Goal: Task Accomplishment & Management: Complete application form

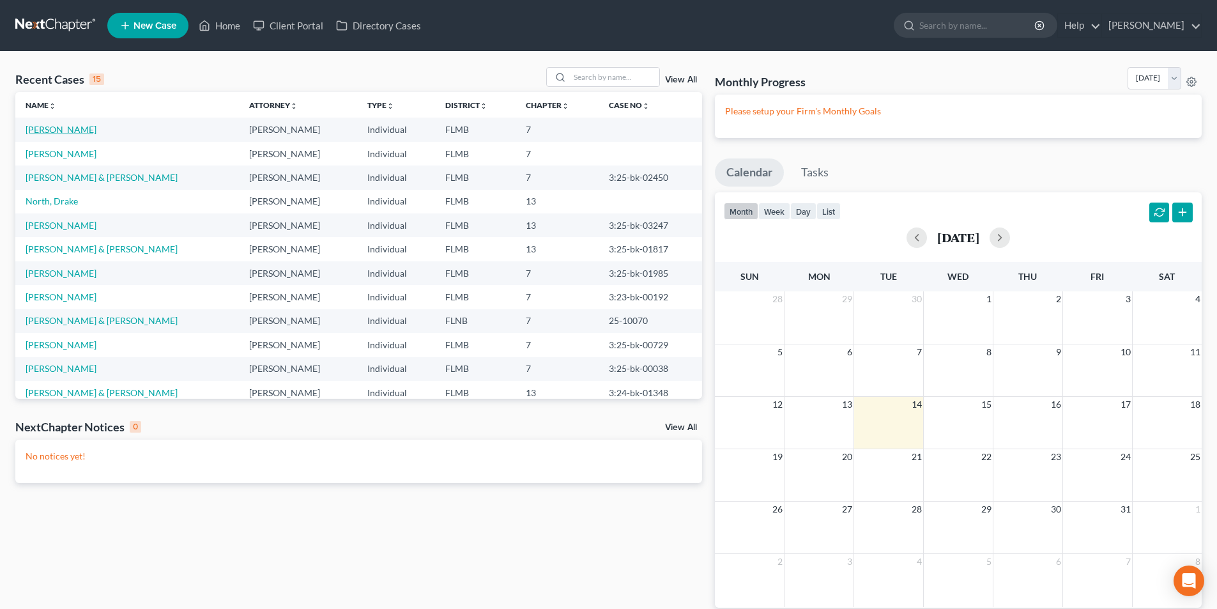
click at [60, 132] on link "[PERSON_NAME]" at bounding box center [61, 129] width 71 height 11
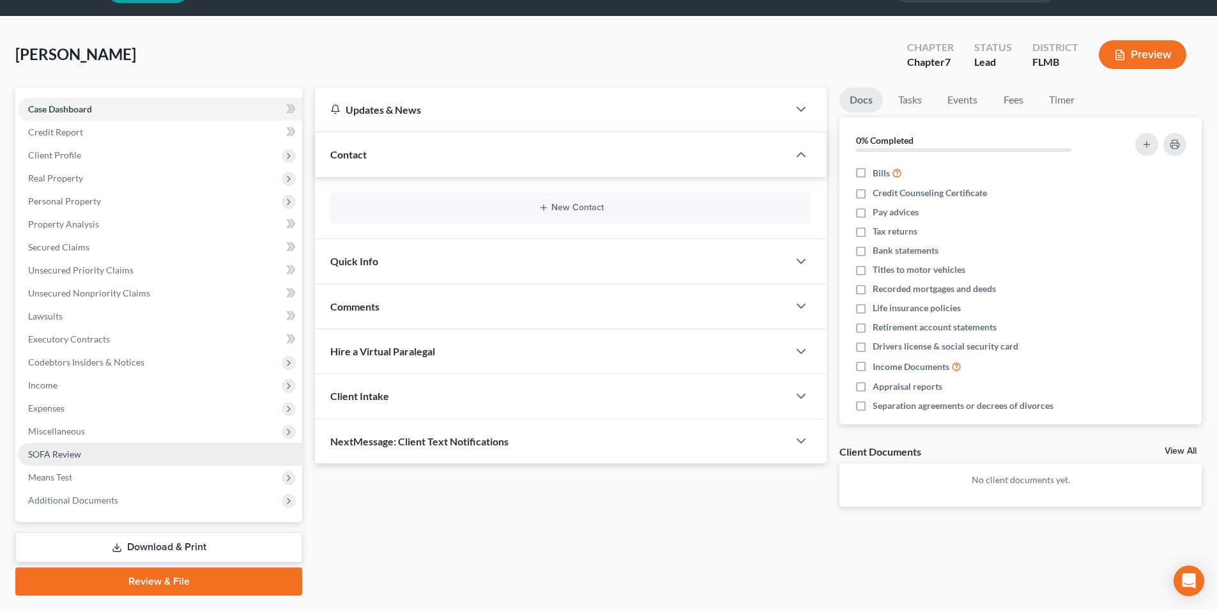
scroll to position [70, 0]
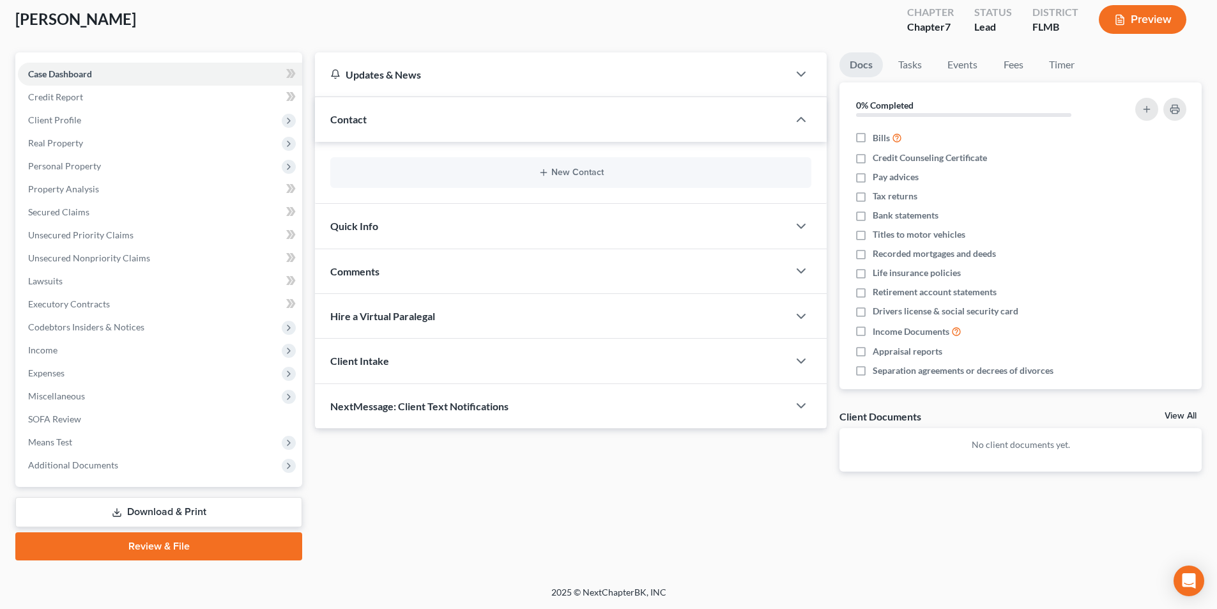
click at [155, 515] on link "Download & Print" at bounding box center [158, 512] width 287 height 30
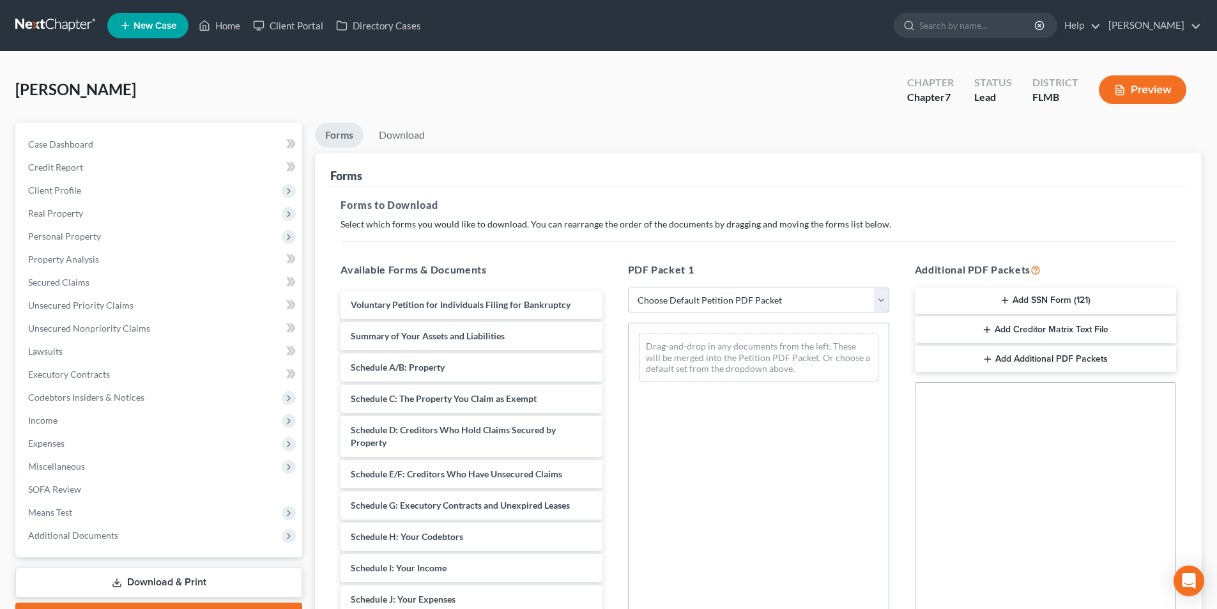
click at [674, 291] on select "Choose Default Petition PDF Packet Complete Bankruptcy Petition (all forms and …" at bounding box center [758, 300] width 261 height 26
select select "0"
click at [628, 287] on select "Choose Default Petition PDF Packet Complete Bankruptcy Petition (all forms and …" at bounding box center [758, 300] width 261 height 26
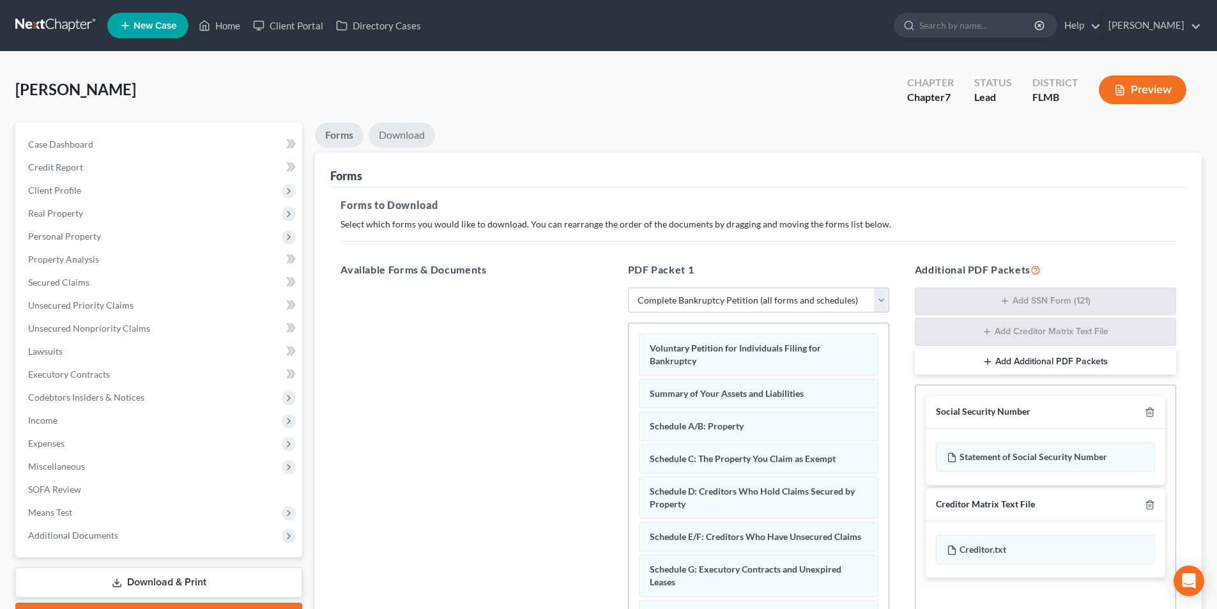
click at [405, 135] on link "Download" at bounding box center [402, 135] width 66 height 25
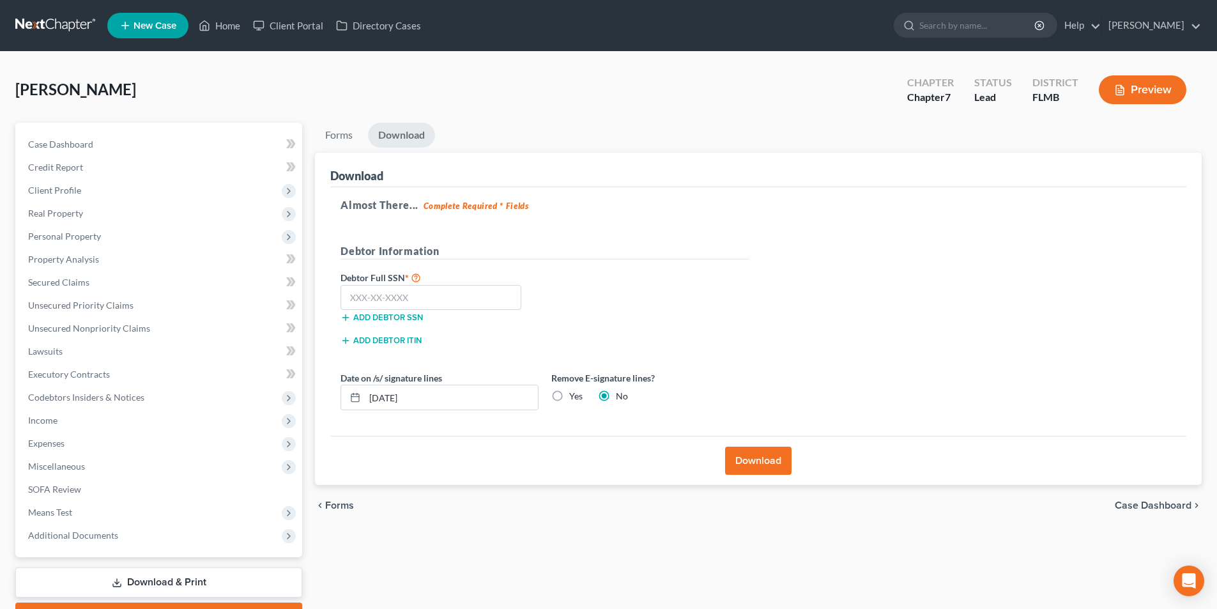
click at [448, 283] on label "Debtor Full SSN *" at bounding box center [439, 277] width 211 height 15
click at [450, 289] on input "text" at bounding box center [430, 298] width 181 height 26
type input "594-74-2566"
click at [761, 462] on button "Download" at bounding box center [758, 460] width 66 height 28
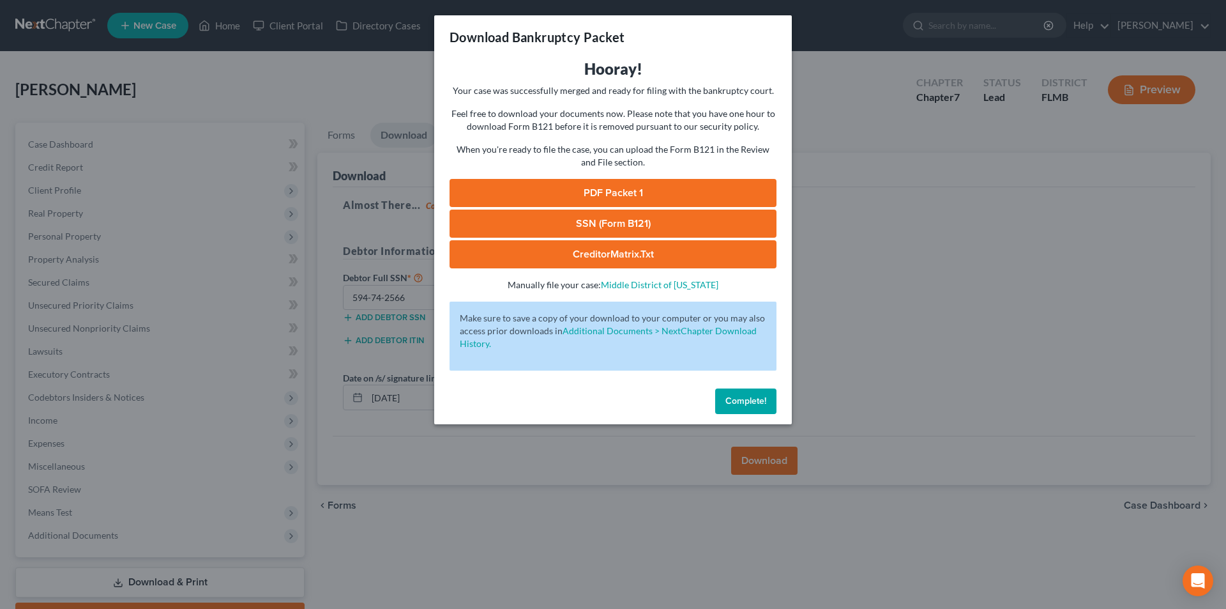
click at [757, 395] on span "Complete!" at bounding box center [746, 400] width 41 height 11
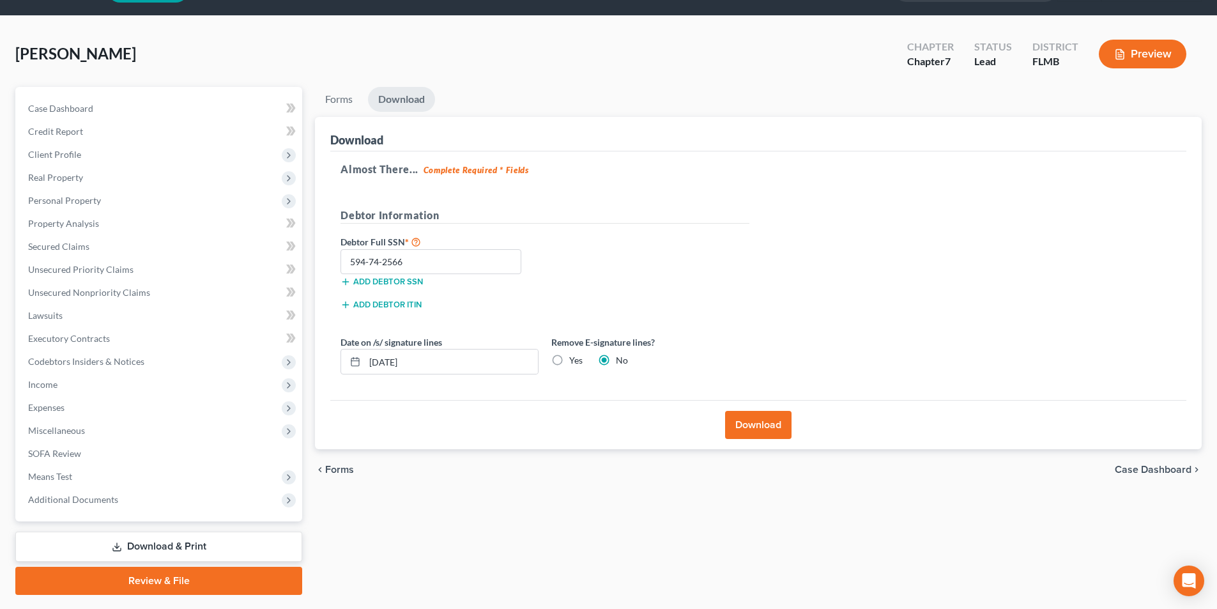
scroll to position [70, 0]
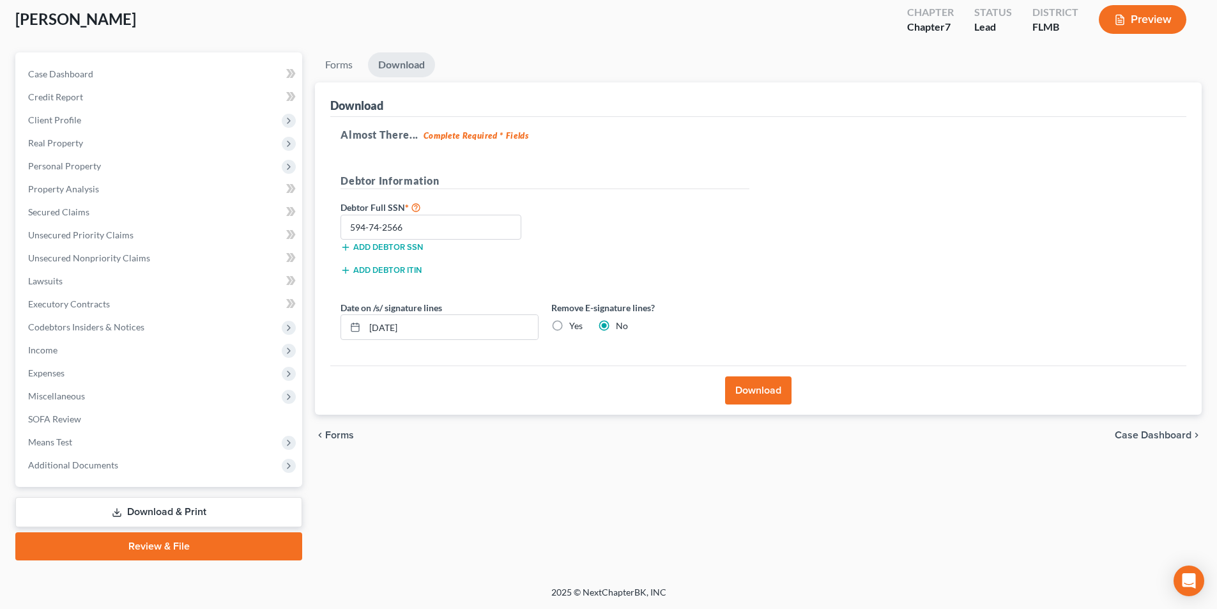
click at [177, 530] on div "Case Dashboard Payments Invoices Payments Payments Credit Report Client Profile" at bounding box center [159, 306] width 300 height 508
click at [179, 545] on link "Review & File" at bounding box center [158, 546] width 287 height 28
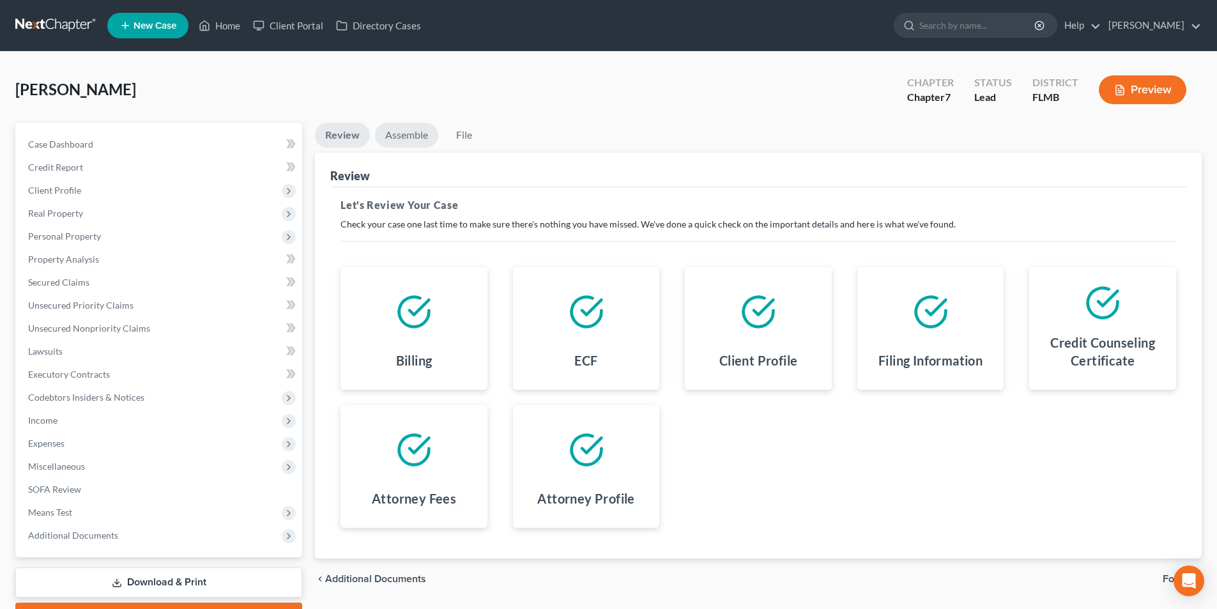
click at [392, 137] on link "Assemble" at bounding box center [406, 135] width 63 height 25
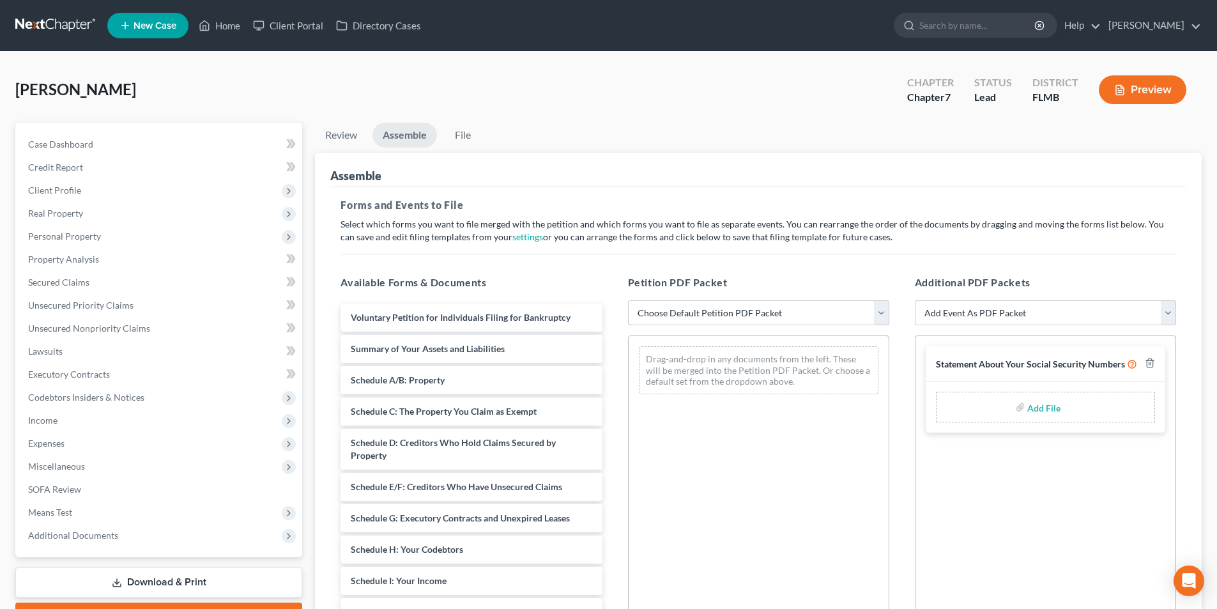
click at [694, 316] on select "Choose Default Petition PDF Packet Complete Bankruptcy Petition (all forms and …" at bounding box center [758, 313] width 261 height 26
select select "0"
click at [628, 300] on select "Choose Default Petition PDF Packet Complete Bankruptcy Petition (all forms and …" at bounding box center [758, 313] width 261 height 26
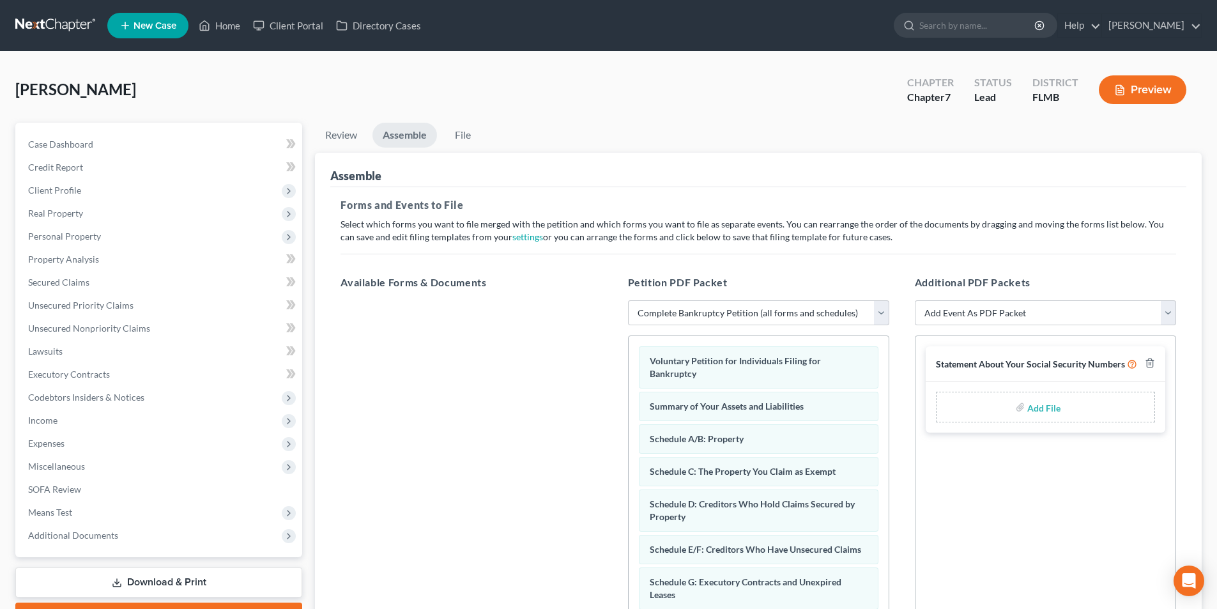
click at [1032, 407] on input "file" at bounding box center [1042, 406] width 31 height 23
type input "C:\fakepath\AWallace CC.pdf"
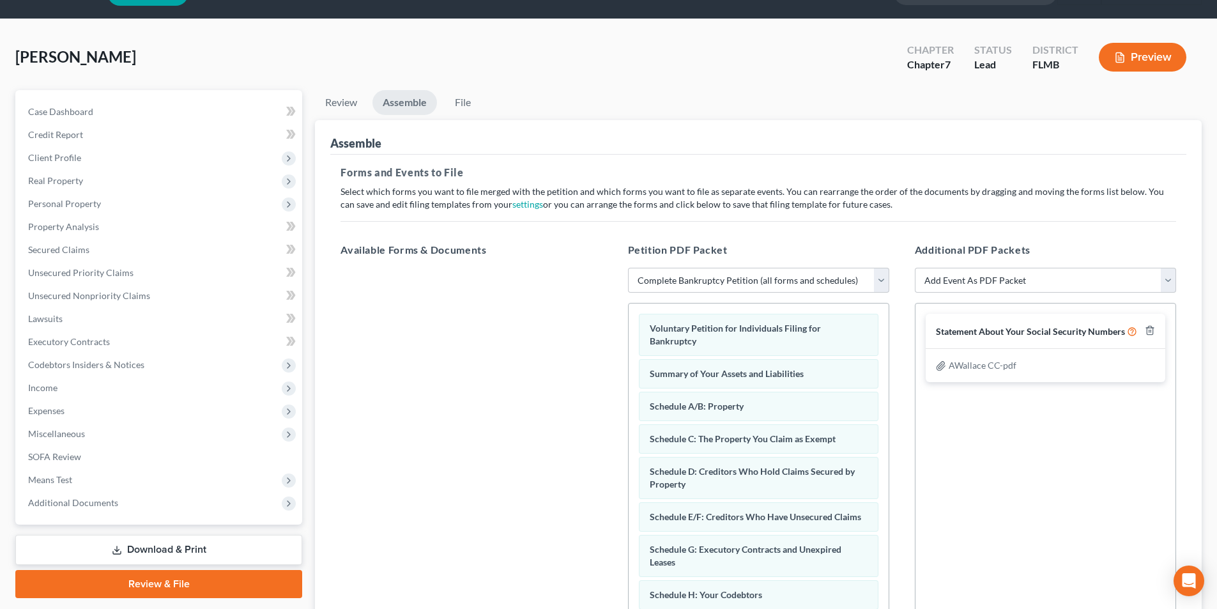
scroll to position [64, 0]
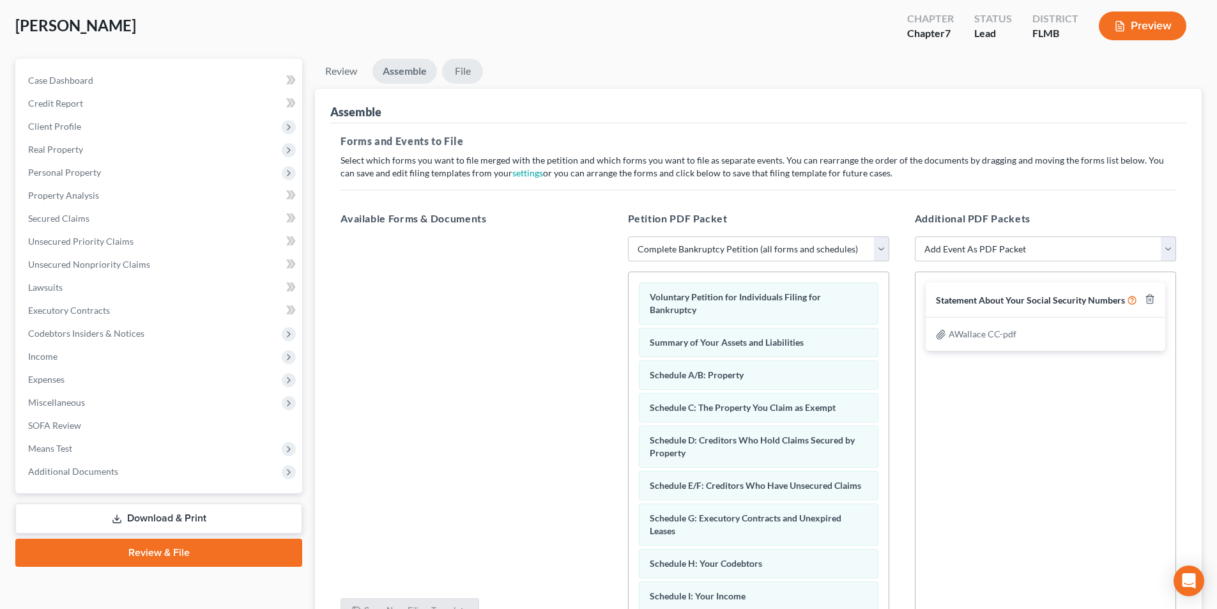
click at [464, 70] on link "File" at bounding box center [462, 71] width 41 height 25
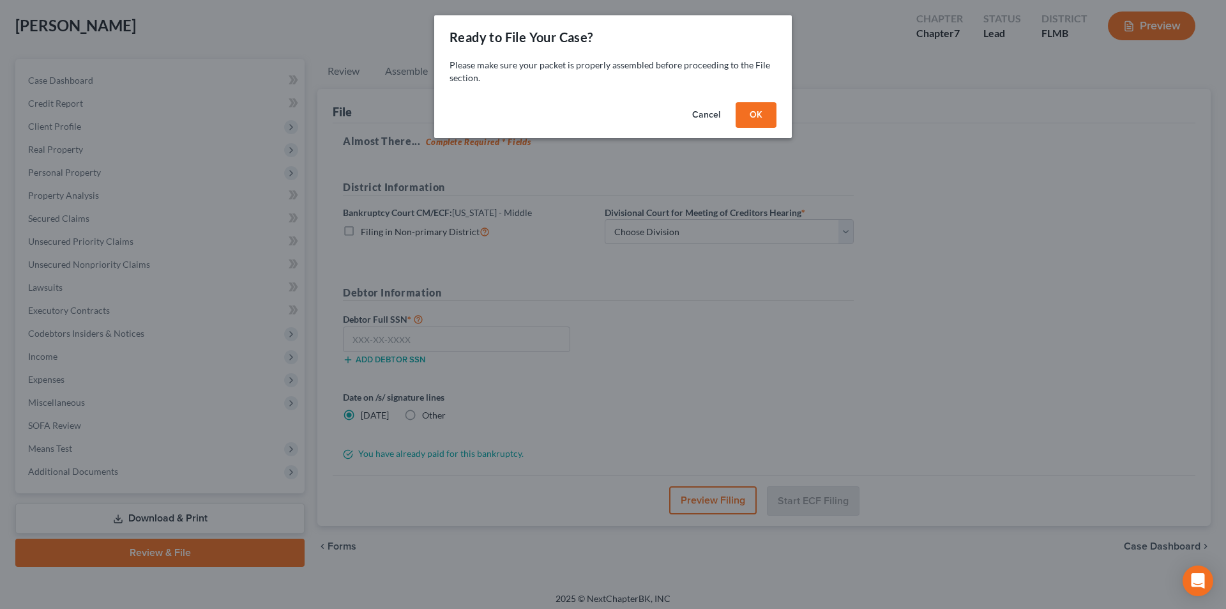
click at [737, 114] on button "OK" at bounding box center [756, 115] width 41 height 26
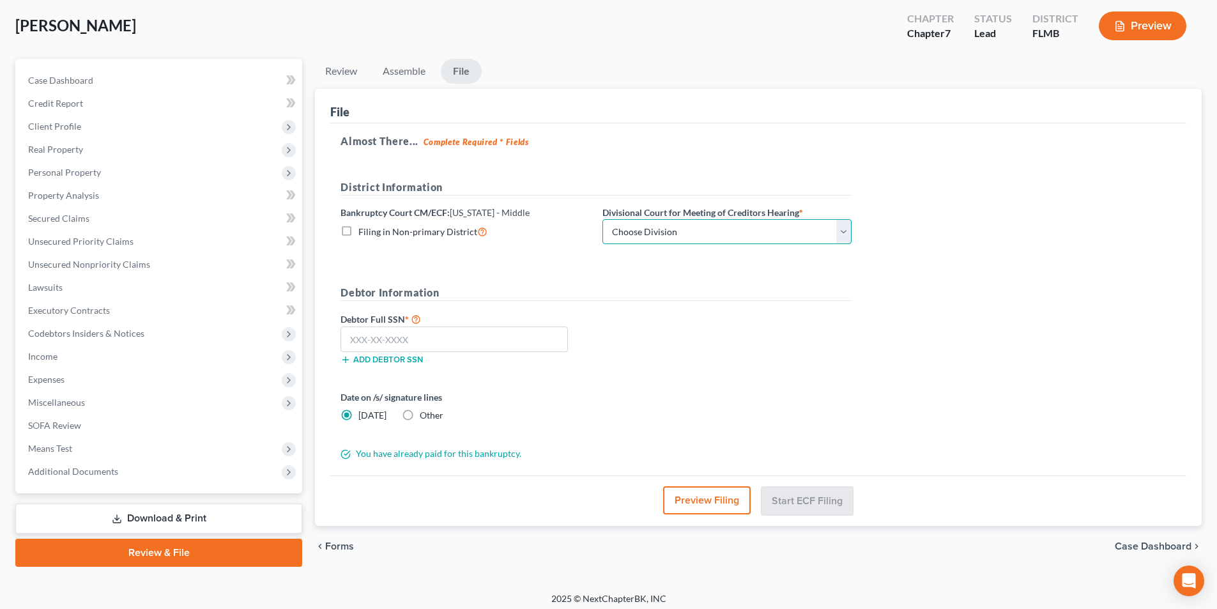
click at [639, 234] on select "Choose Division [GEOGRAPHIC_DATA][PERSON_NAME] [GEOGRAPHIC_DATA] [GEOGRAPHIC_DA…" at bounding box center [726, 232] width 249 height 26
select select "1"
click at [602, 219] on select "Choose Division [GEOGRAPHIC_DATA][PERSON_NAME] [GEOGRAPHIC_DATA] [GEOGRAPHIC_DA…" at bounding box center [726, 232] width 249 height 26
click at [399, 340] on input "text" at bounding box center [453, 339] width 227 height 26
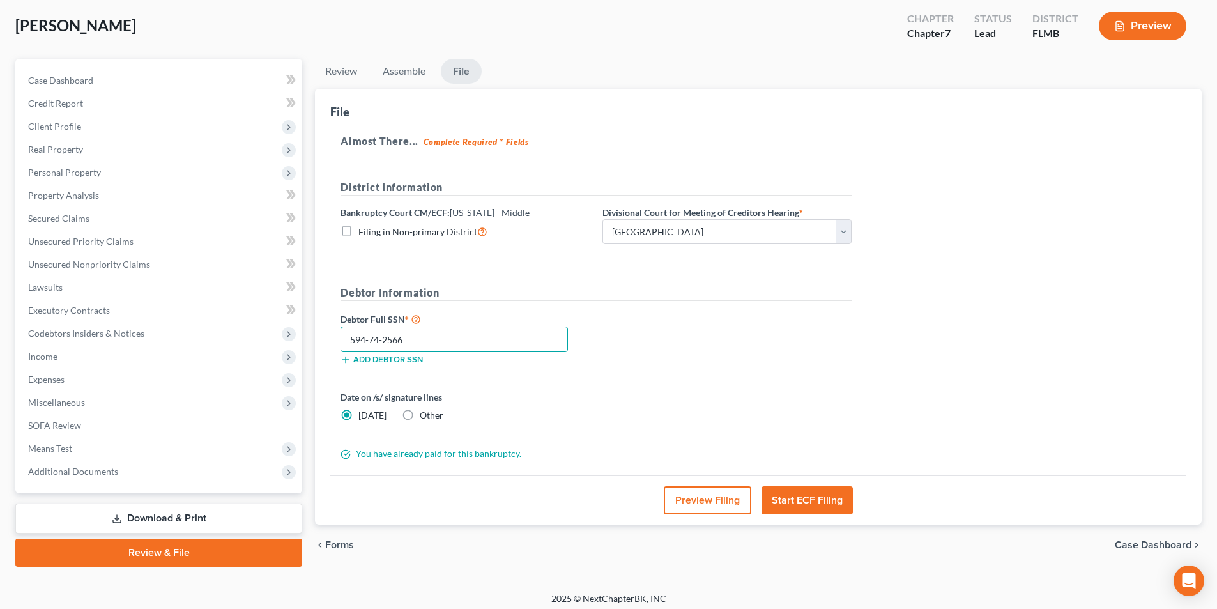
type input "594-74-2566"
click at [823, 496] on button "Start ECF Filing" at bounding box center [806, 500] width 91 height 28
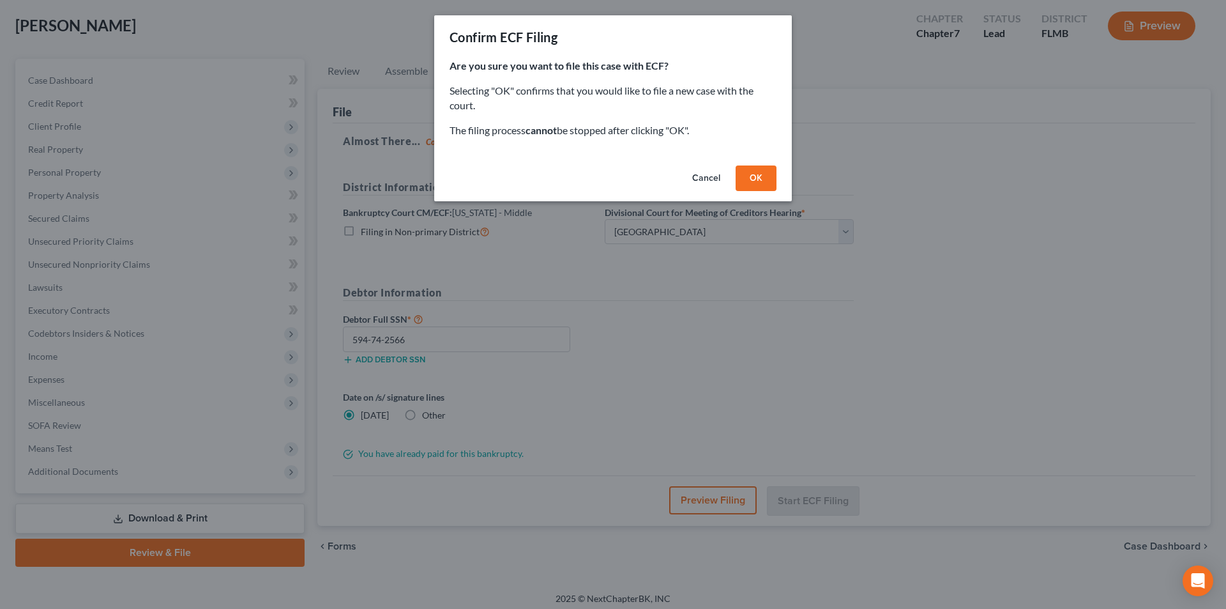
click at [765, 182] on button "OK" at bounding box center [756, 178] width 41 height 26
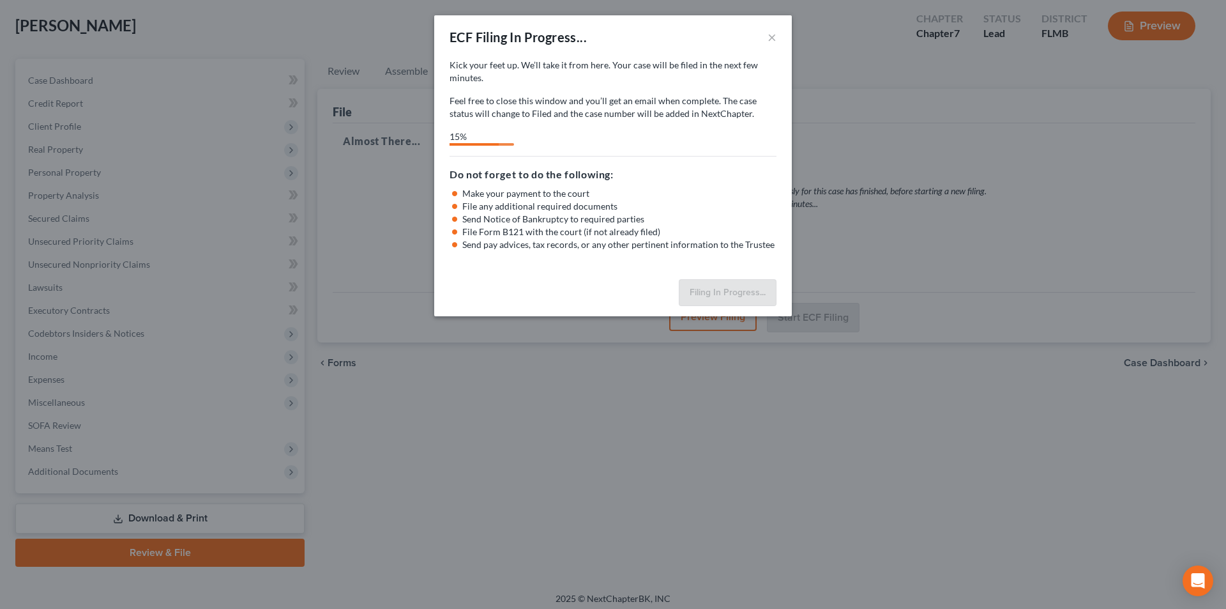
select select "1"
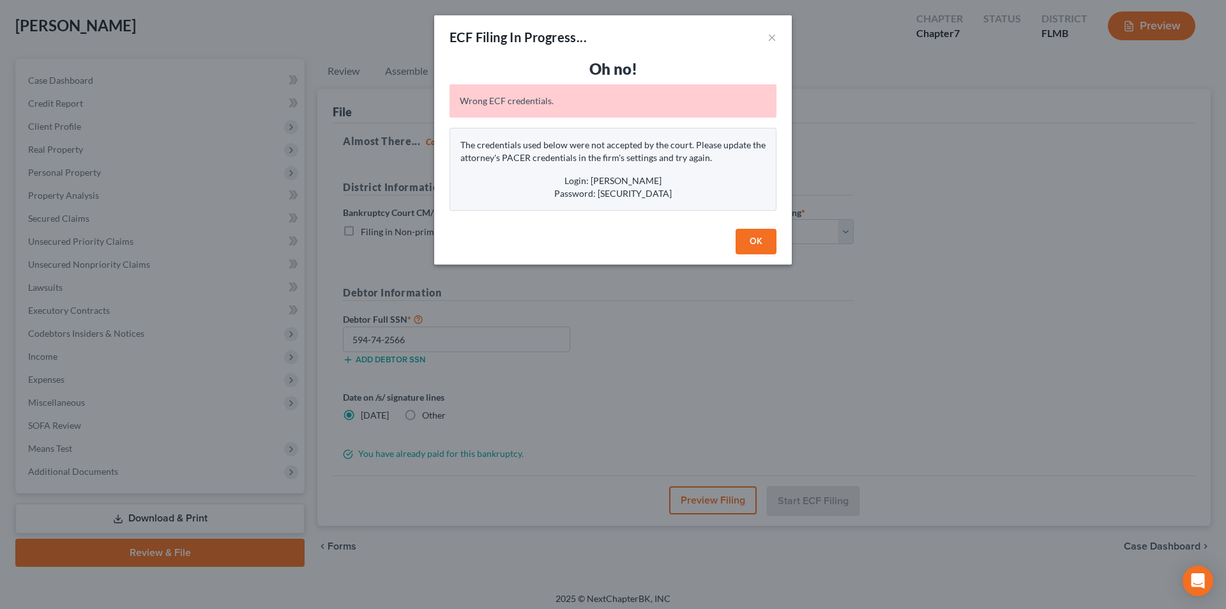
click at [752, 243] on button "OK" at bounding box center [756, 242] width 41 height 26
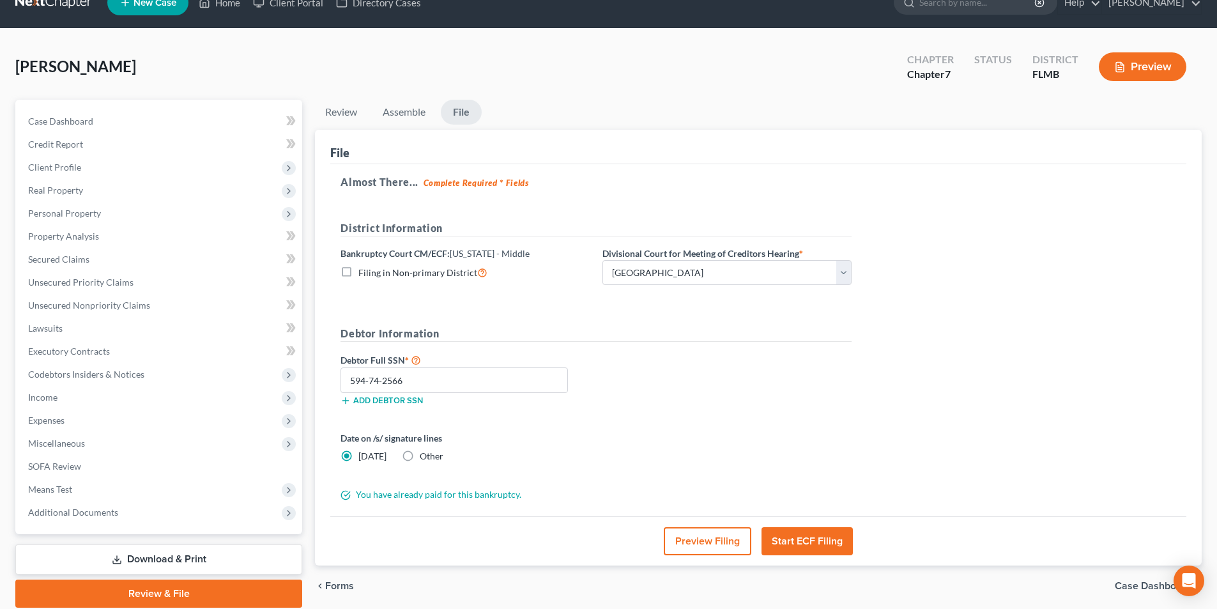
scroll to position [0, 0]
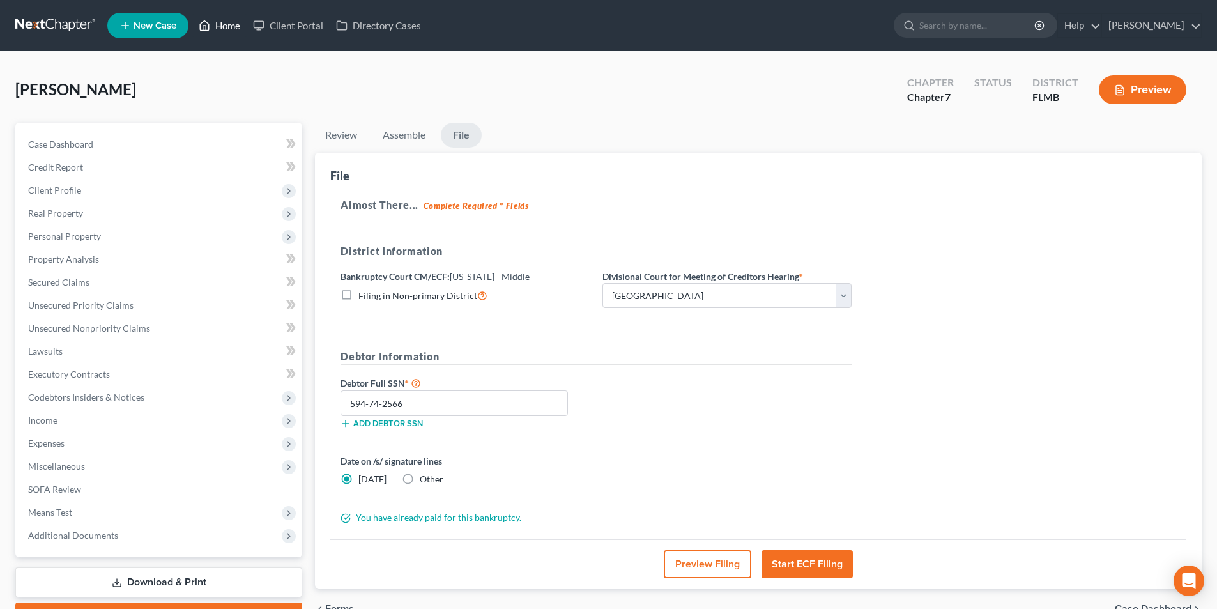
click at [214, 29] on link "Home" at bounding box center [219, 25] width 54 height 23
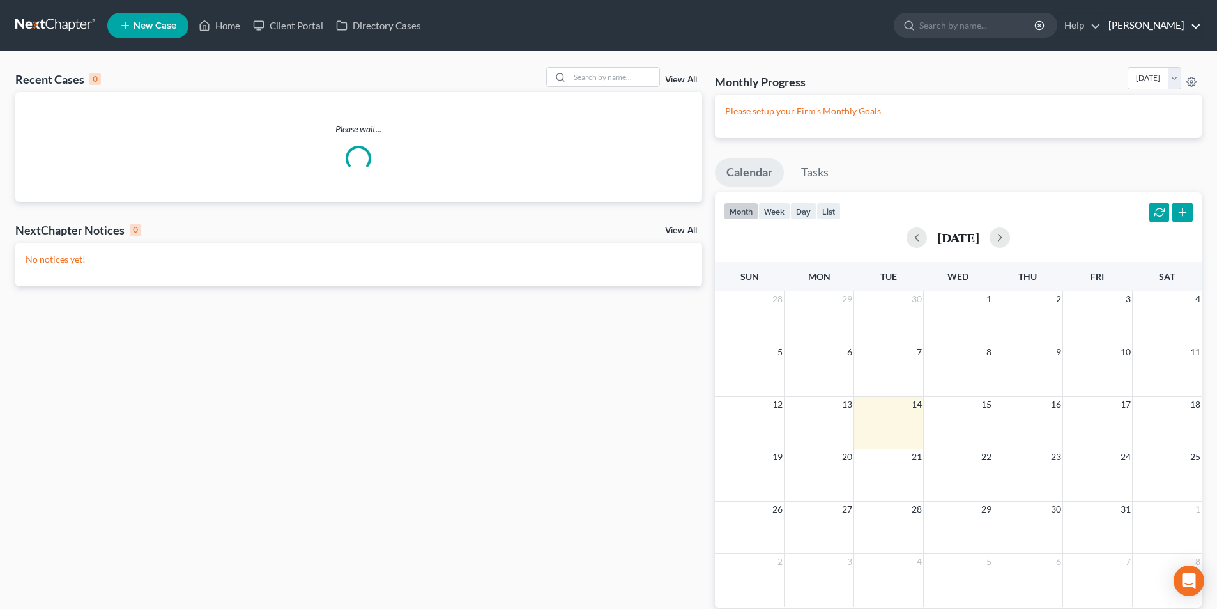
click at [1172, 24] on link "[PERSON_NAME]" at bounding box center [1151, 25] width 99 height 23
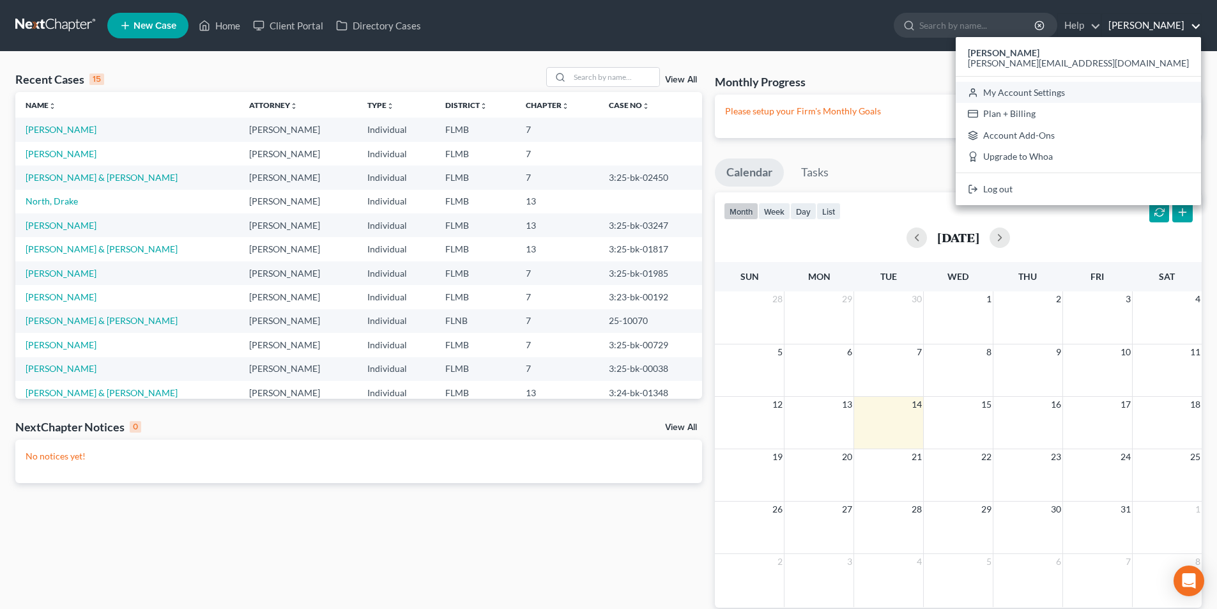
click at [1114, 96] on link "My Account Settings" at bounding box center [1077, 93] width 245 height 22
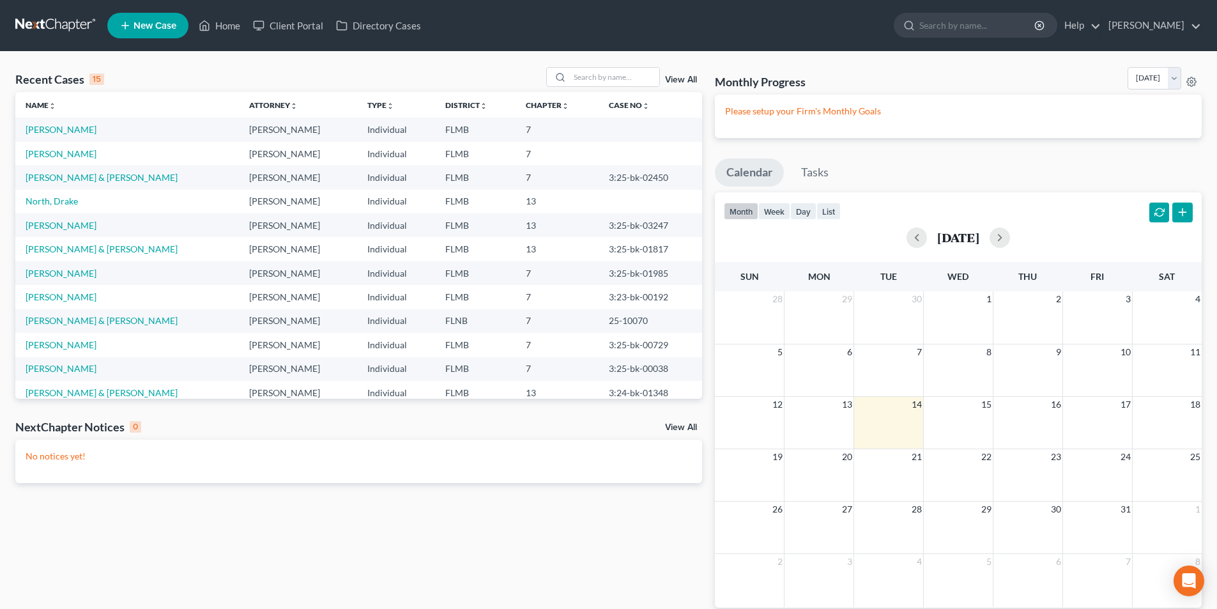
select select "24"
select select "9"
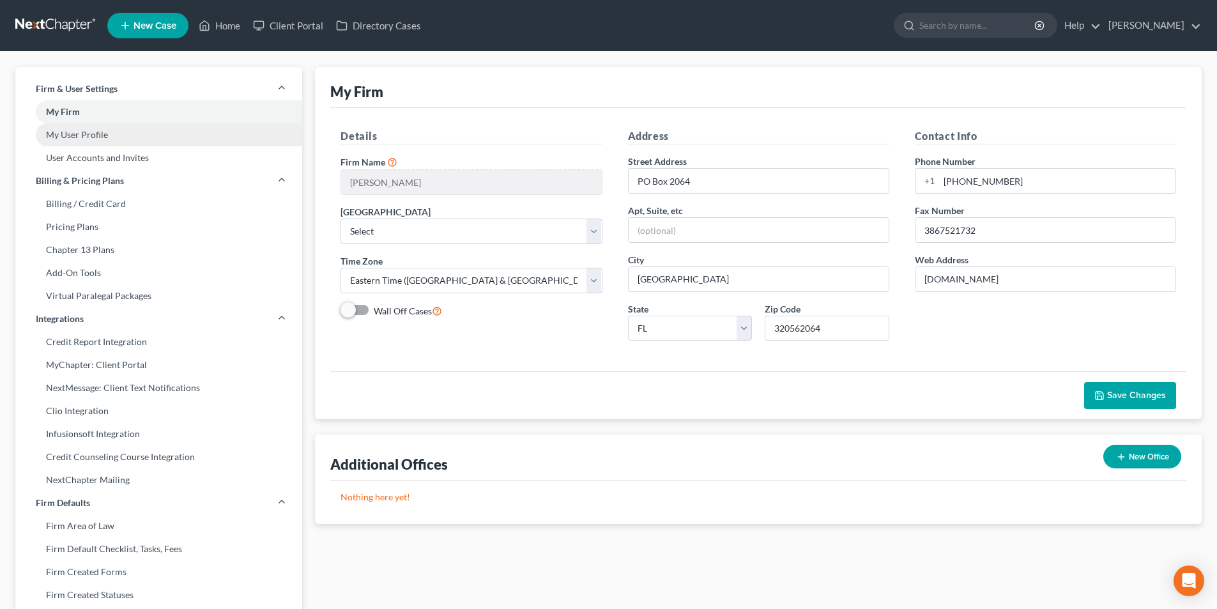
click at [75, 135] on link "My User Profile" at bounding box center [158, 134] width 287 height 23
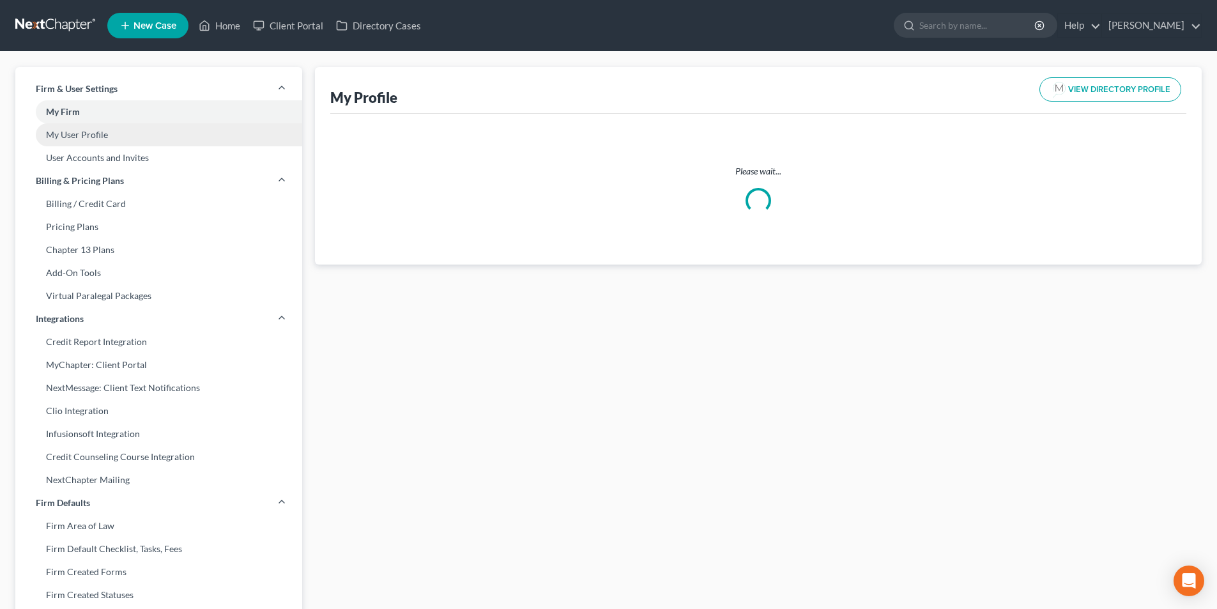
select select "9"
select select "15"
select select "attorney"
select select "0"
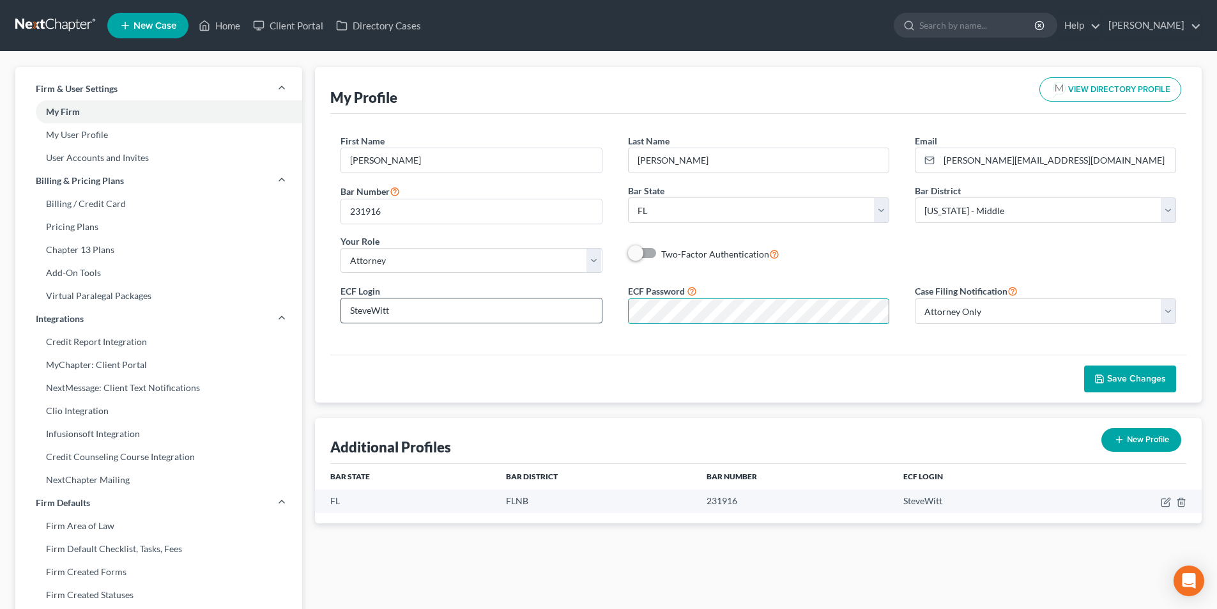
click at [475, 308] on div "ECF Login [PERSON_NAME] ECF Password Case Filing Notification Select Attorney O…" at bounding box center [758, 308] width 861 height 51
click at [1122, 377] on span "Save Changes" at bounding box center [1136, 378] width 59 height 11
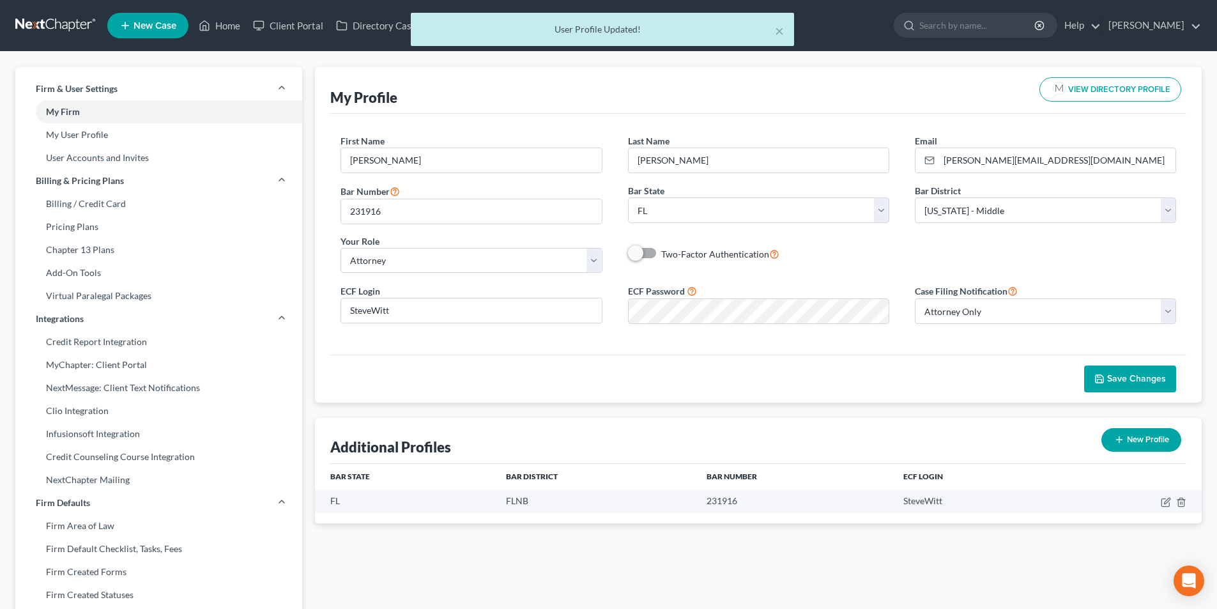
click at [226, 29] on div "× User Profile Updated!" at bounding box center [602, 33] width 1217 height 40
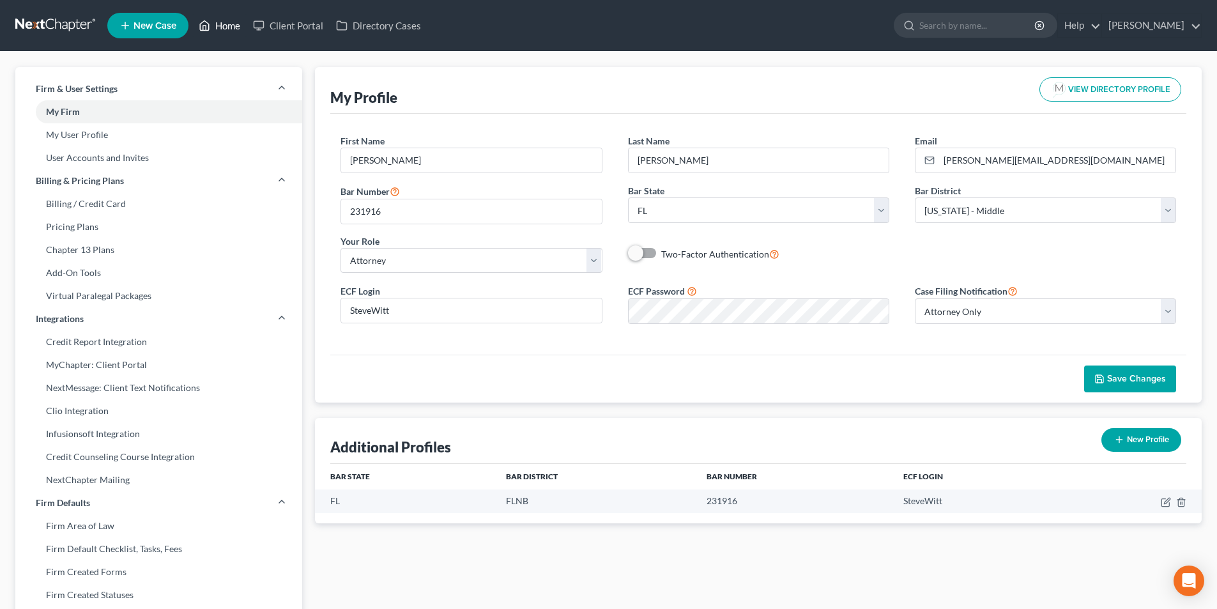
click at [224, 28] on link "Home" at bounding box center [219, 25] width 54 height 23
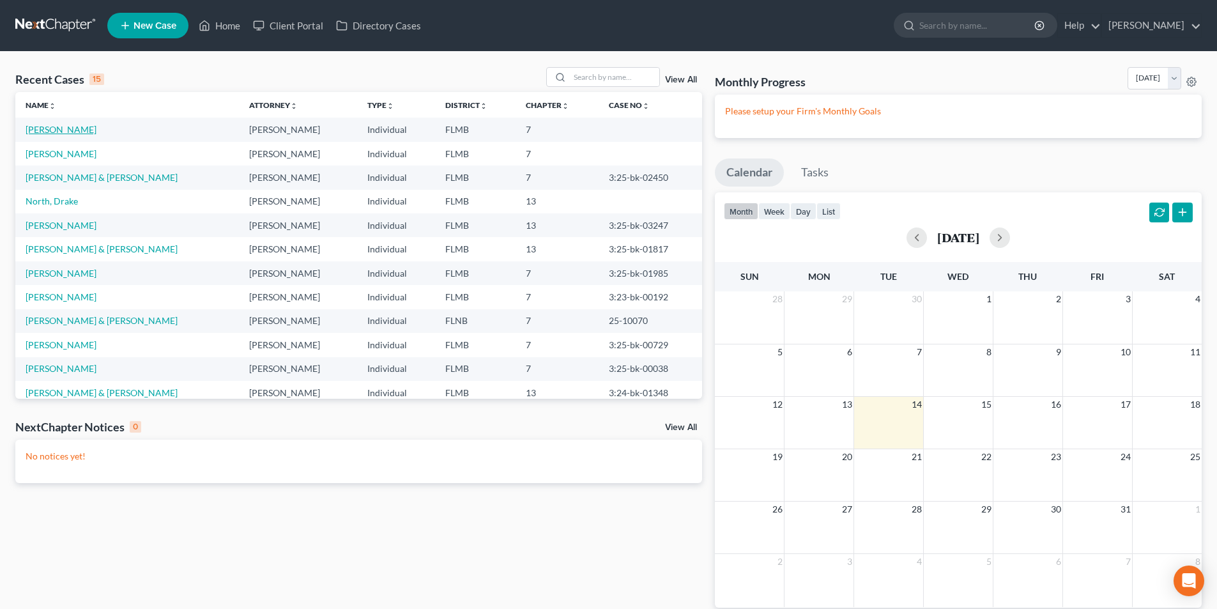
click at [70, 125] on link "[PERSON_NAME]" at bounding box center [61, 129] width 71 height 11
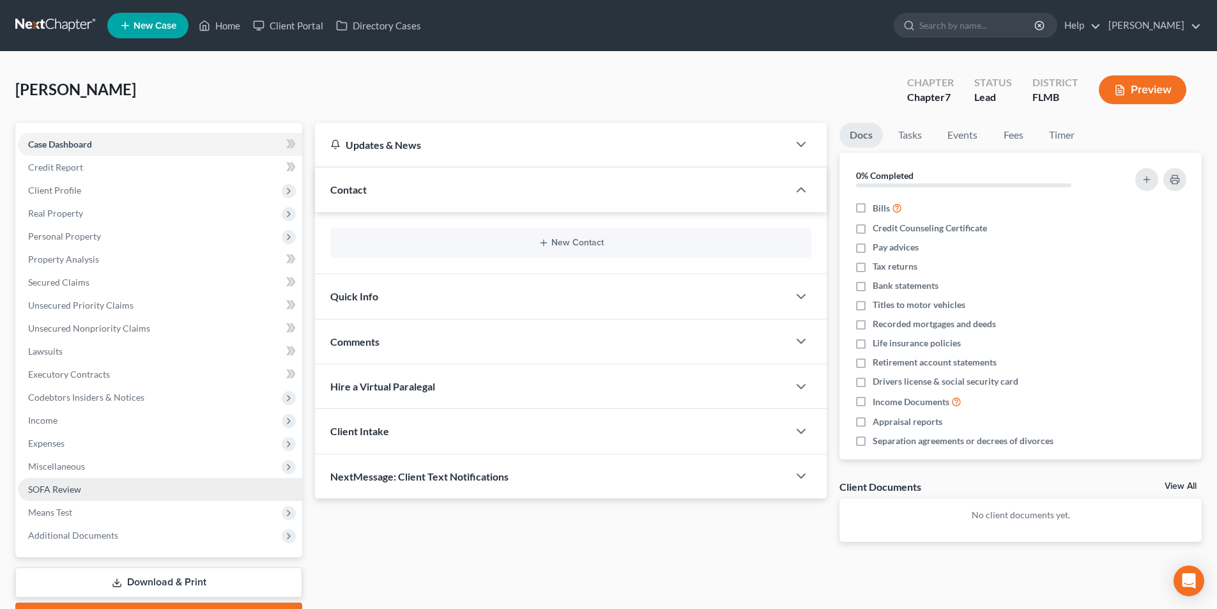
scroll to position [70, 0]
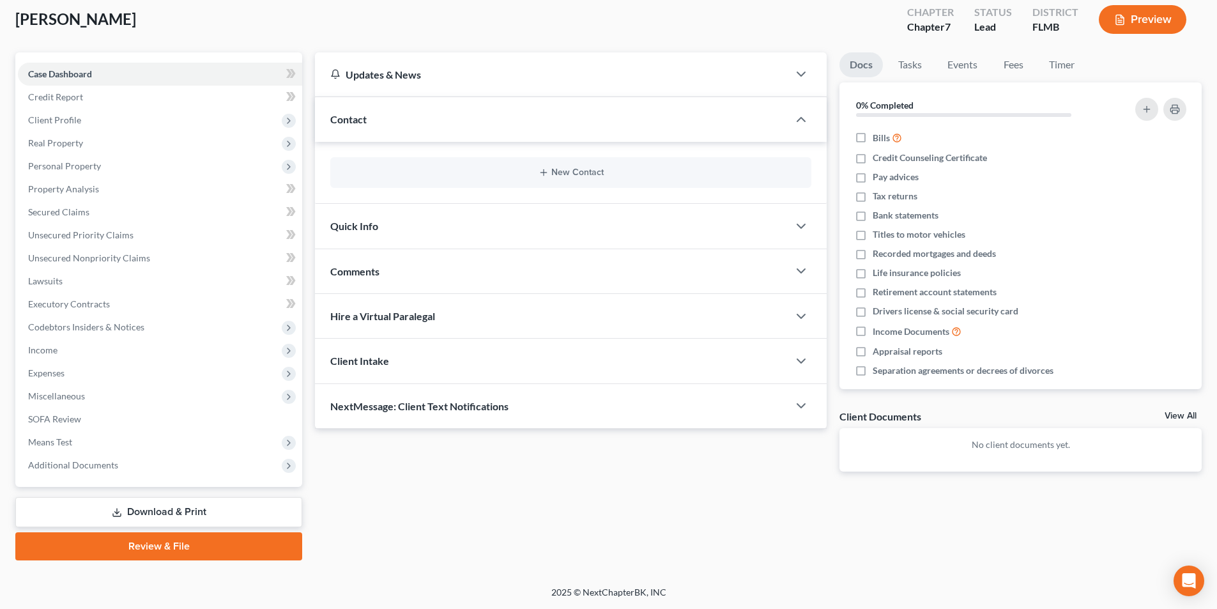
click at [177, 547] on link "Review & File" at bounding box center [158, 546] width 287 height 28
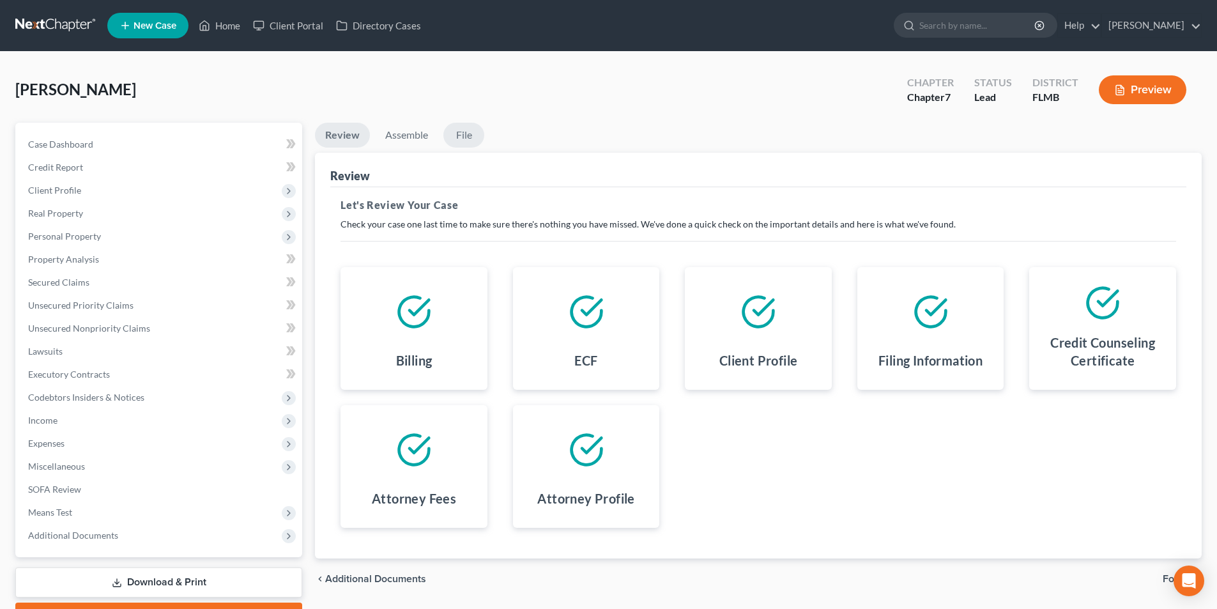
click at [458, 139] on link "File" at bounding box center [463, 135] width 41 height 25
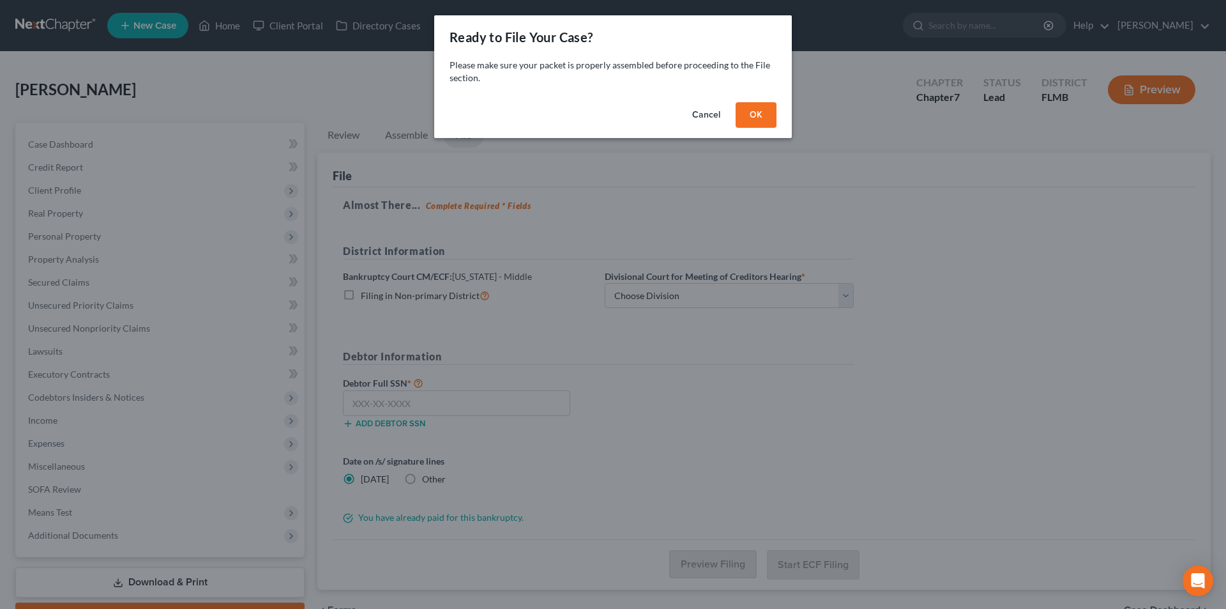
drag, startPoint x: 753, startPoint y: 112, endPoint x: 743, endPoint y: 116, distance: 11.2
click at [751, 111] on button "OK" at bounding box center [756, 115] width 41 height 26
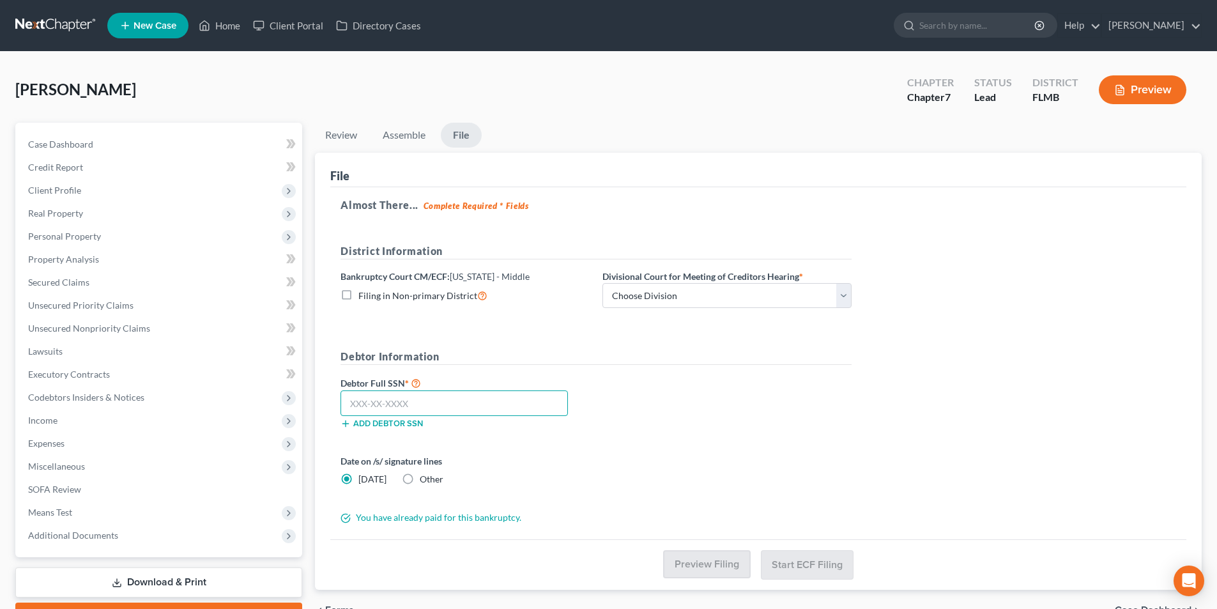
click at [468, 401] on input "text" at bounding box center [453, 403] width 227 height 26
type input "594-74-2566"
click at [655, 302] on select "Choose Division [GEOGRAPHIC_DATA][PERSON_NAME] [GEOGRAPHIC_DATA] [GEOGRAPHIC_DA…" at bounding box center [726, 296] width 249 height 26
select select "1"
click at [602, 283] on select "Choose Division [GEOGRAPHIC_DATA][PERSON_NAME] [GEOGRAPHIC_DATA] [GEOGRAPHIC_DA…" at bounding box center [726, 296] width 249 height 26
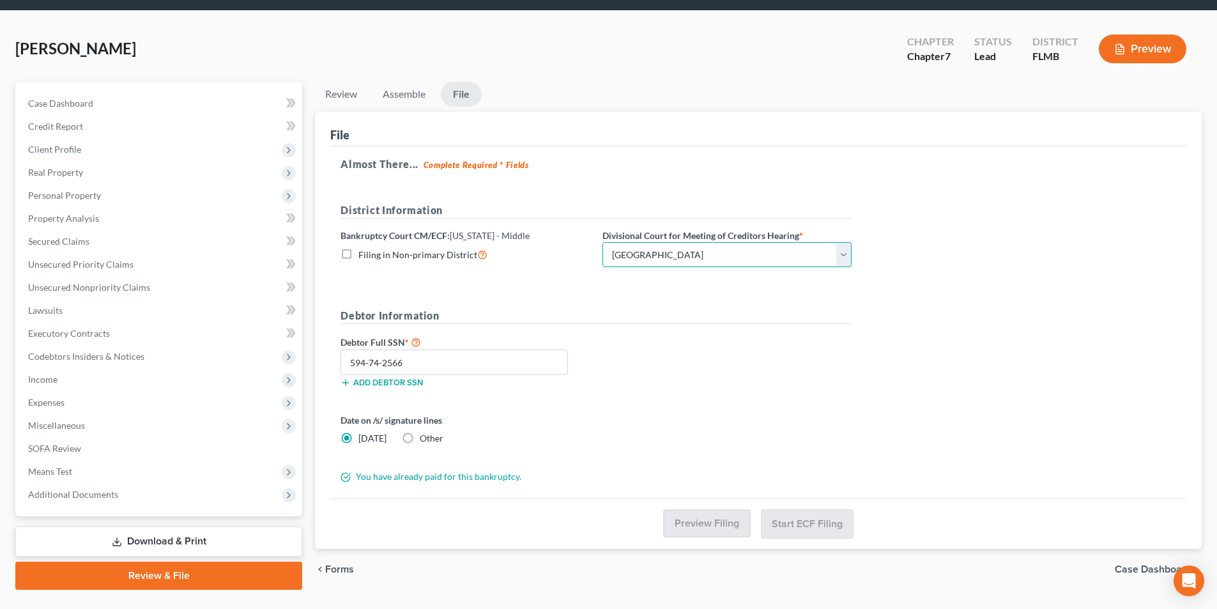
scroll to position [70, 0]
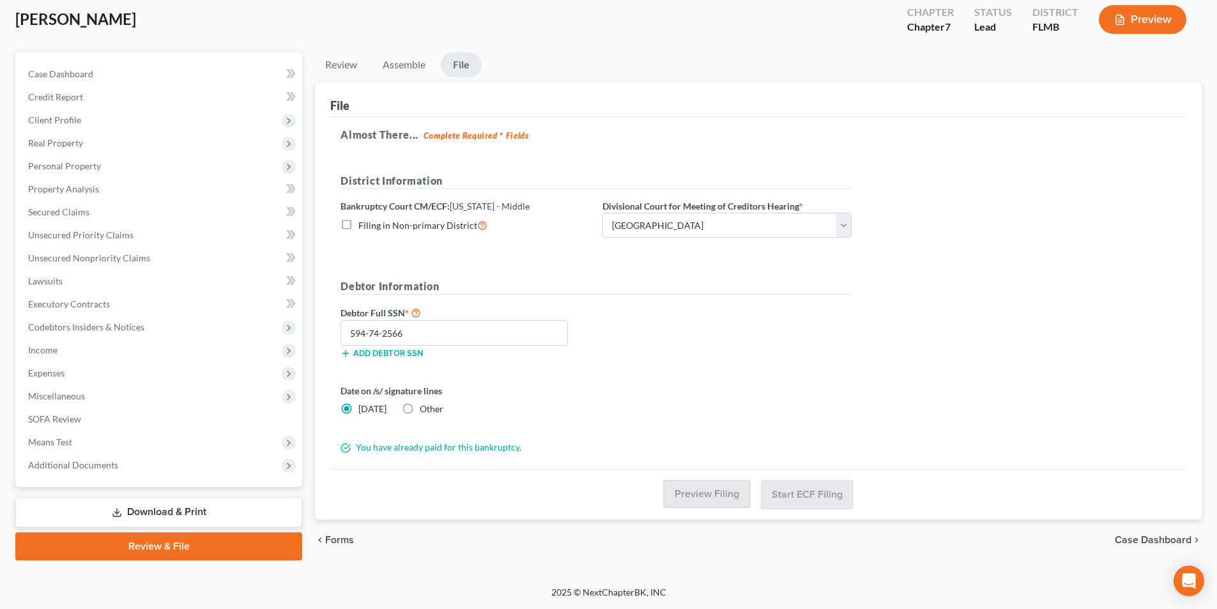
click at [475, 316] on label "Debtor Full SSN *" at bounding box center [465, 312] width 262 height 15
click at [469, 339] on input "594-74-2566" at bounding box center [453, 333] width 227 height 26
drag, startPoint x: 353, startPoint y: 409, endPoint x: 480, endPoint y: 432, distance: 128.5
click at [358, 408] on label "[DATE]" at bounding box center [372, 408] width 28 height 13
click at [363, 408] on input "[DATE]" at bounding box center [367, 406] width 8 height 8
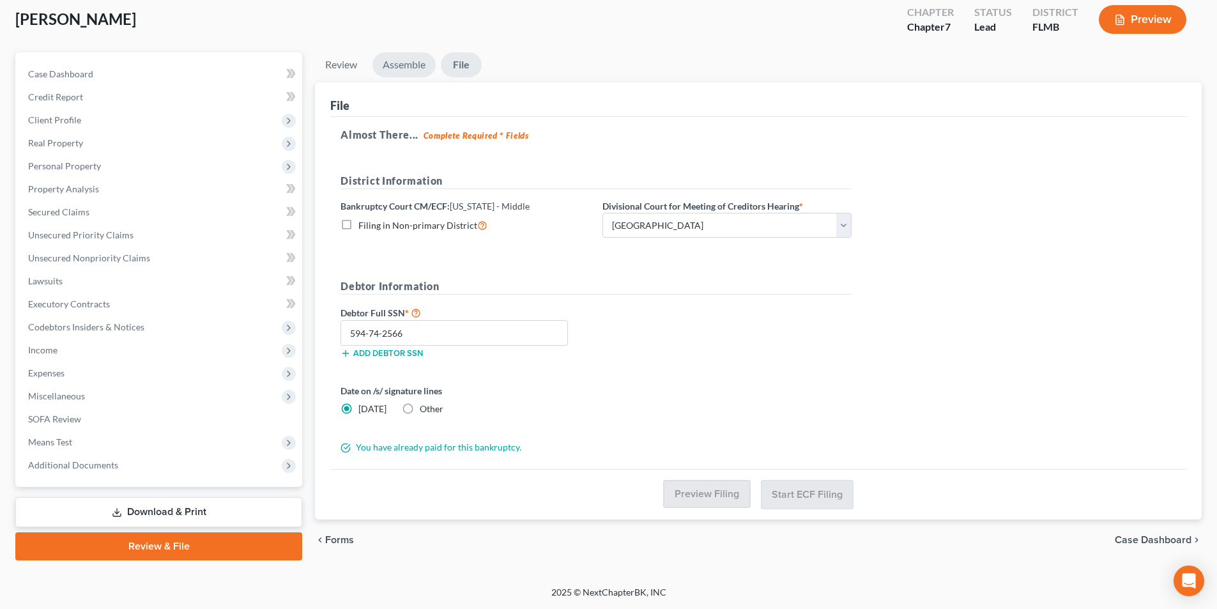
click at [400, 69] on link "Assemble" at bounding box center [403, 64] width 63 height 25
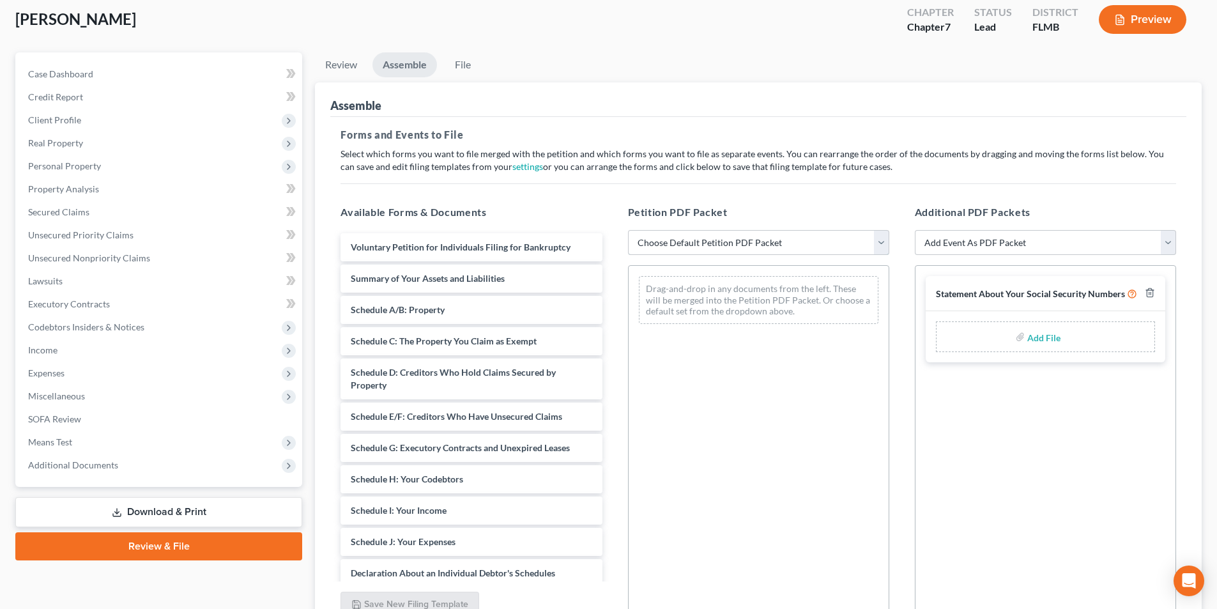
click at [704, 255] on select "Choose Default Petition PDF Packet Complete Bankruptcy Petition (all forms and …" at bounding box center [758, 243] width 261 height 26
select select "0"
click at [628, 230] on select "Choose Default Petition PDF Packet Complete Bankruptcy Petition (all forms and …" at bounding box center [758, 243] width 261 height 26
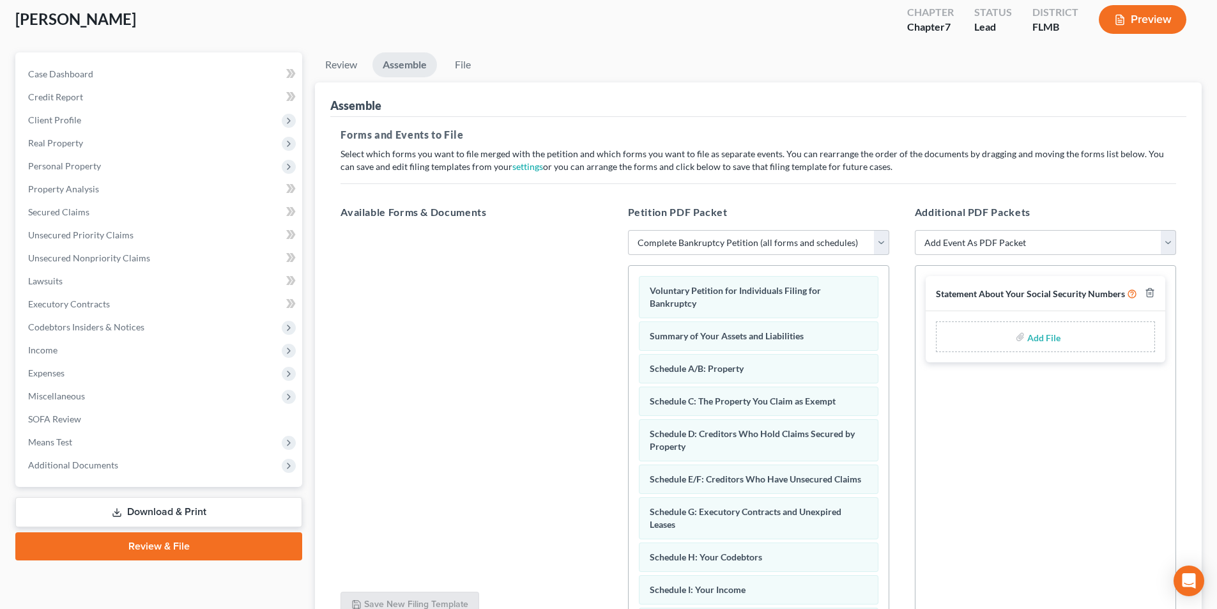
click at [1059, 344] on label "Add File" at bounding box center [1045, 338] width 36 height 23
click at [1046, 340] on input "file" at bounding box center [1042, 336] width 31 height 23
type input "C:\fakepath\AWallace CC.pdf"
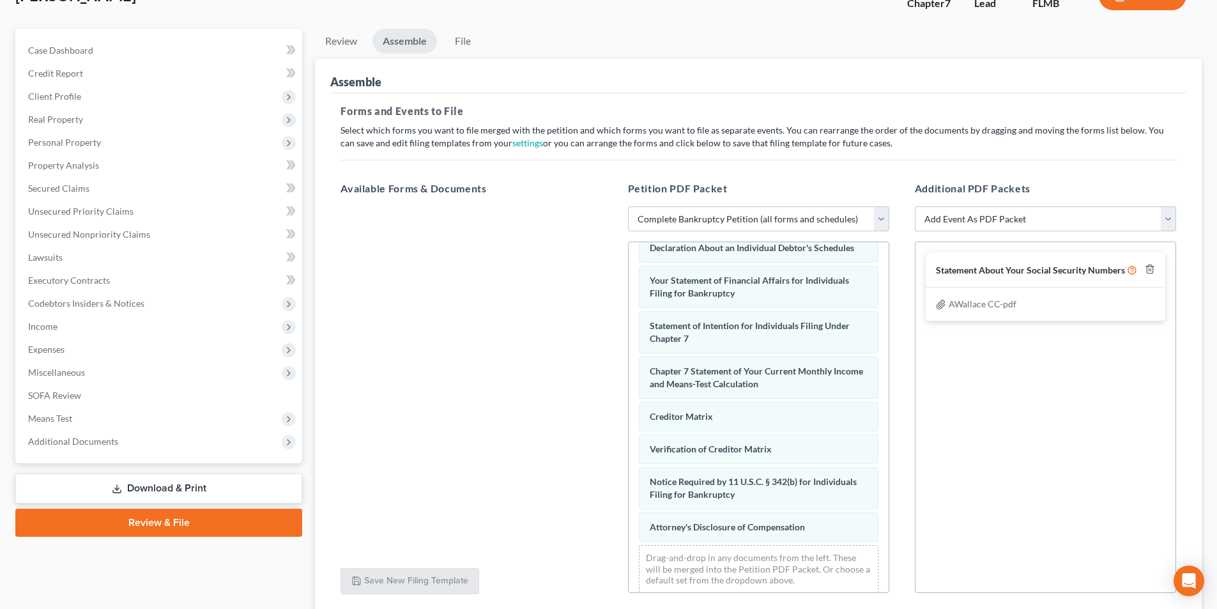
scroll to position [0, 0]
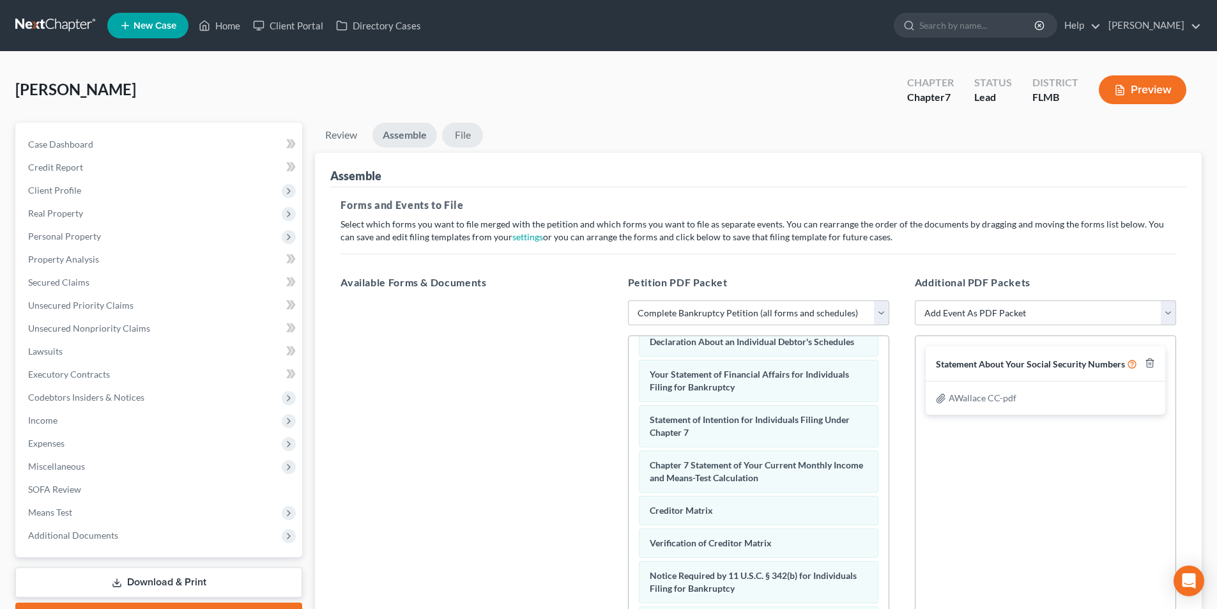
click at [464, 140] on link "File" at bounding box center [462, 135] width 41 height 25
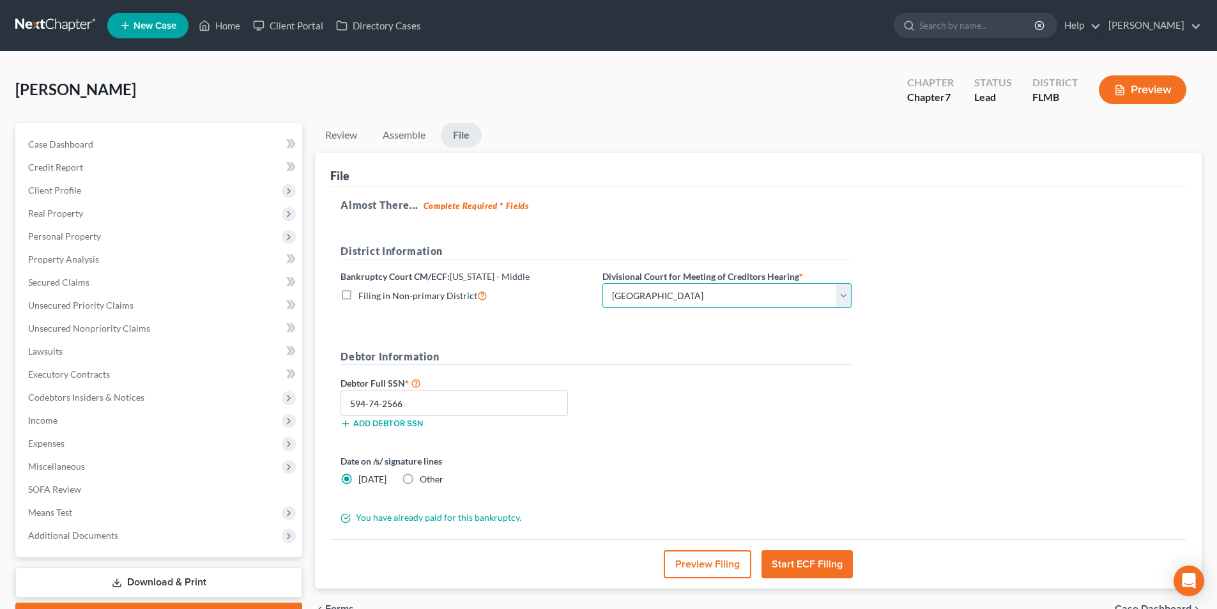
click at [649, 298] on select "Choose Division [GEOGRAPHIC_DATA][PERSON_NAME] [GEOGRAPHIC_DATA] [GEOGRAPHIC_DA…" at bounding box center [726, 296] width 249 height 26
click at [649, 297] on select "Choose Division [GEOGRAPHIC_DATA][PERSON_NAME] [GEOGRAPHIC_DATA] [GEOGRAPHIC_DA…" at bounding box center [726, 296] width 249 height 26
click at [809, 561] on button "Start ECF Filing" at bounding box center [806, 564] width 91 height 28
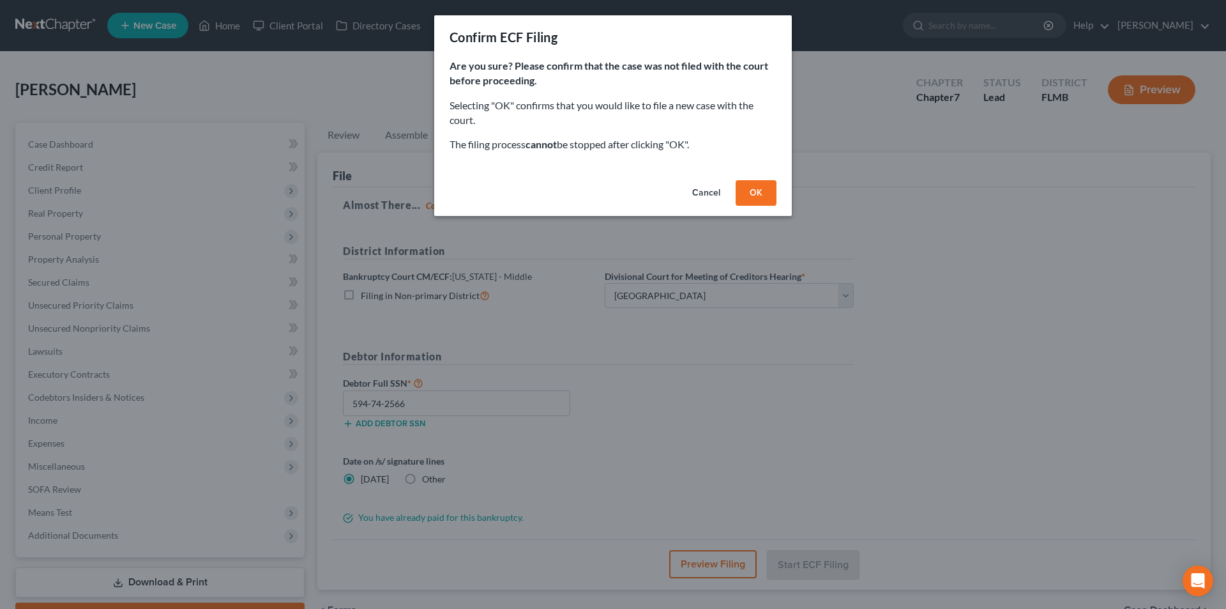
click at [756, 194] on button "OK" at bounding box center [756, 193] width 41 height 26
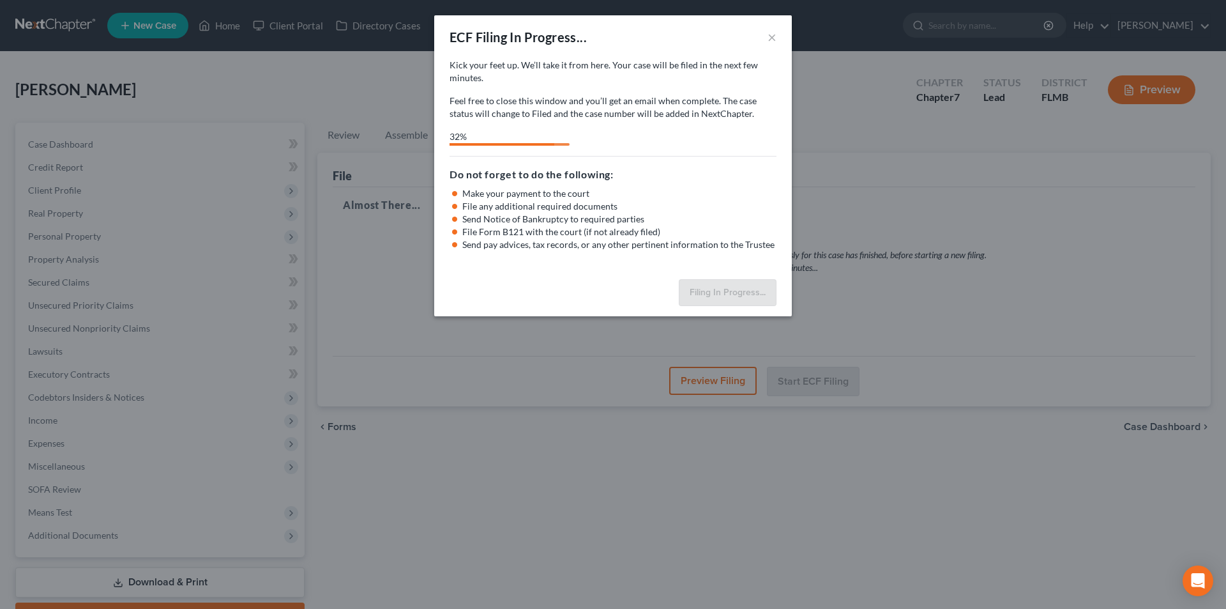
select select "1"
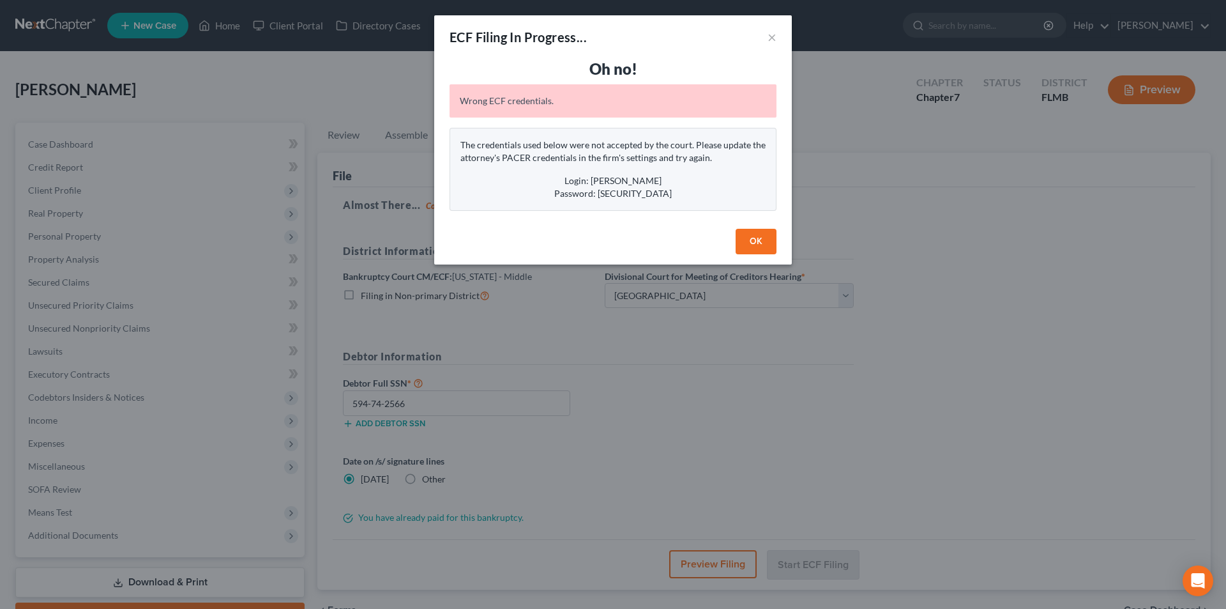
click at [747, 241] on button "OK" at bounding box center [756, 242] width 41 height 26
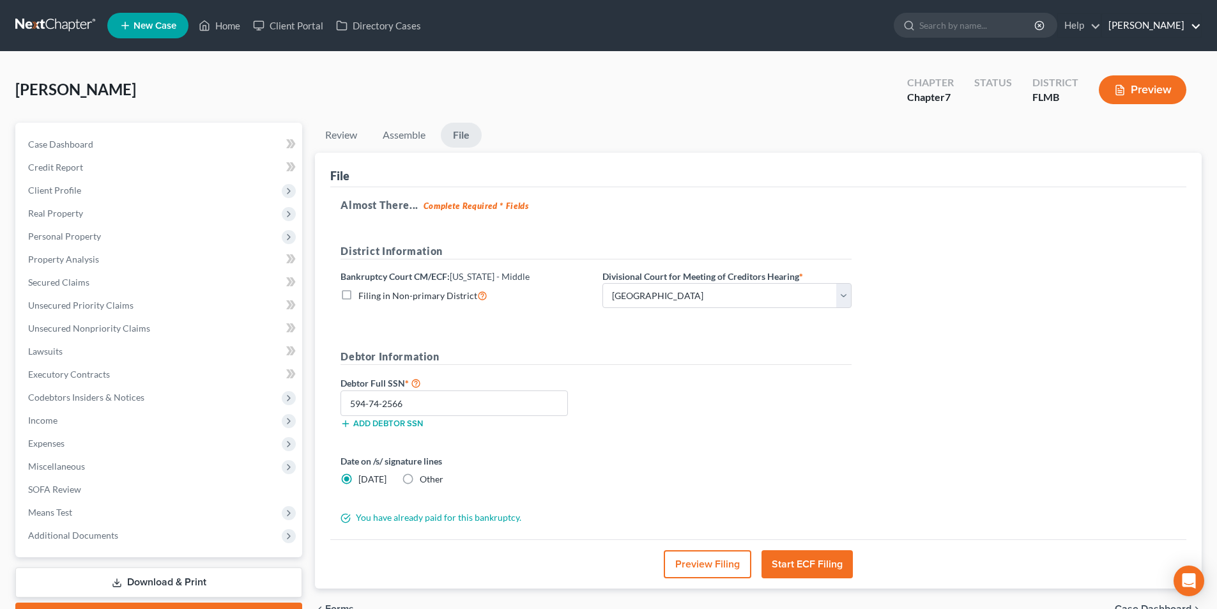
click at [1148, 27] on link "[PERSON_NAME]" at bounding box center [1151, 25] width 99 height 23
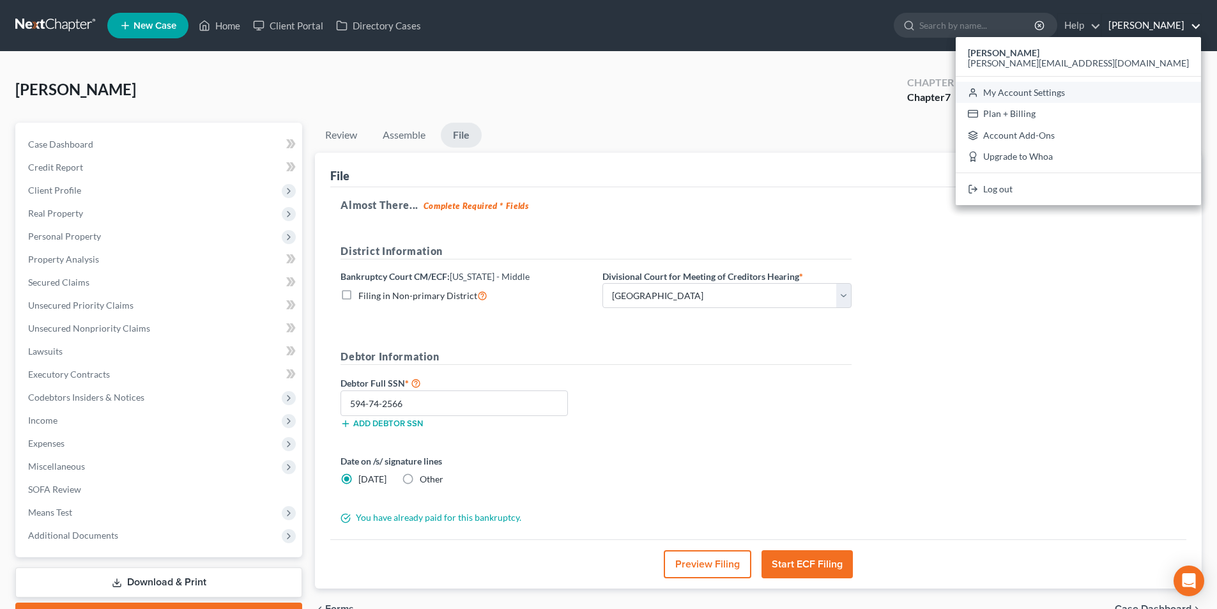
click at [1134, 91] on link "My Account Settings" at bounding box center [1077, 93] width 245 height 22
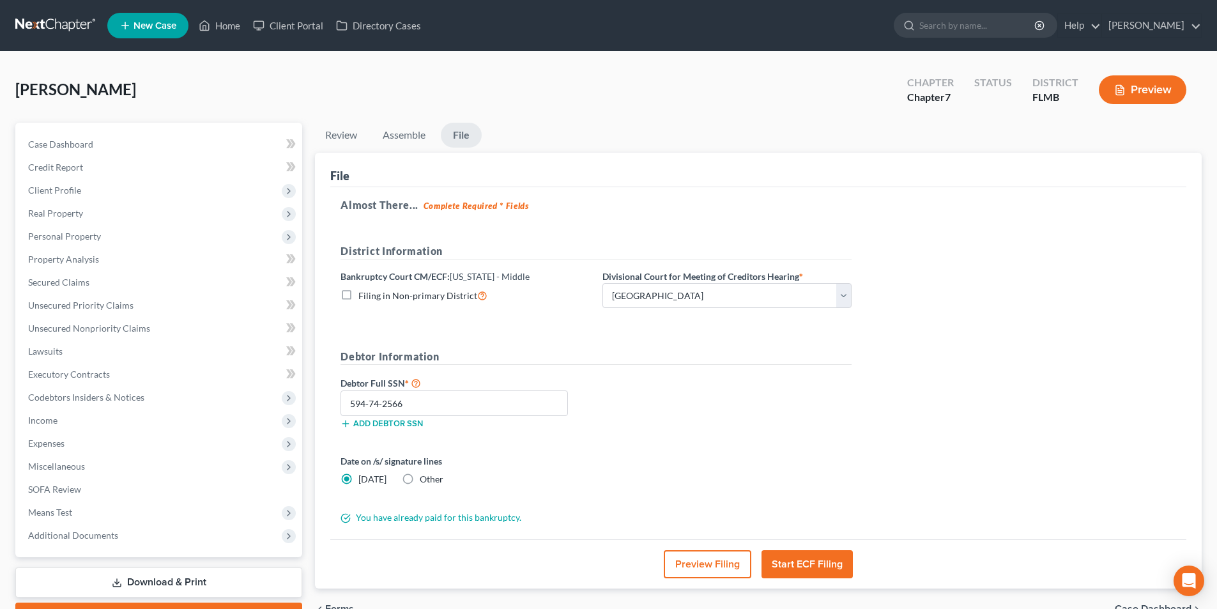
select select "15"
select select "24"
select select "9"
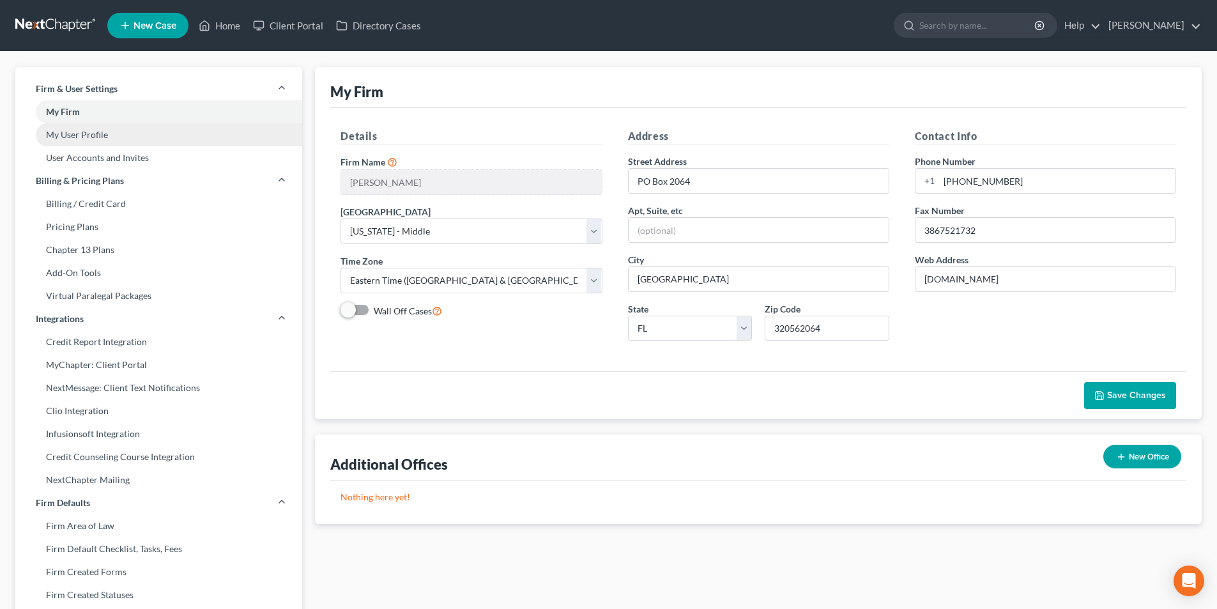
click at [90, 128] on link "My User Profile" at bounding box center [158, 134] width 287 height 23
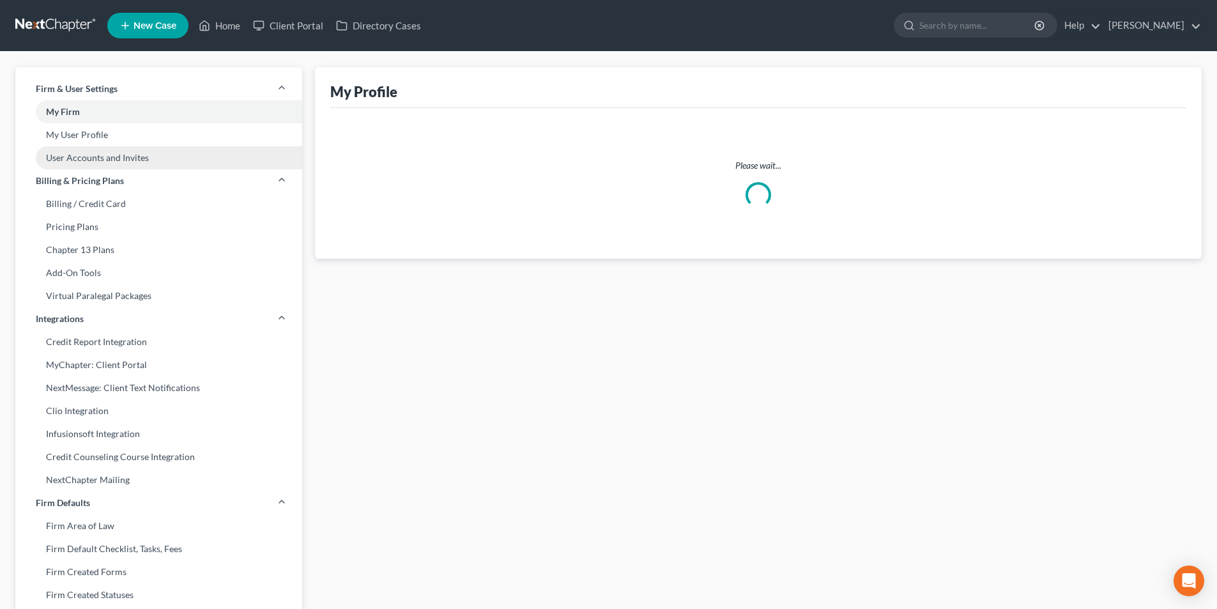
select select "9"
select select "15"
select select "attorney"
select select "0"
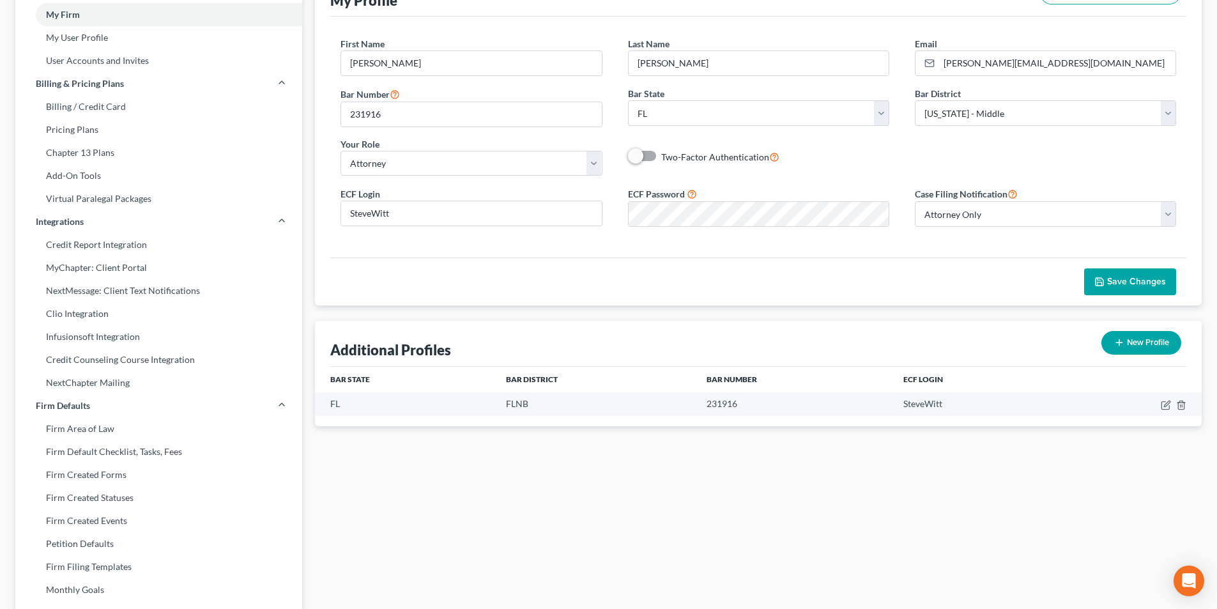
scroll to position [128, 0]
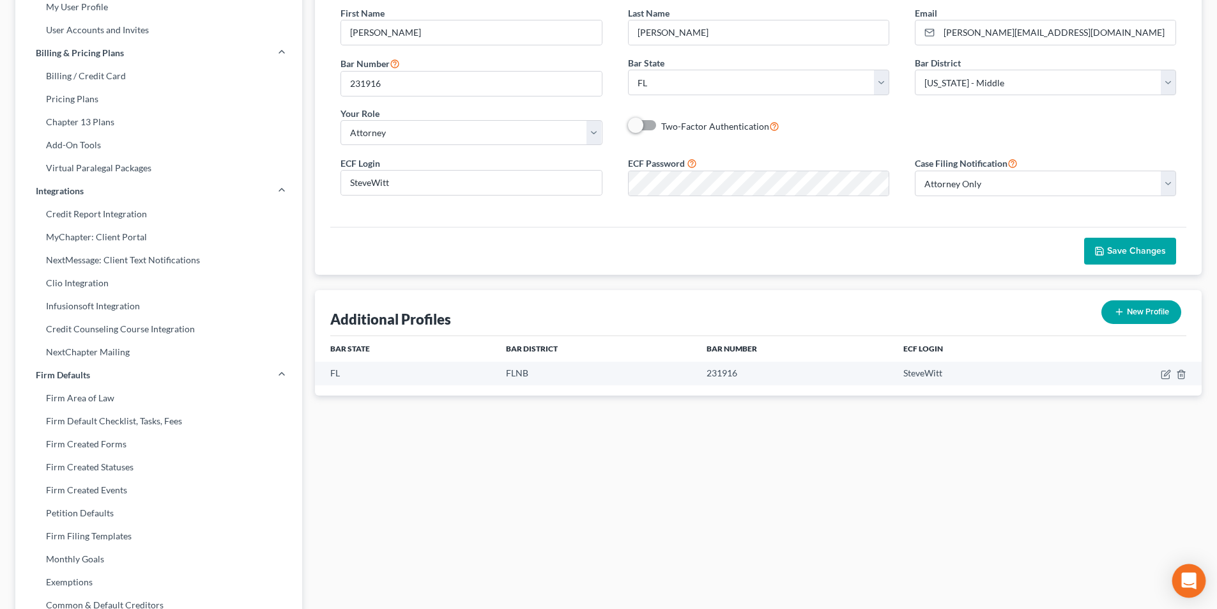
click at [1180, 579] on div "Open Intercom Messenger" at bounding box center [1189, 581] width 34 height 34
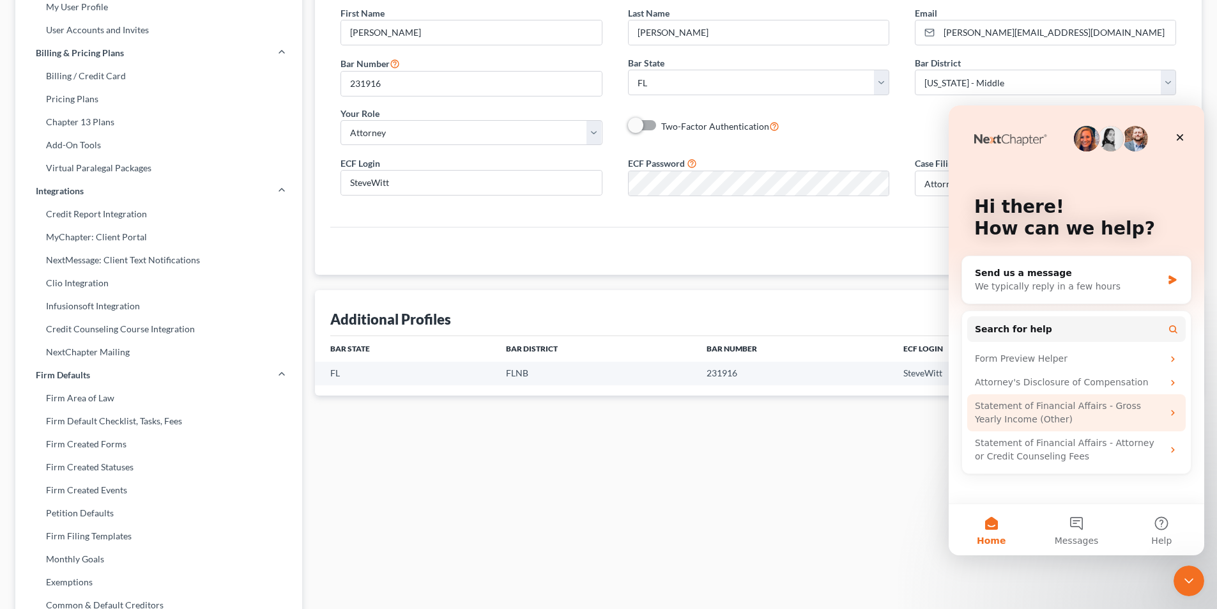
scroll to position [0, 0]
click at [1079, 521] on button "7 Messages" at bounding box center [1075, 529] width 85 height 51
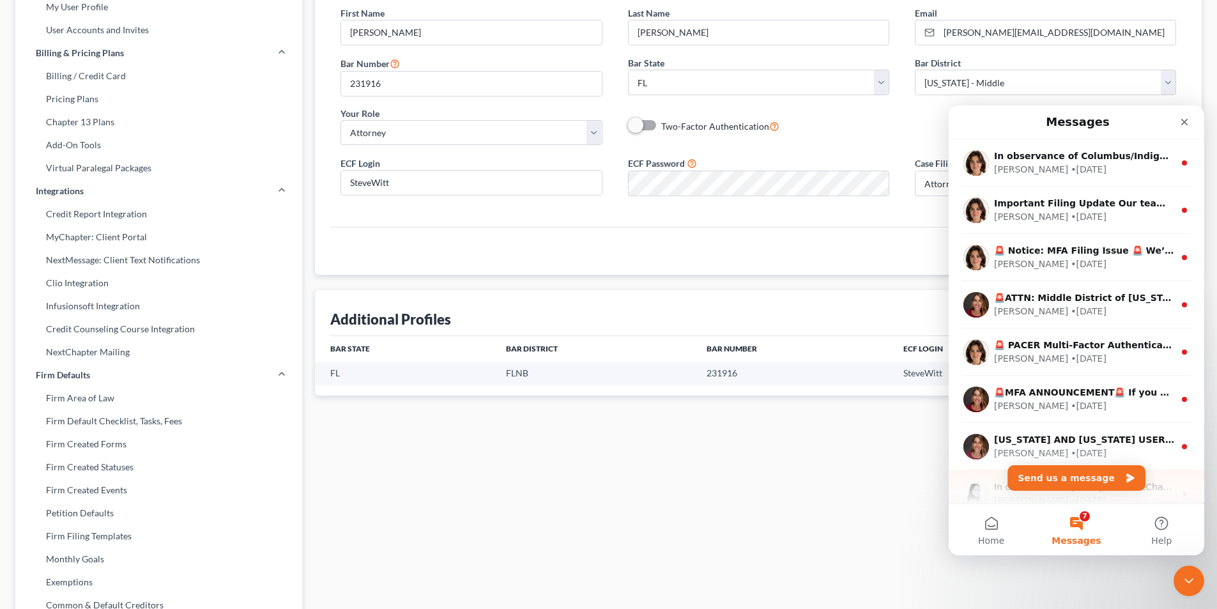
click at [1070, 500] on div "• [DATE]" at bounding box center [1088, 500] width 36 height 13
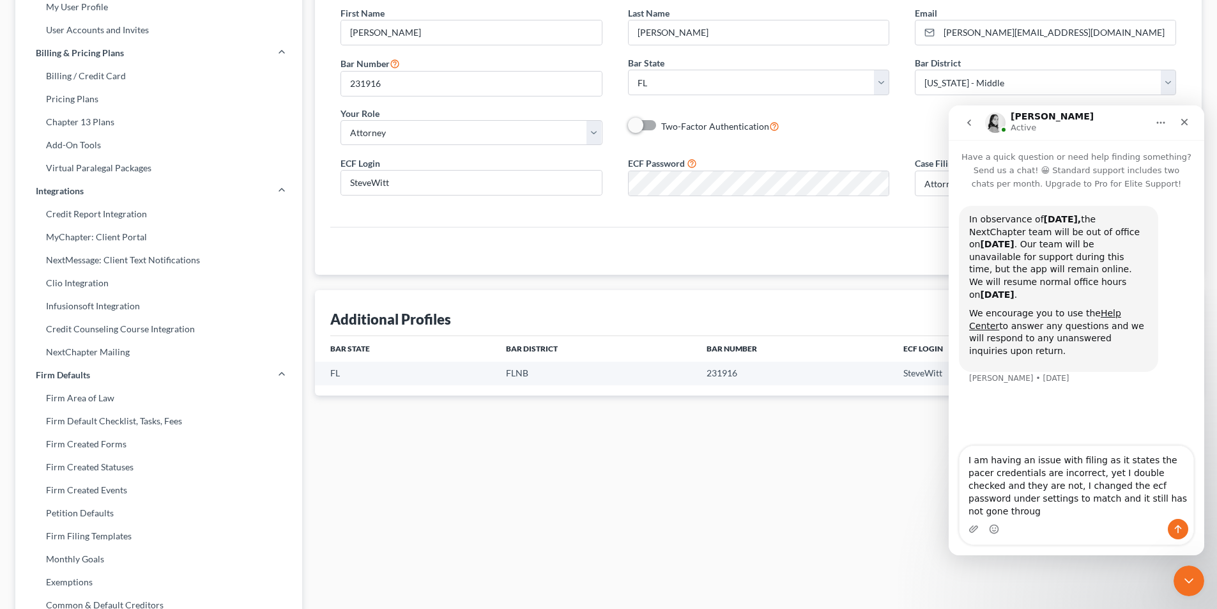
type textarea "I am having an issue with filing as it states the pacer credentials are incorre…"
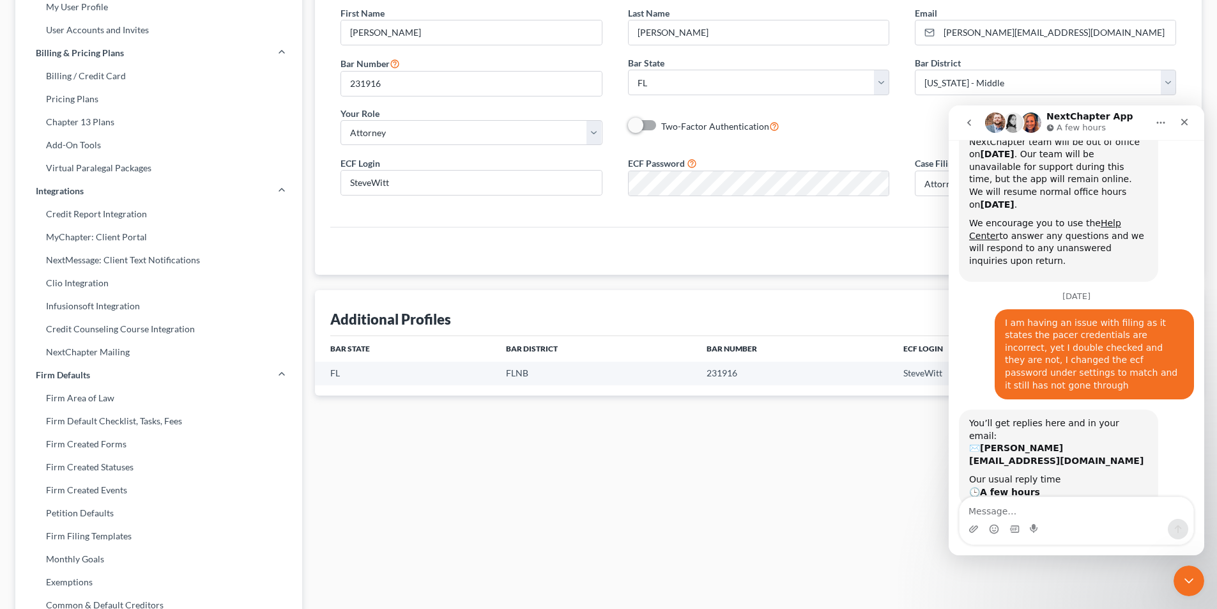
scroll to position [100, 0]
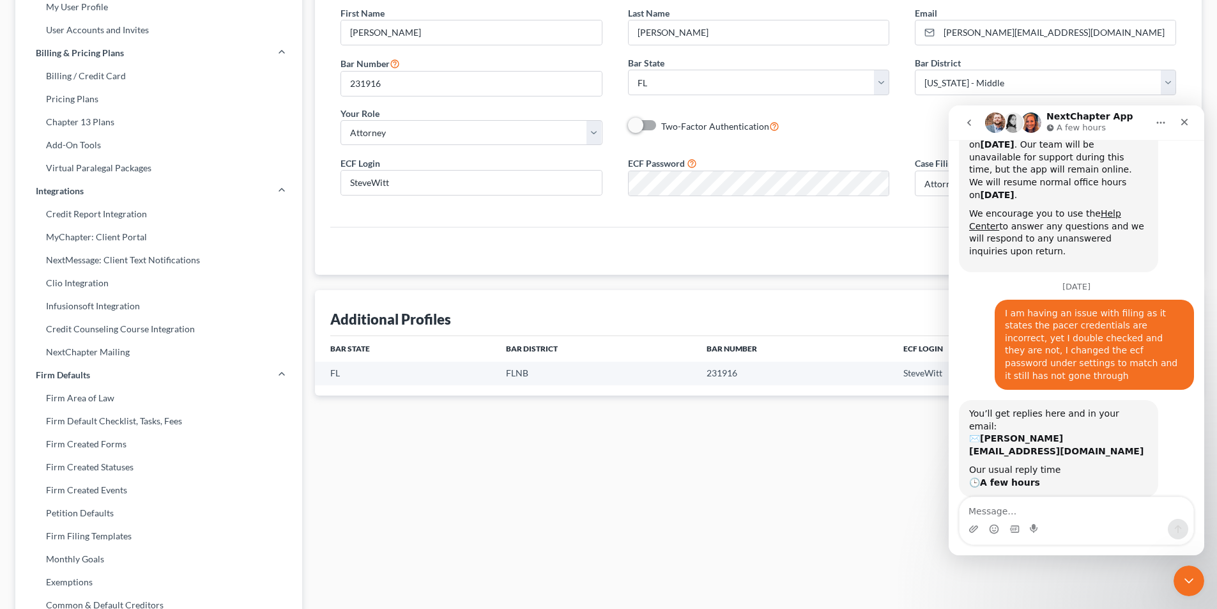
click at [636, 524] on div "My Profile VIEW DIRECTORY PROFILE First Name * [PERSON_NAME] Last Name * [PERSO…" at bounding box center [757, 359] width 899 height 841
click at [649, 517] on div "My Profile VIEW DIRECTORY PROFILE First Name * [PERSON_NAME] Last Name * [PERSO…" at bounding box center [757, 359] width 899 height 841
click at [1188, 118] on icon "Close" at bounding box center [1184, 122] width 10 height 10
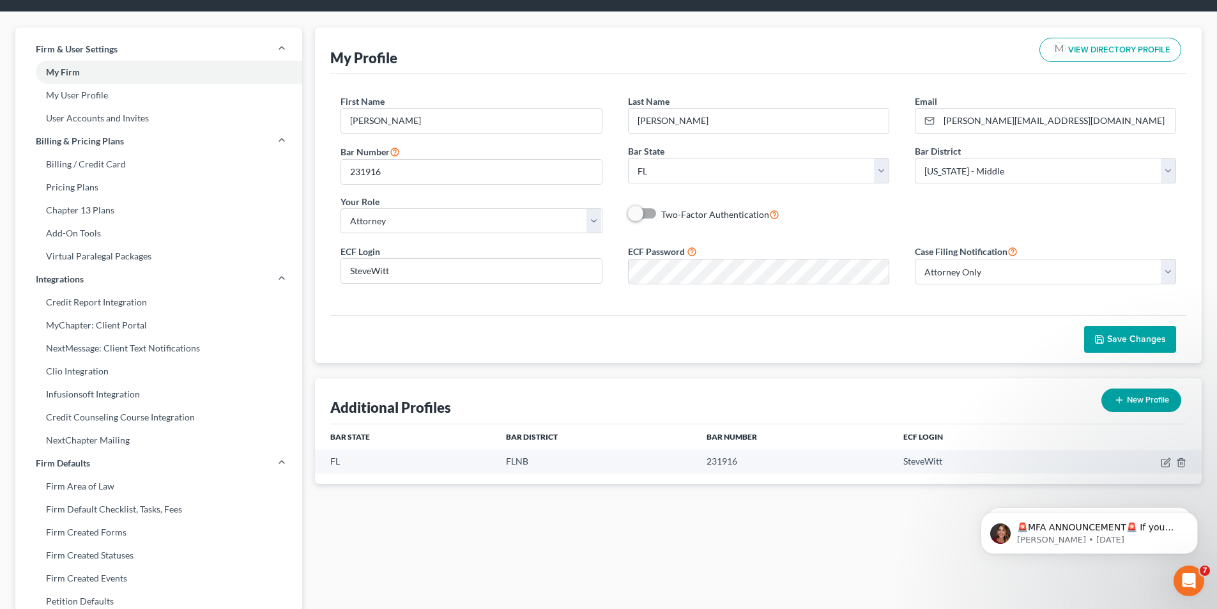
scroll to position [0, 0]
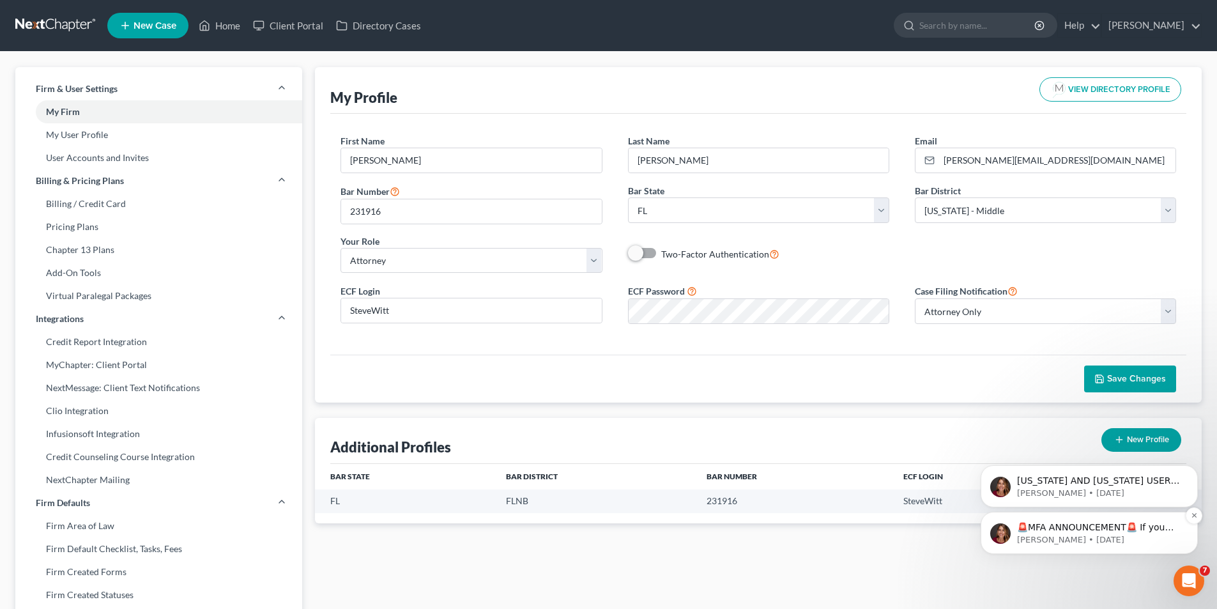
click at [1076, 544] on p "[PERSON_NAME] • [DATE]" at bounding box center [1099, 539] width 165 height 11
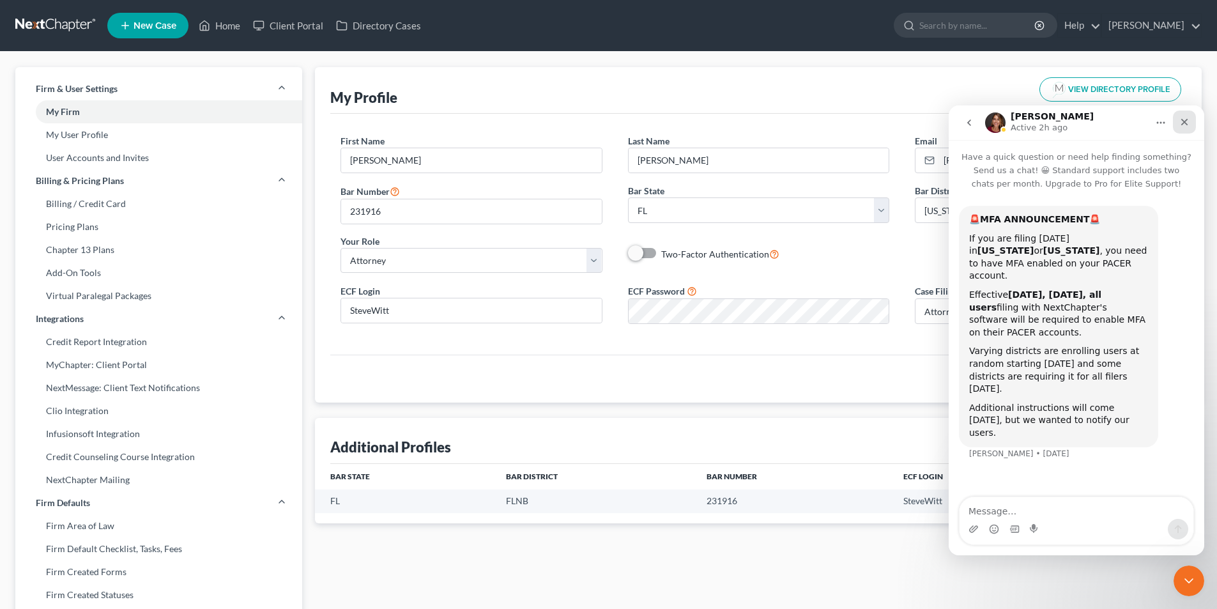
click at [1191, 123] on div "Close" at bounding box center [1184, 121] width 23 height 23
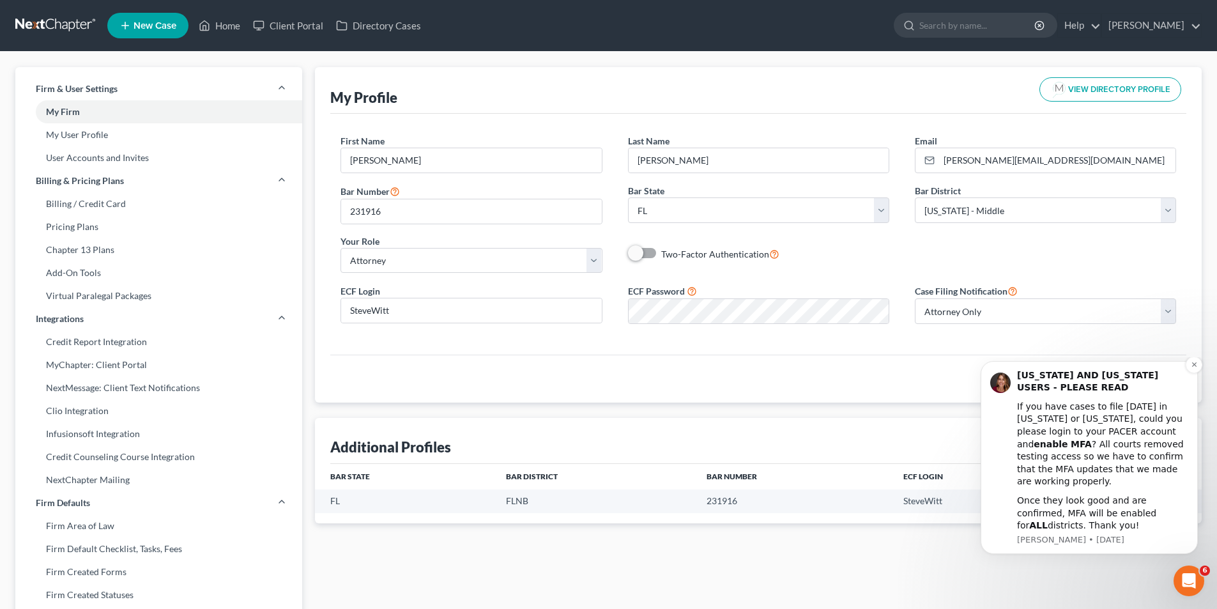
click at [1067, 446] on b "enable" at bounding box center [1050, 444] width 34 height 10
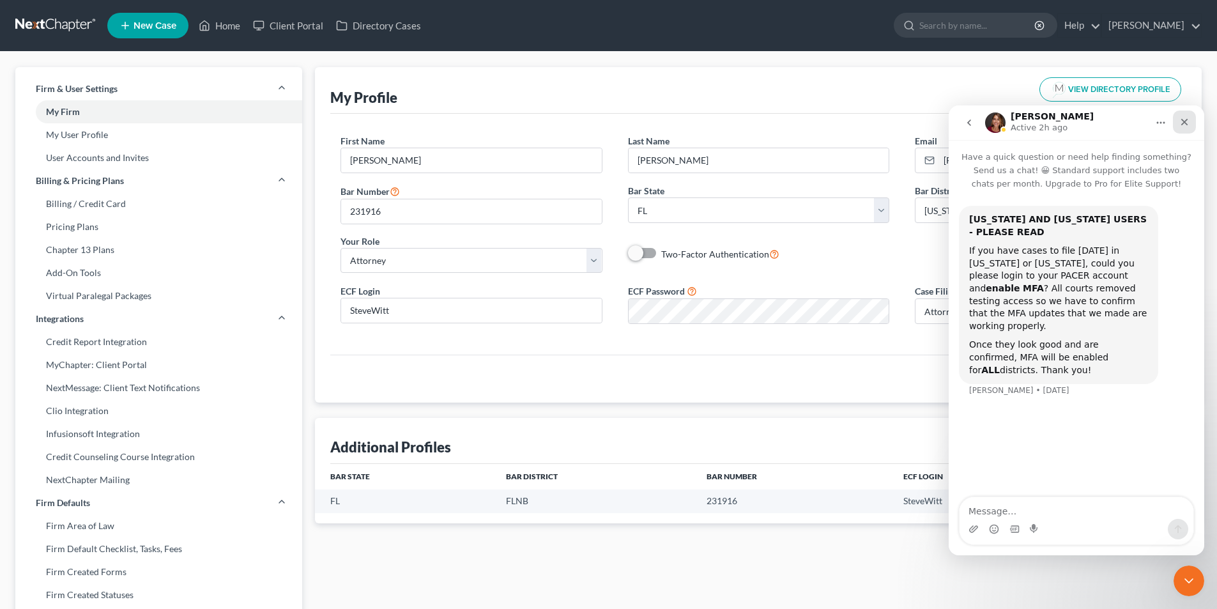
click at [1181, 127] on div "Close" at bounding box center [1184, 121] width 23 height 23
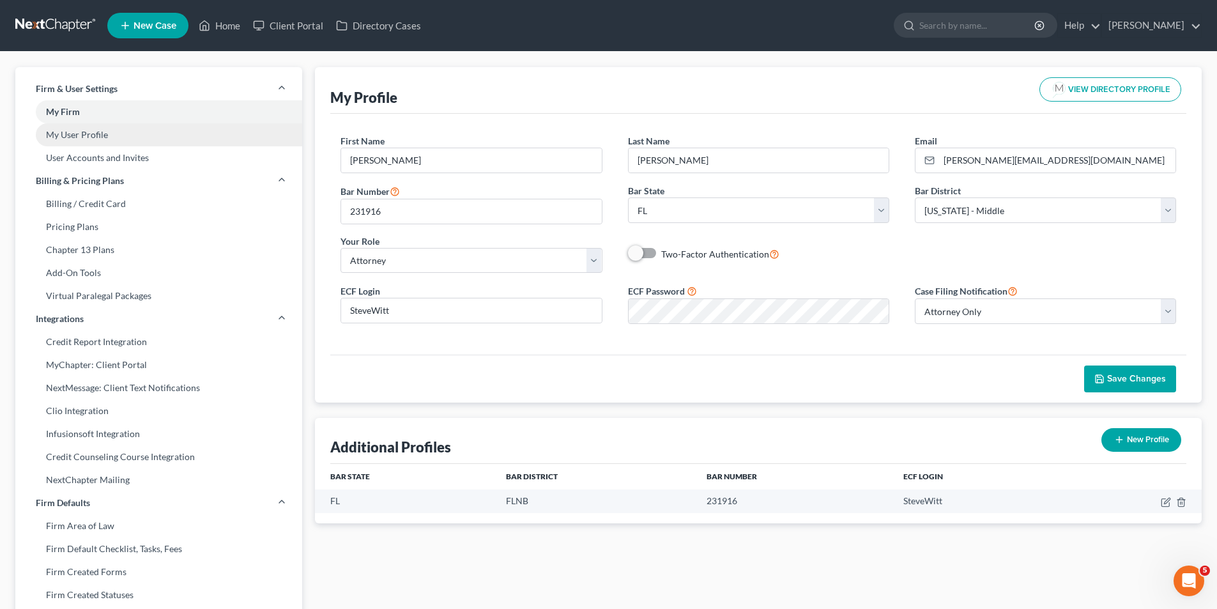
click at [78, 137] on link "My User Profile" at bounding box center [158, 134] width 287 height 23
click at [73, 110] on link "My Firm" at bounding box center [158, 111] width 287 height 23
select select "15"
select select "24"
select select "9"
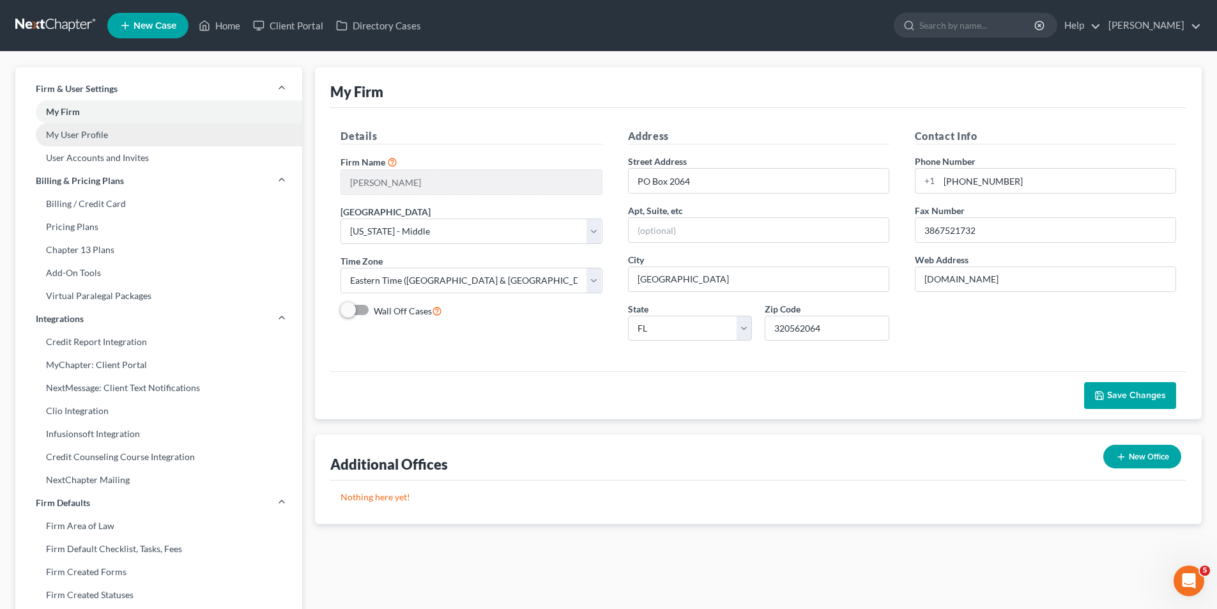
drag, startPoint x: 87, startPoint y: 126, endPoint x: 94, endPoint y: 137, distance: 12.1
click at [87, 128] on link "My User Profile" at bounding box center [158, 134] width 287 height 23
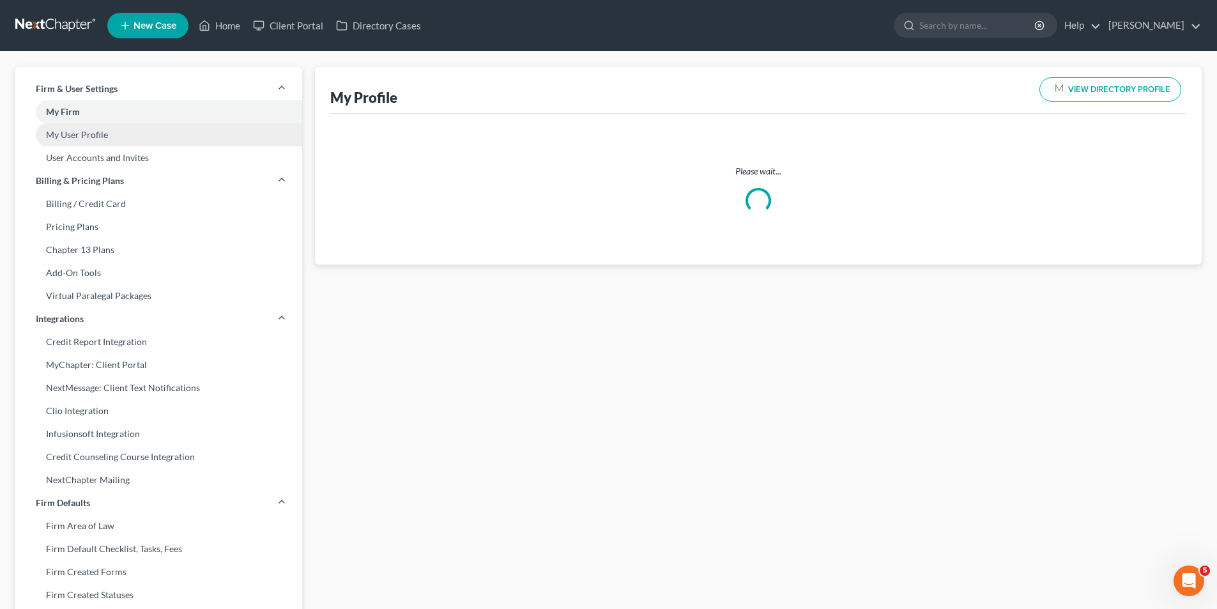
select select "9"
select select "15"
select select "attorney"
select select "0"
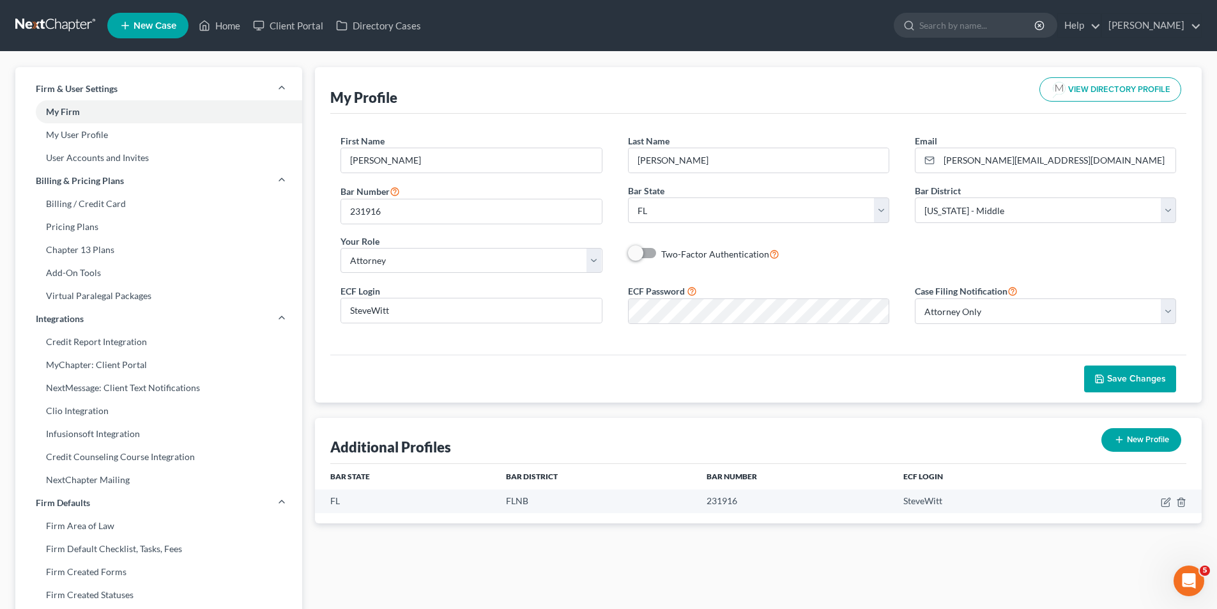
click at [1150, 372] on button "Save Changes" at bounding box center [1130, 378] width 92 height 27
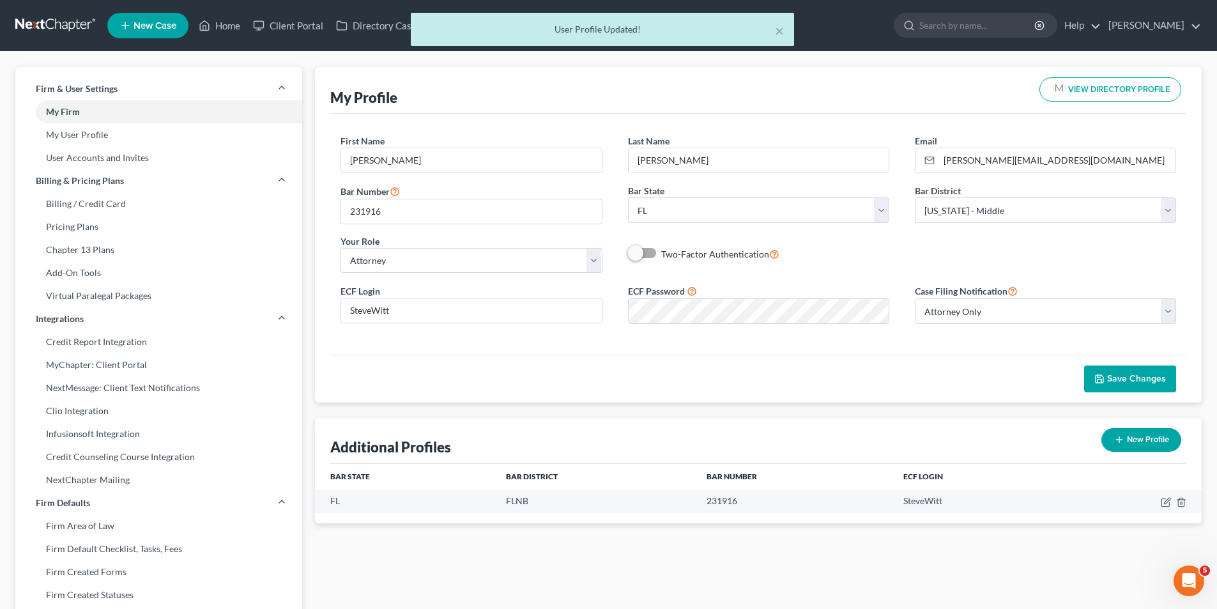
click at [224, 23] on div "× User Profile Updated!" at bounding box center [602, 33] width 1217 height 40
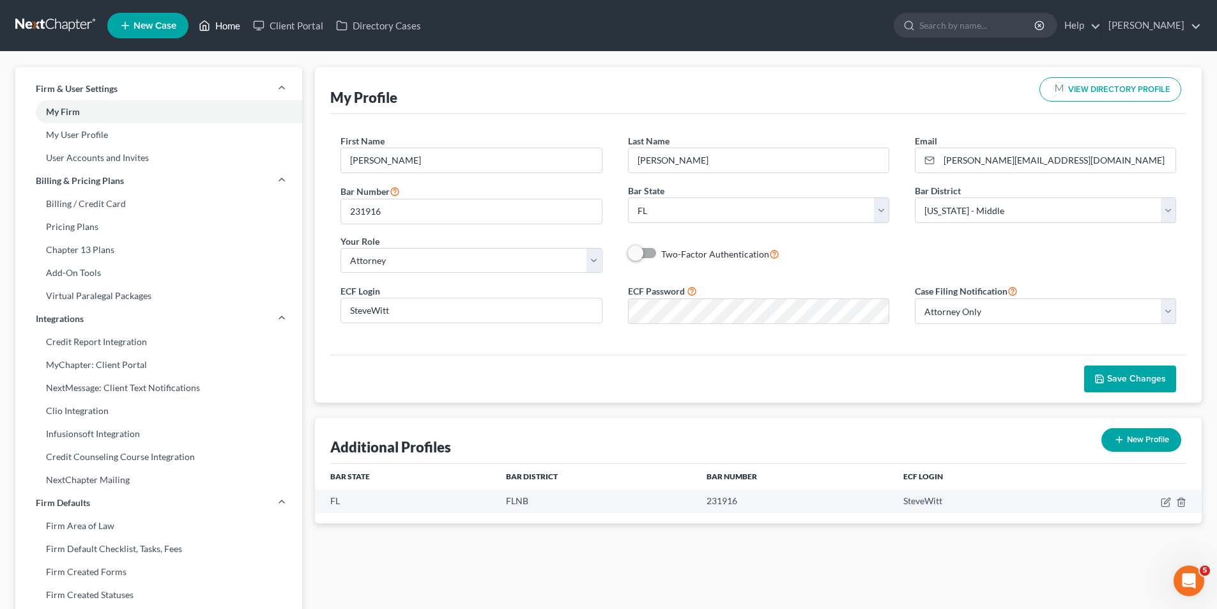
click at [222, 24] on link "Home" at bounding box center [219, 25] width 54 height 23
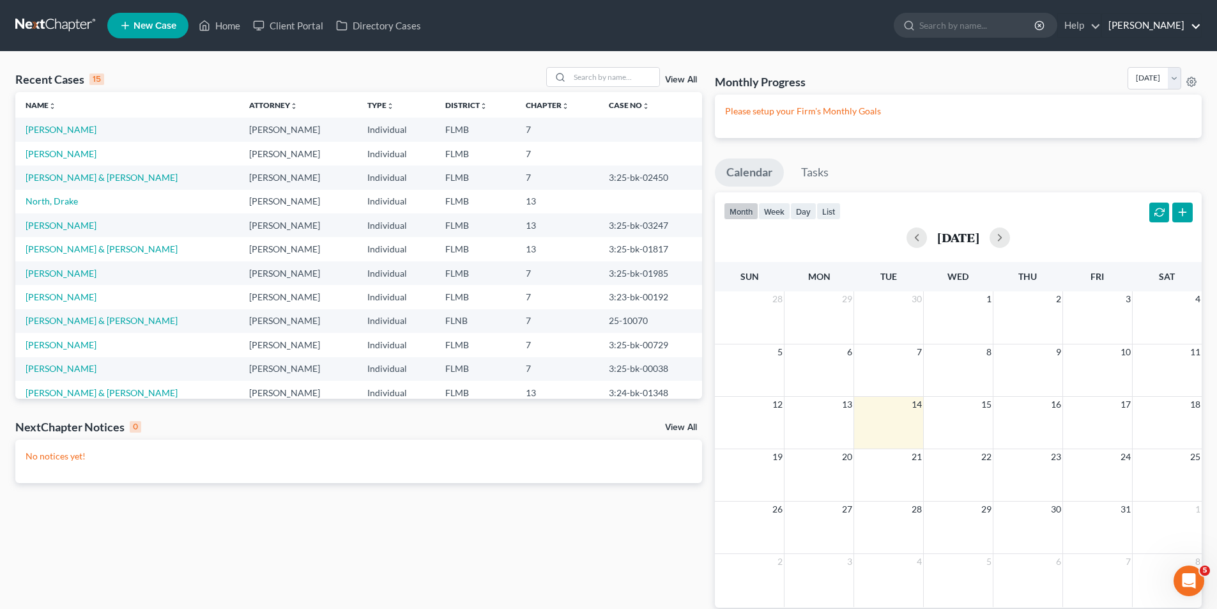
click at [1164, 29] on link "[PERSON_NAME]" at bounding box center [1151, 25] width 99 height 23
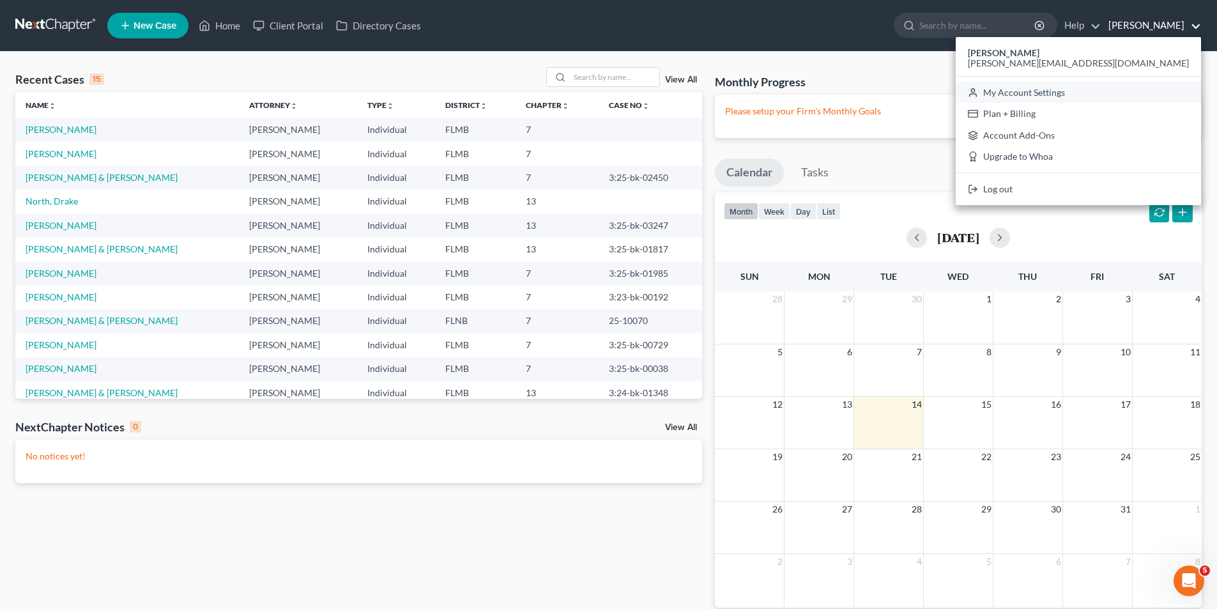
click at [1122, 95] on link "My Account Settings" at bounding box center [1077, 93] width 245 height 22
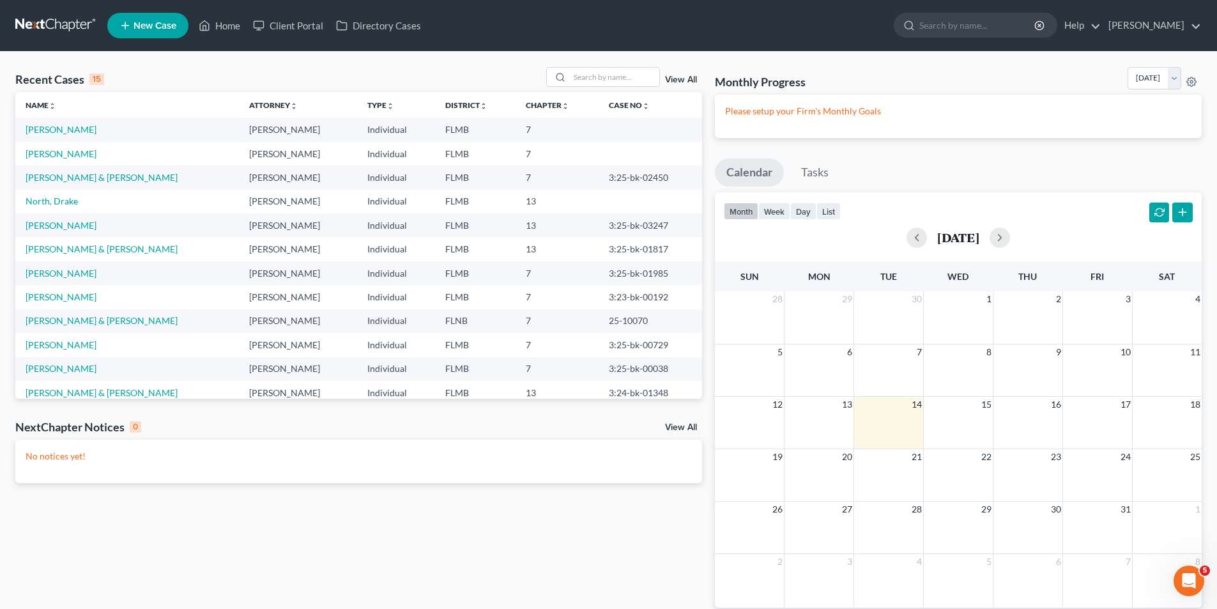
select select "15"
select select "24"
select select "9"
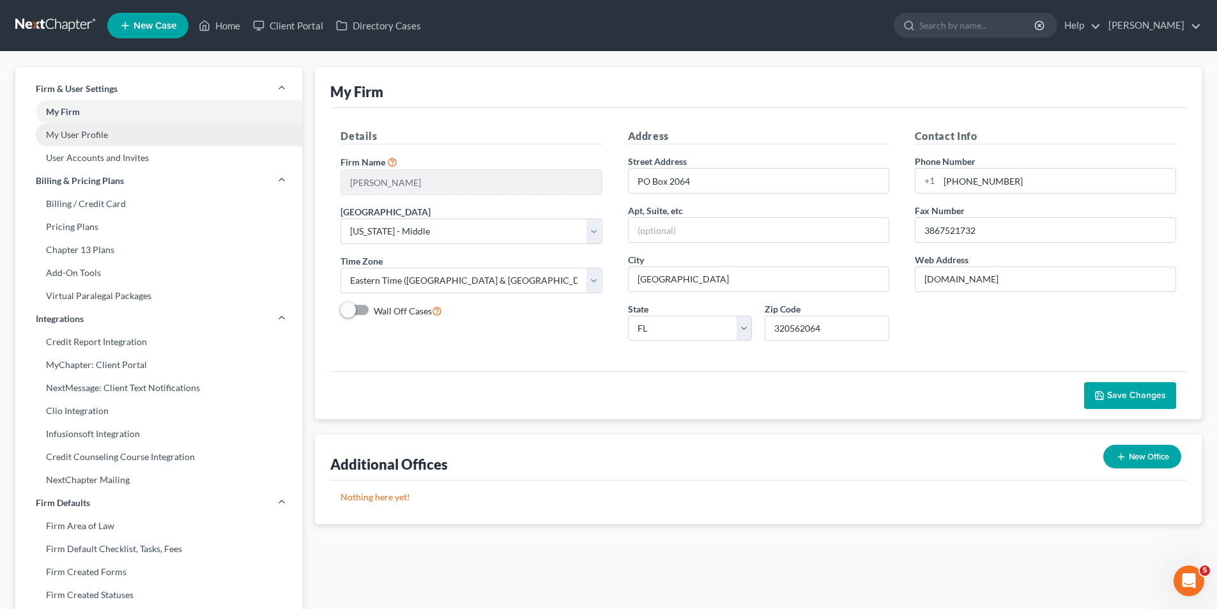
click at [95, 136] on link "My User Profile" at bounding box center [158, 134] width 287 height 23
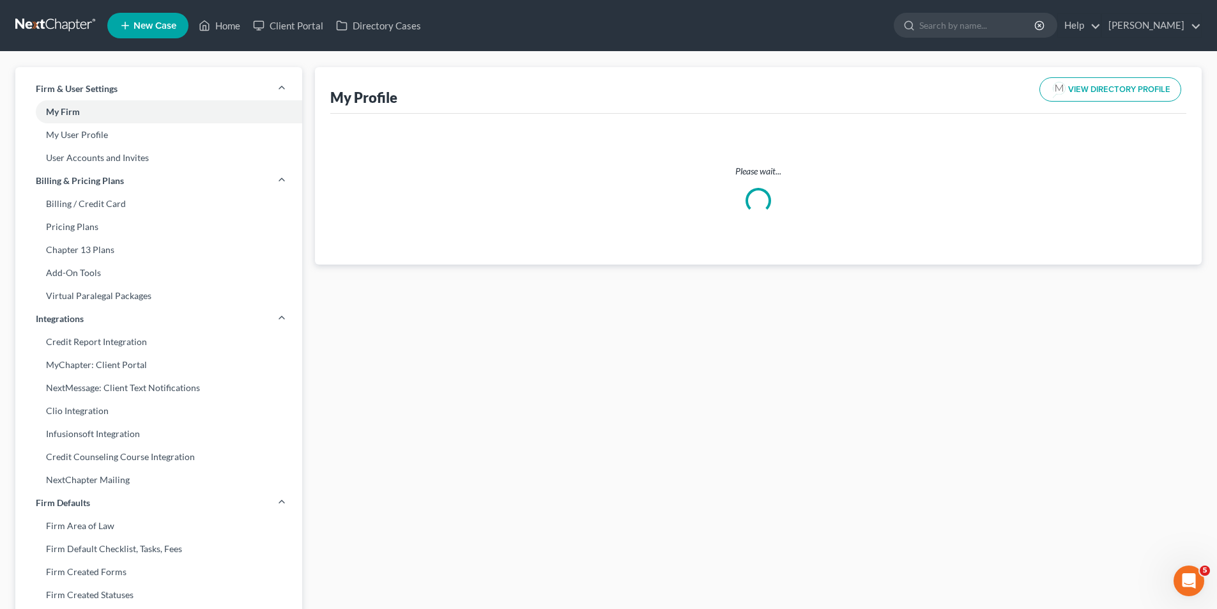
select select "9"
select select "15"
select select "attorney"
select select "0"
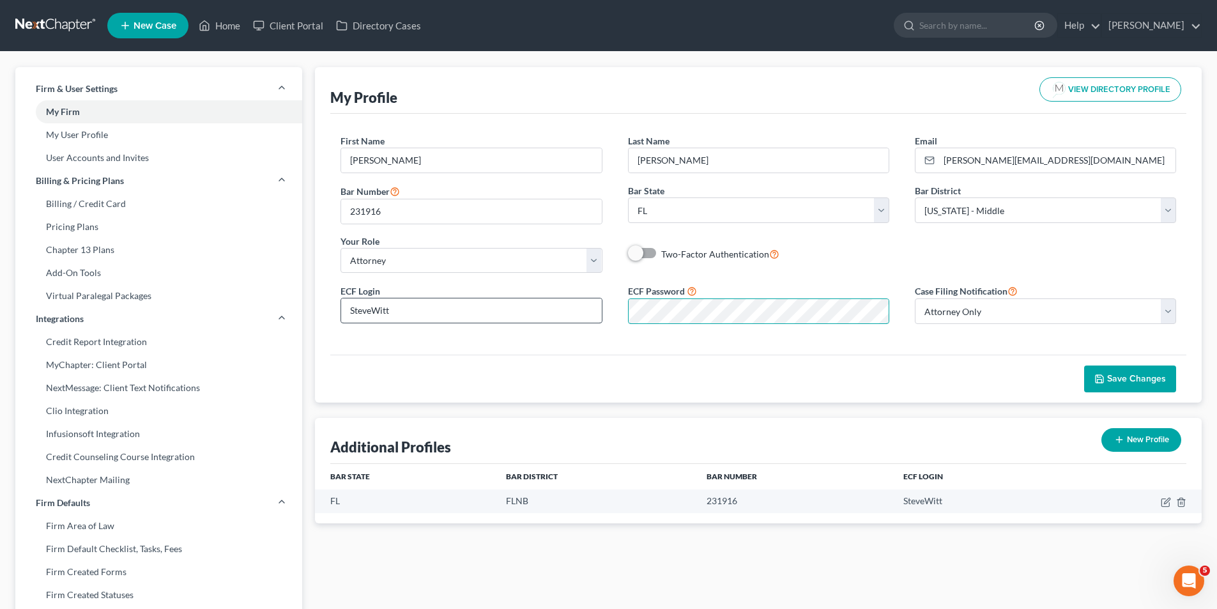
click at [572, 300] on div "ECF Login [PERSON_NAME] ECF Password Case Filing Notification Select Attorney O…" at bounding box center [758, 308] width 861 height 51
click at [1123, 378] on span "Save Changes" at bounding box center [1136, 378] width 59 height 11
click at [1130, 385] on button "Save Changes" at bounding box center [1130, 378] width 92 height 27
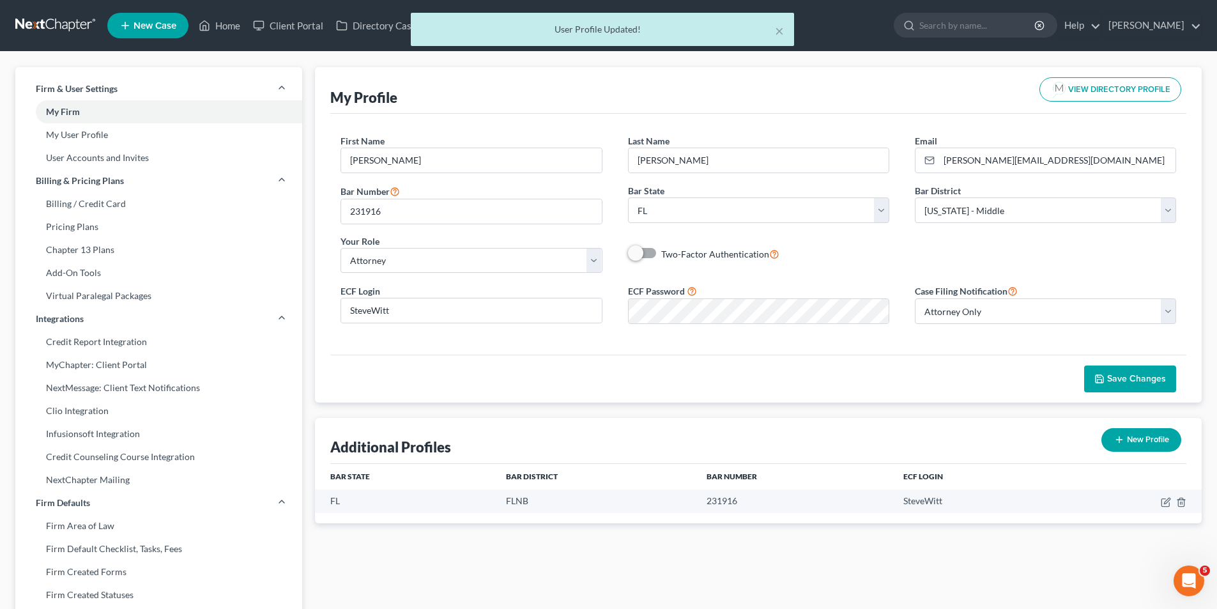
click at [224, 31] on div "× User Profile Updated!" at bounding box center [602, 33] width 1217 height 40
click at [224, 29] on div "× User Profile Updated!" at bounding box center [602, 33] width 1217 height 40
click at [214, 32] on div "× User Profile Updated!" at bounding box center [602, 33] width 1217 height 40
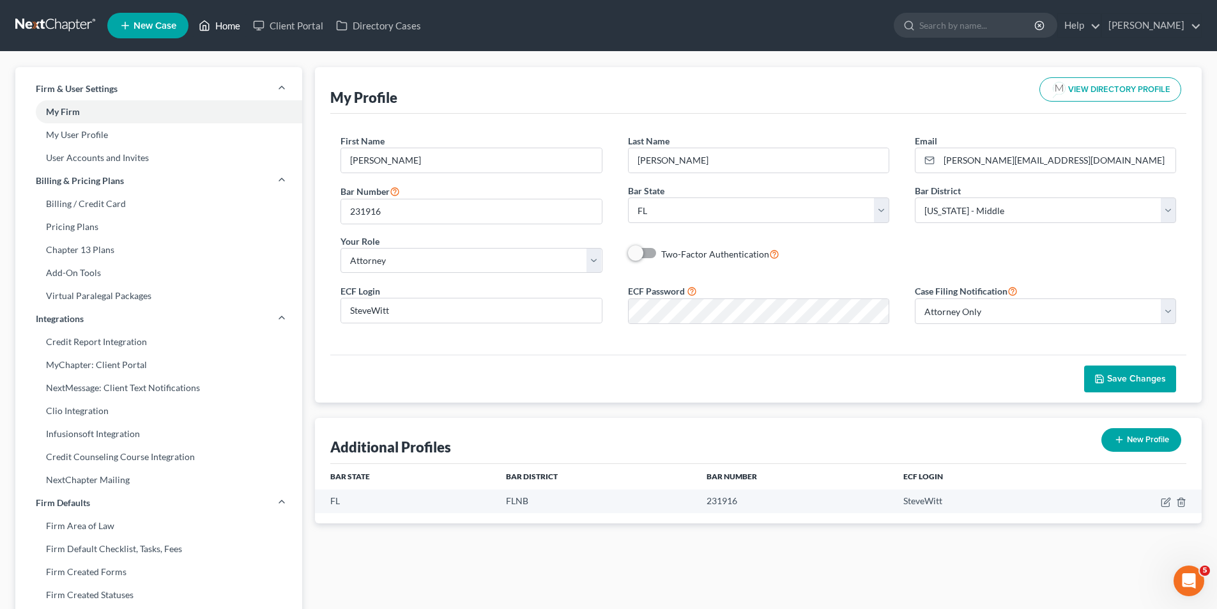
click at [208, 27] on icon at bounding box center [204, 25] width 11 height 15
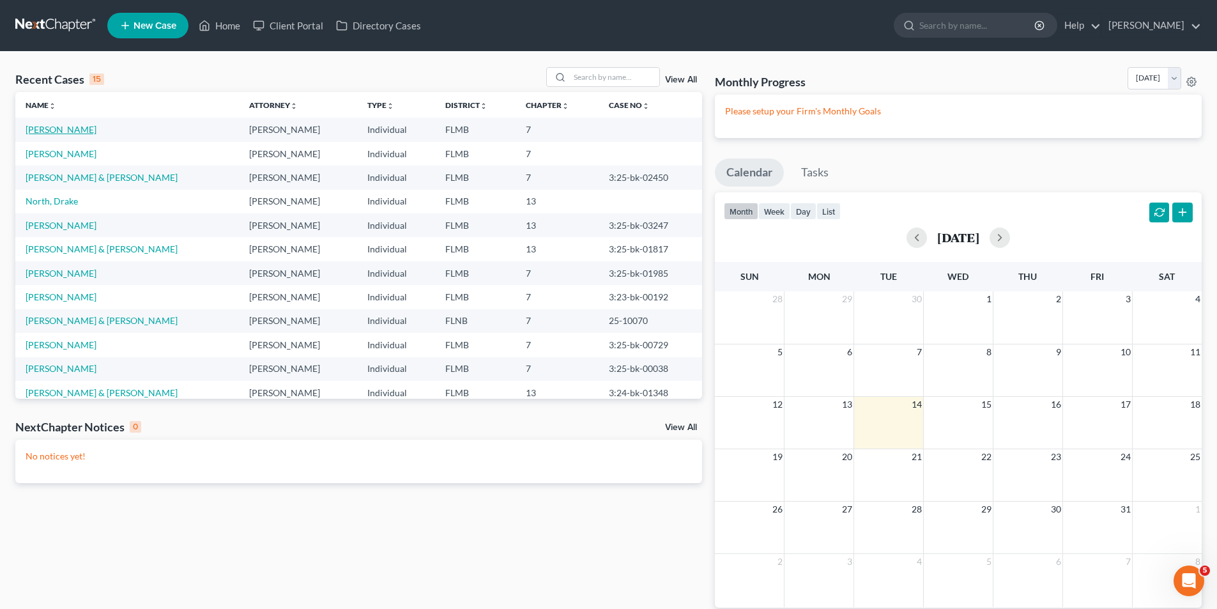
click at [68, 125] on link "[PERSON_NAME]" at bounding box center [61, 129] width 71 height 11
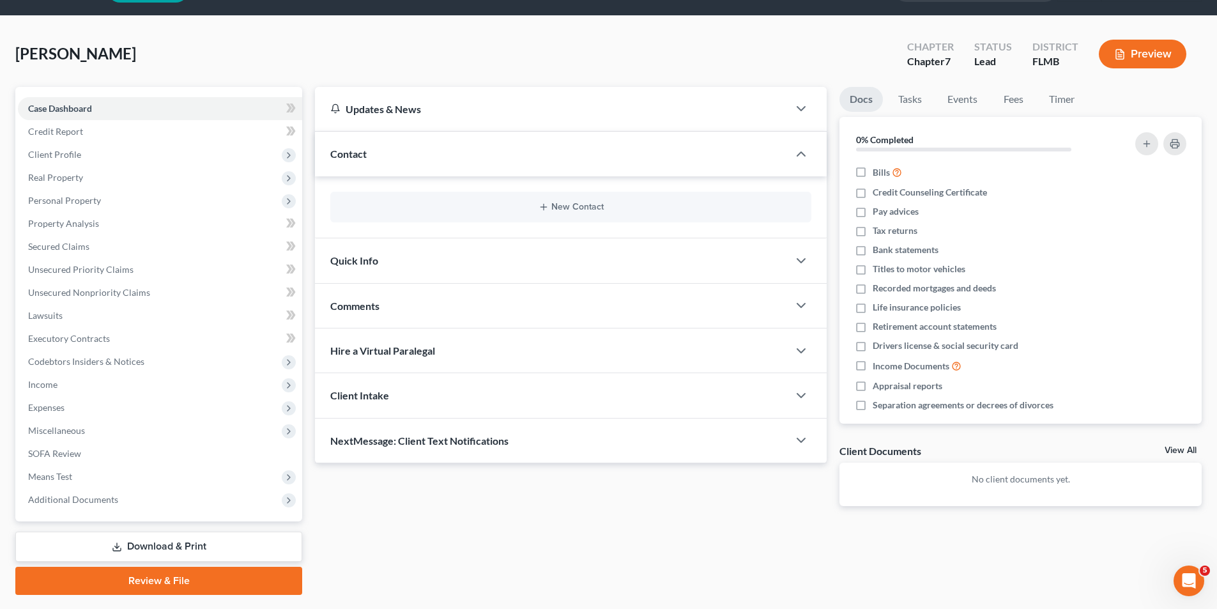
scroll to position [70, 0]
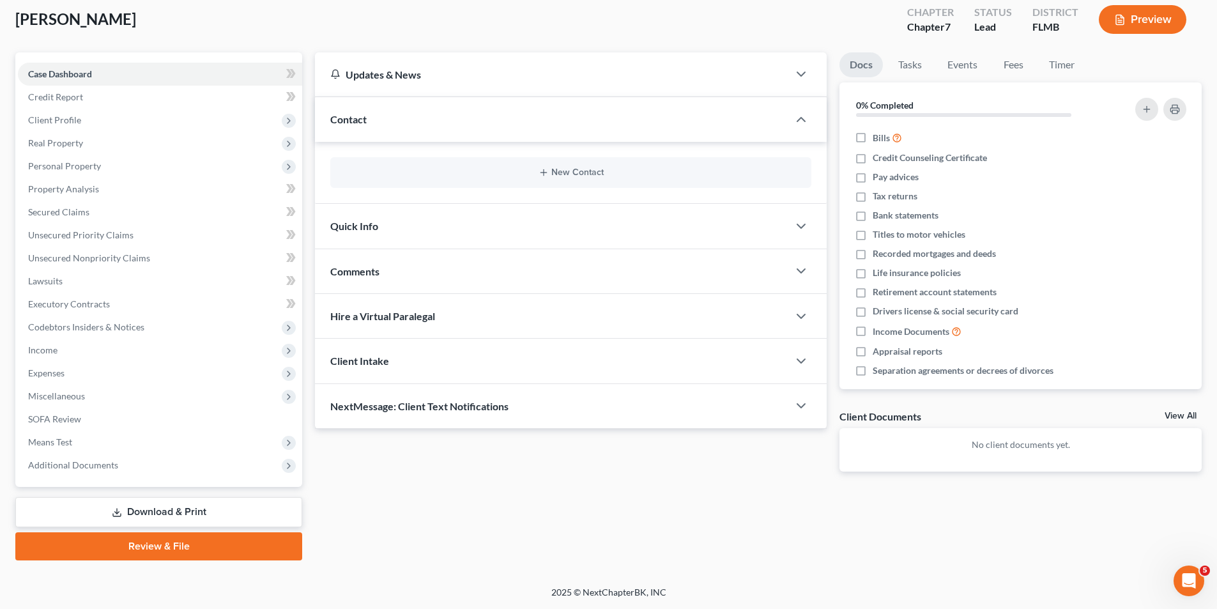
click at [194, 543] on link "Review & File" at bounding box center [158, 546] width 287 height 28
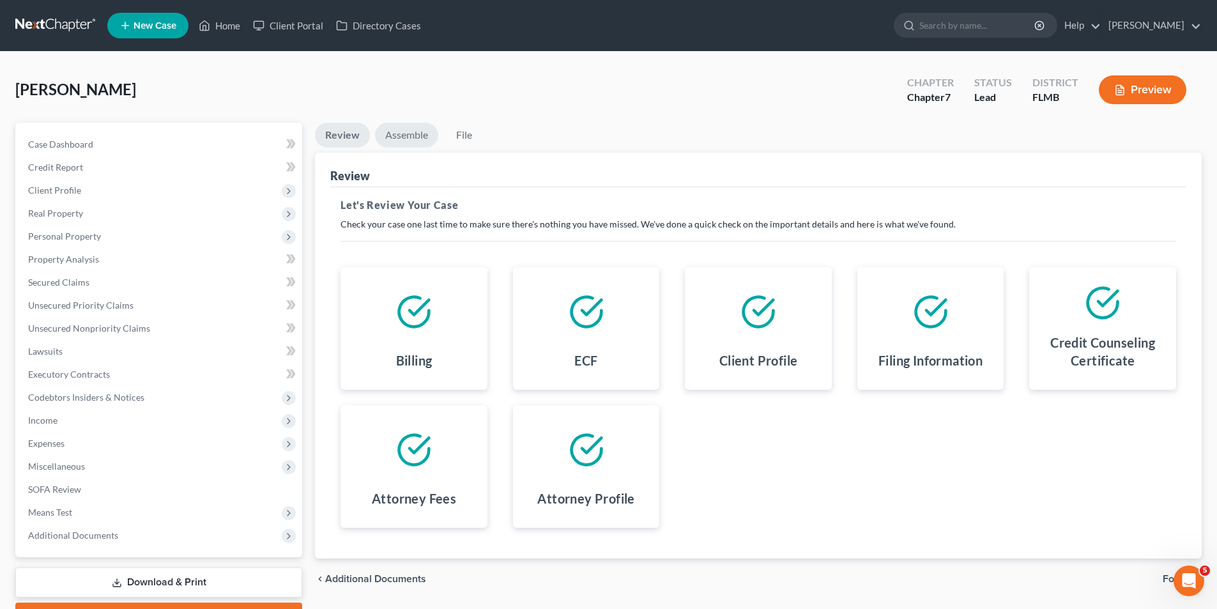
click at [416, 130] on link "Assemble" at bounding box center [406, 135] width 63 height 25
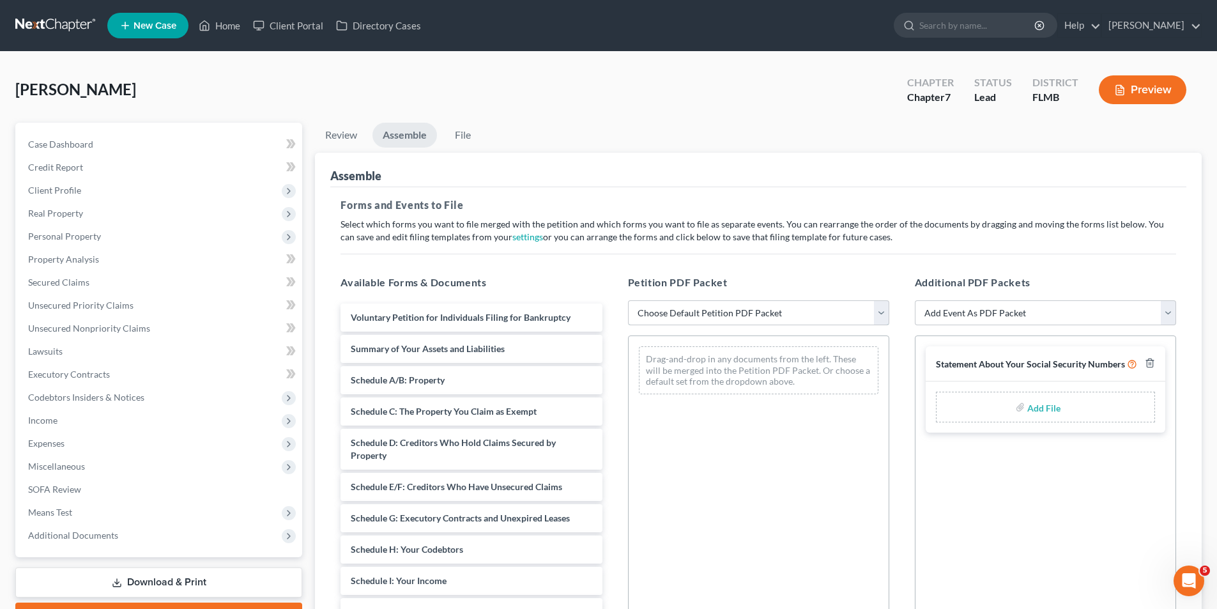
drag, startPoint x: 725, startPoint y: 307, endPoint x: 726, endPoint y: 314, distance: 7.8
click at [725, 307] on select "Choose Default Petition PDF Packet Complete Bankruptcy Petition (all forms and …" at bounding box center [758, 313] width 261 height 26
select select "0"
click at [628, 300] on select "Choose Default Petition PDF Packet Complete Bankruptcy Petition (all forms and …" at bounding box center [758, 313] width 261 height 26
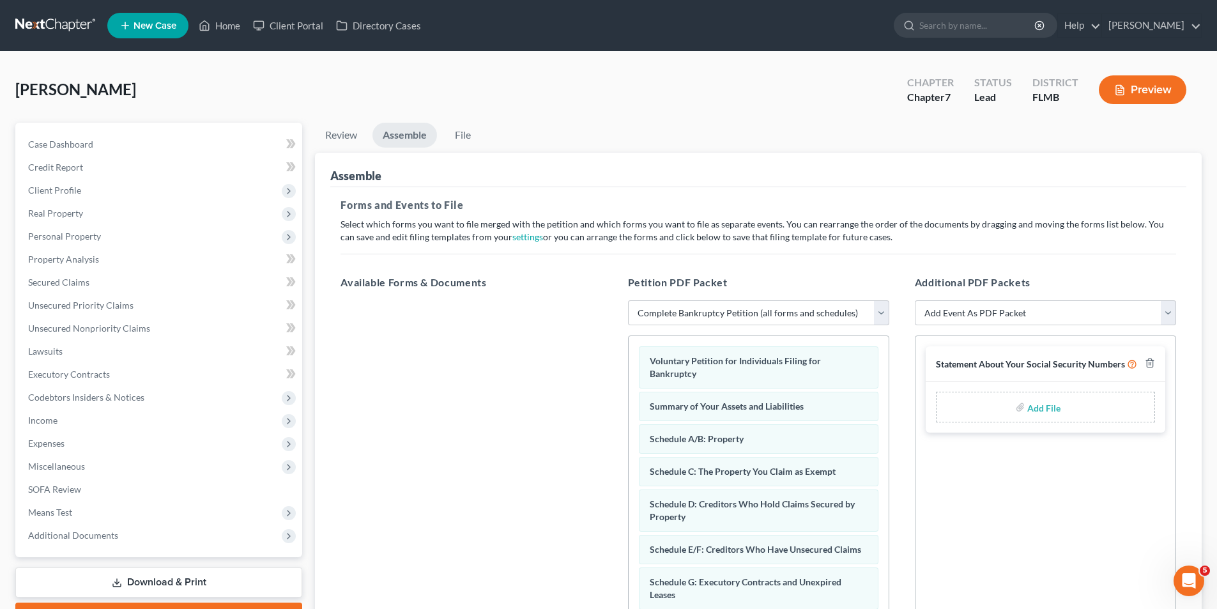
click at [1047, 411] on input "file" at bounding box center [1042, 406] width 31 height 23
click at [1042, 408] on input "file" at bounding box center [1042, 406] width 31 height 23
type input "C:\fakepath\[PERSON_NAME] ssn.pdf"
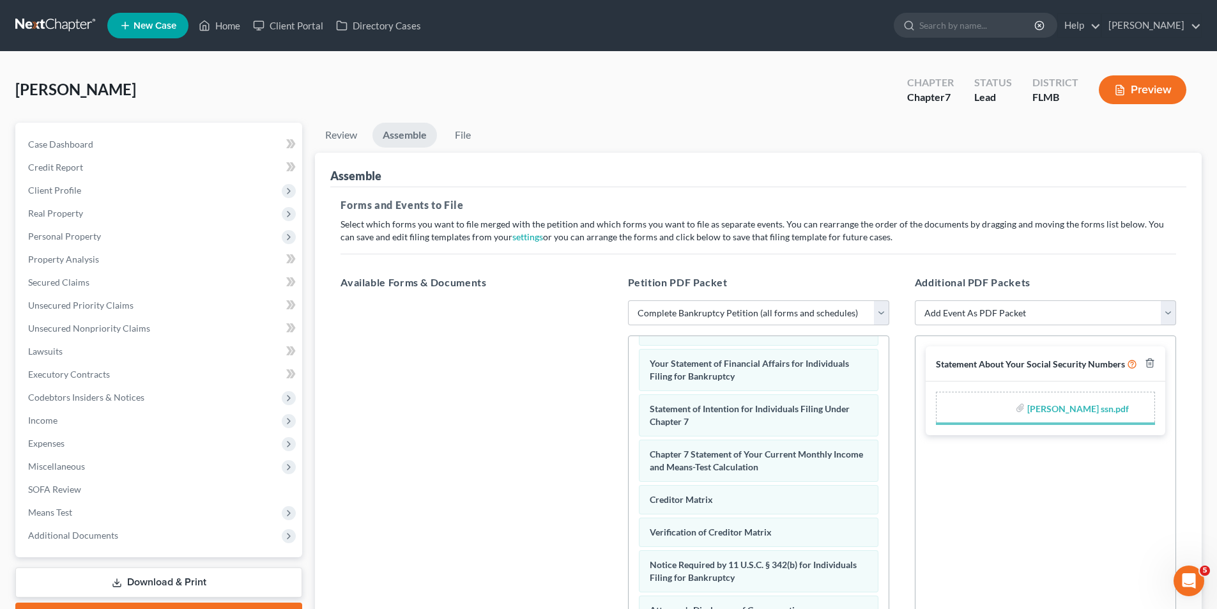
scroll to position [407, 0]
click at [470, 135] on link "File" at bounding box center [462, 135] width 41 height 25
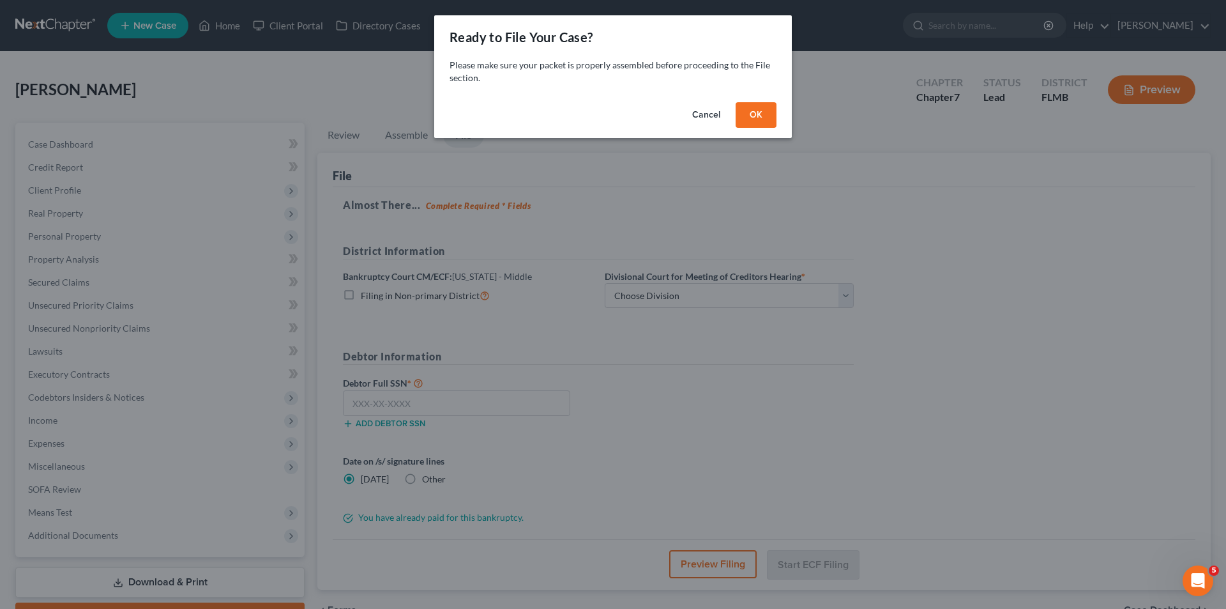
click at [747, 110] on button "OK" at bounding box center [756, 115] width 41 height 26
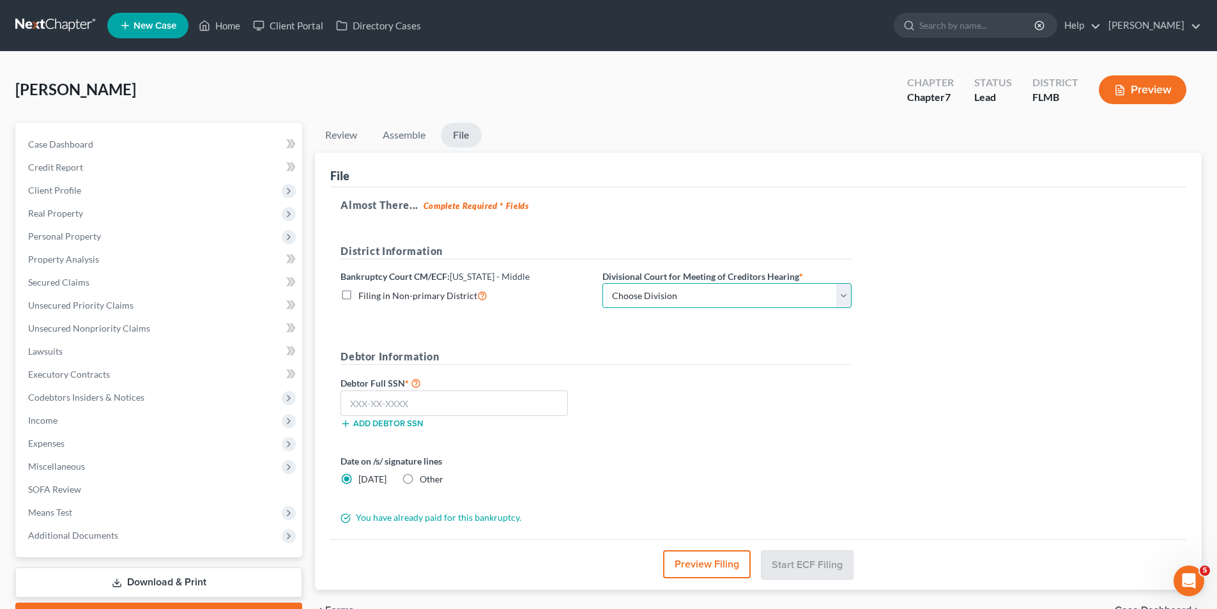
click at [688, 297] on select "Choose Division [GEOGRAPHIC_DATA][PERSON_NAME] [GEOGRAPHIC_DATA] [GEOGRAPHIC_DA…" at bounding box center [726, 296] width 249 height 26
select select "1"
click at [602, 283] on select "Choose Division [GEOGRAPHIC_DATA][PERSON_NAME] [GEOGRAPHIC_DATA] [GEOGRAPHIC_DA…" at bounding box center [726, 296] width 249 height 26
click at [376, 397] on input "text" at bounding box center [453, 403] width 227 height 26
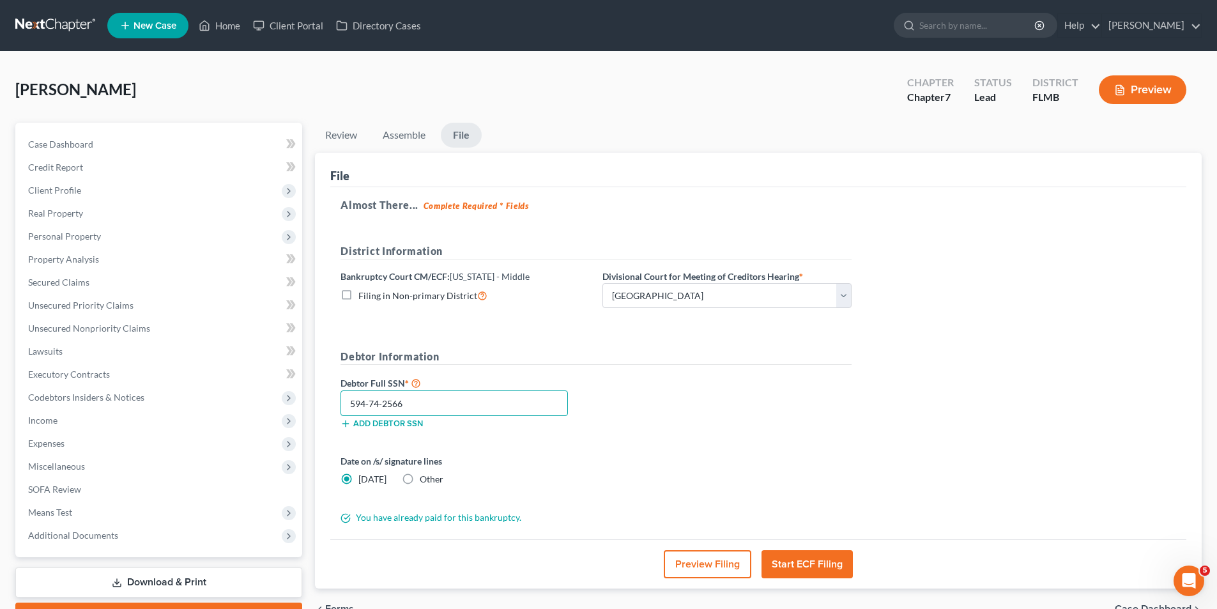
type input "594-74-2566"
click at [806, 565] on button "Start ECF Filing" at bounding box center [806, 564] width 91 height 28
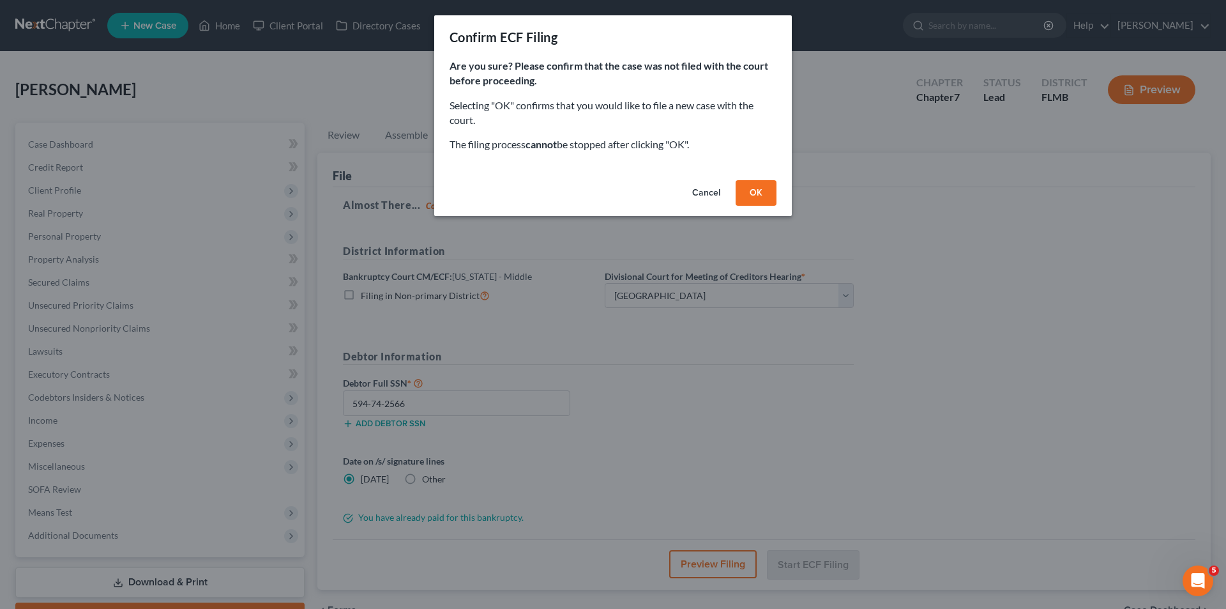
click at [747, 201] on button "OK" at bounding box center [756, 193] width 41 height 26
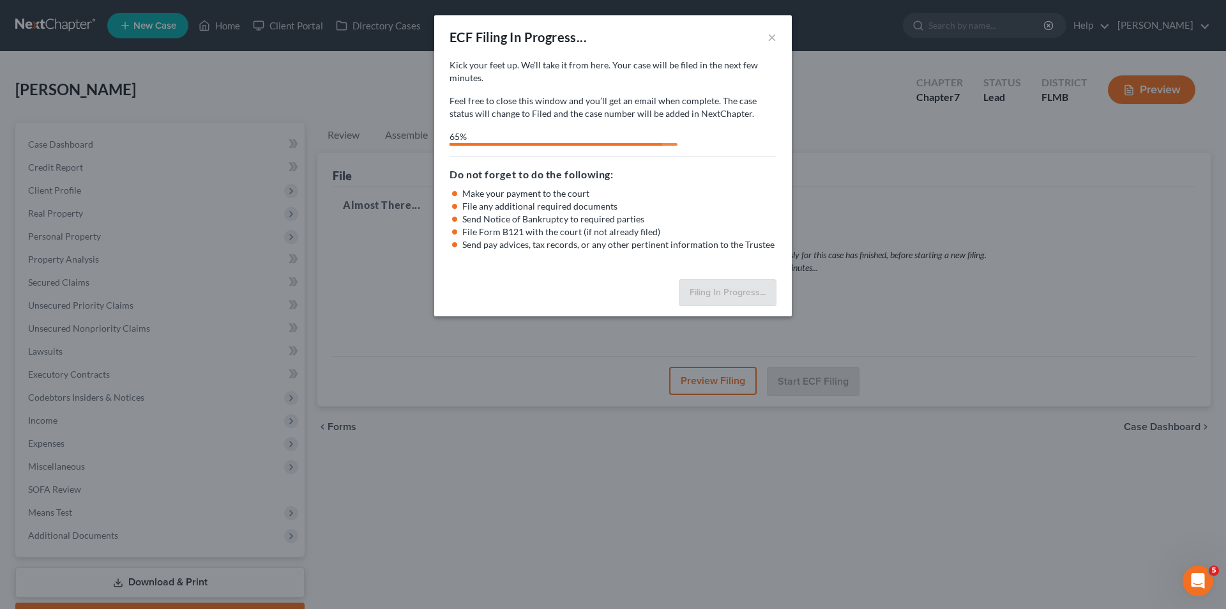
select select "1"
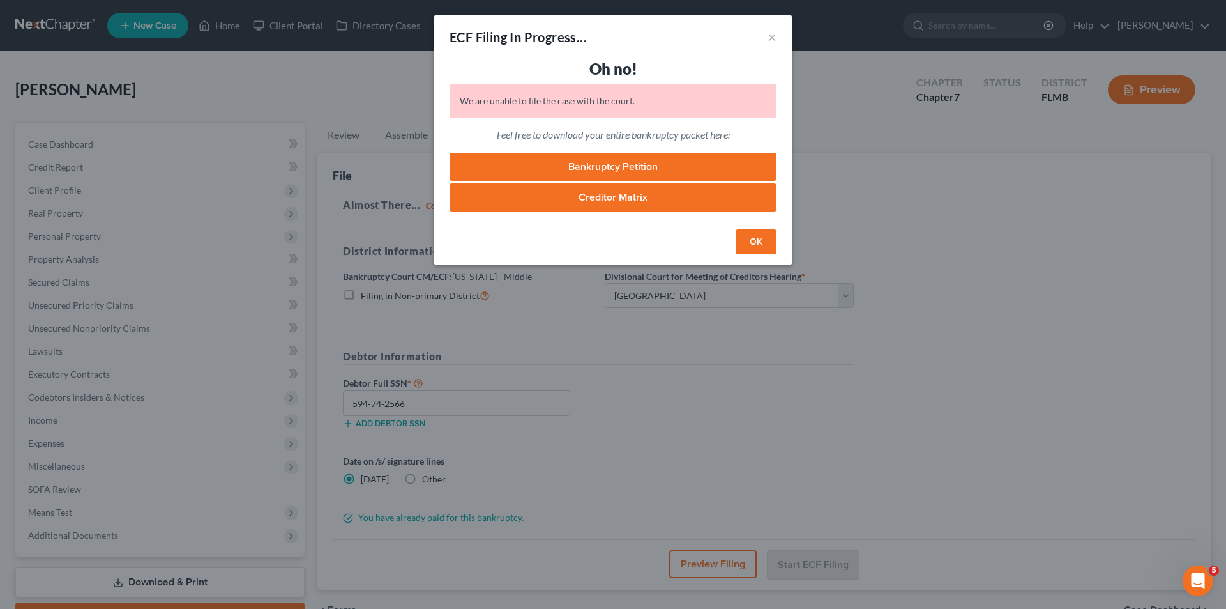
click at [561, 190] on link "Creditor Matrix" at bounding box center [613, 197] width 327 height 28
click at [763, 238] on button "OK" at bounding box center [756, 242] width 41 height 26
